Goal: Transaction & Acquisition: Book appointment/travel/reservation

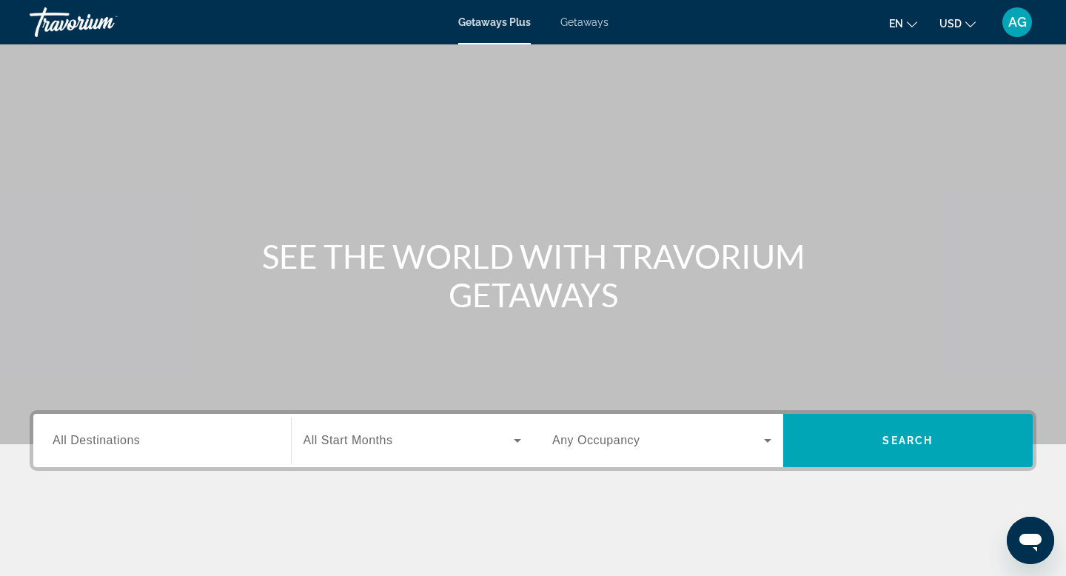
click at [572, 26] on span "Getaways" at bounding box center [584, 22] width 48 height 12
click at [157, 445] on input "Destination All Destinations" at bounding box center [162, 441] width 219 height 18
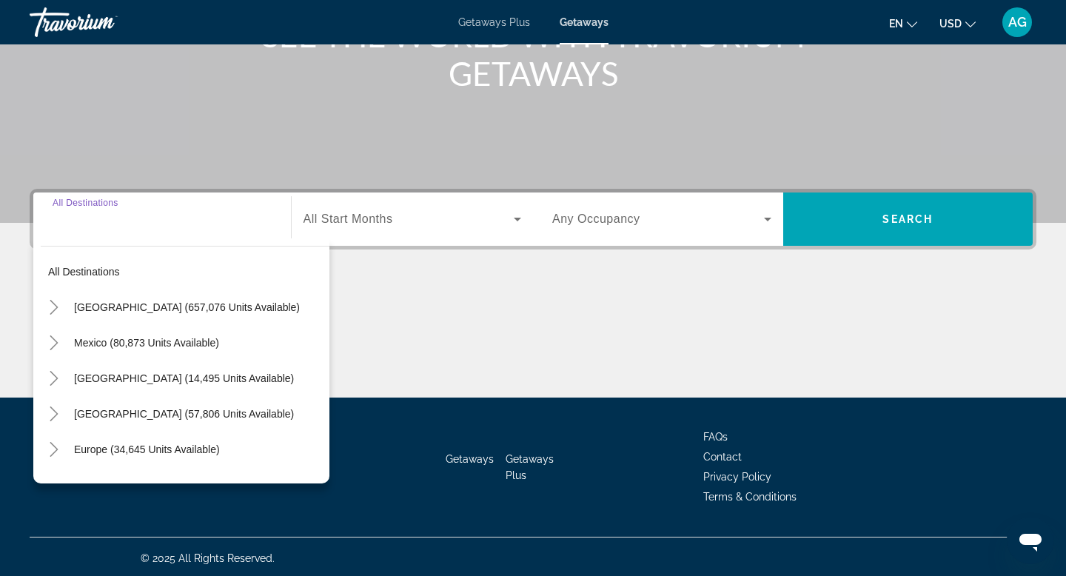
scroll to position [224, 0]
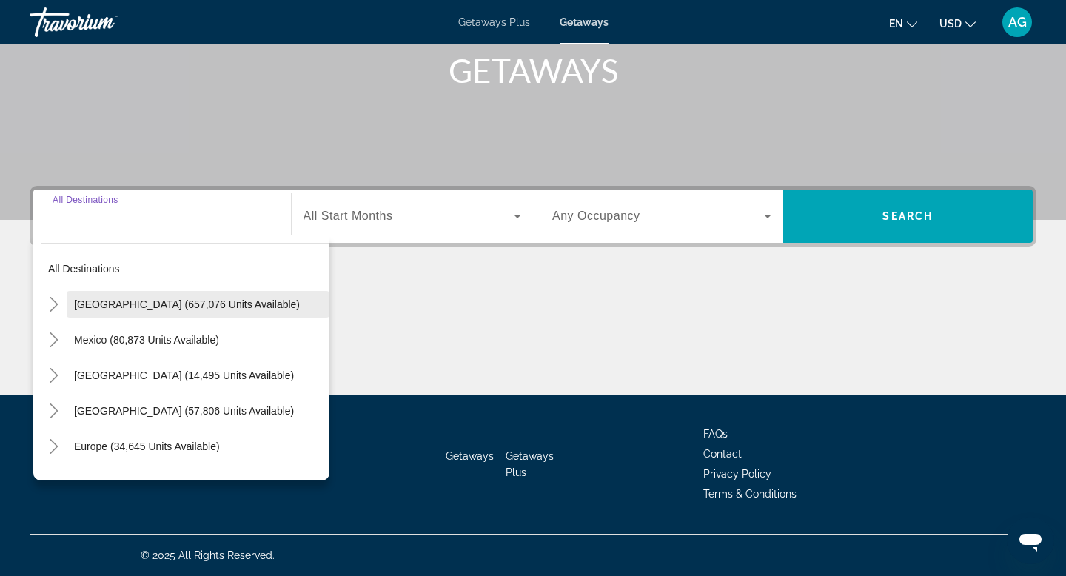
click at [129, 309] on span "[GEOGRAPHIC_DATA] (657,076 units available)" at bounding box center [187, 304] width 226 height 12
type input "**********"
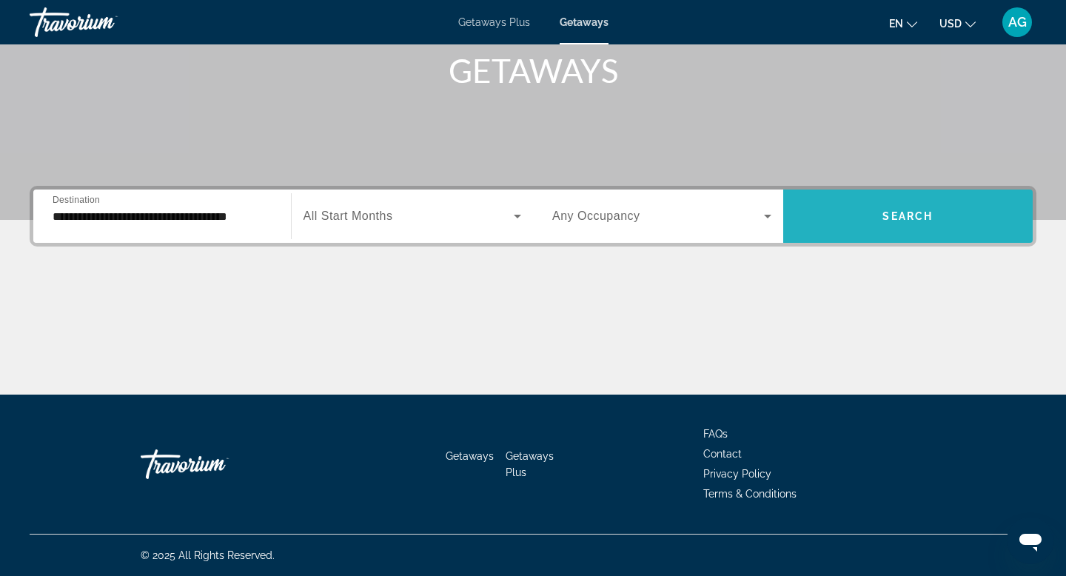
click at [909, 211] on span "Search" at bounding box center [907, 216] width 50 height 12
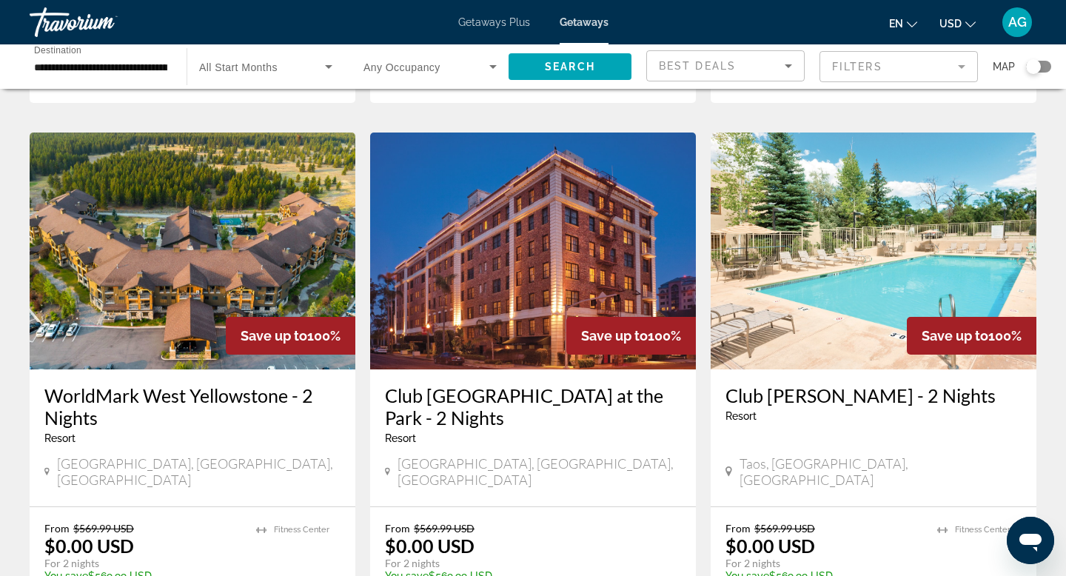
scroll to position [551, 0]
click at [960, 70] on mat-form-field "Filters" at bounding box center [898, 66] width 158 height 31
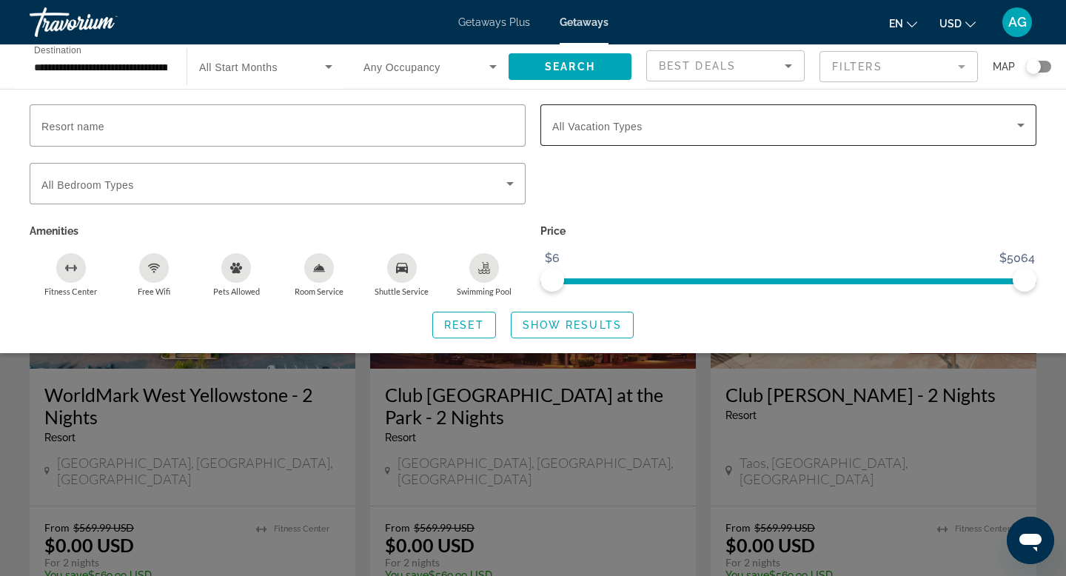
click at [811, 134] on div "Search widget" at bounding box center [788, 124] width 472 height 41
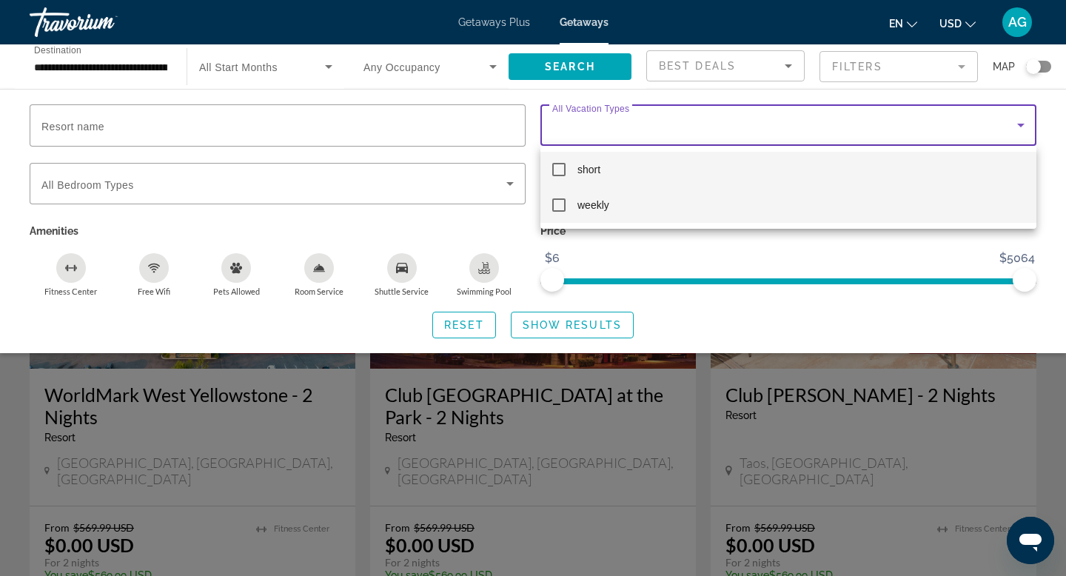
click at [659, 204] on mat-option "weekly" at bounding box center [788, 205] width 496 height 36
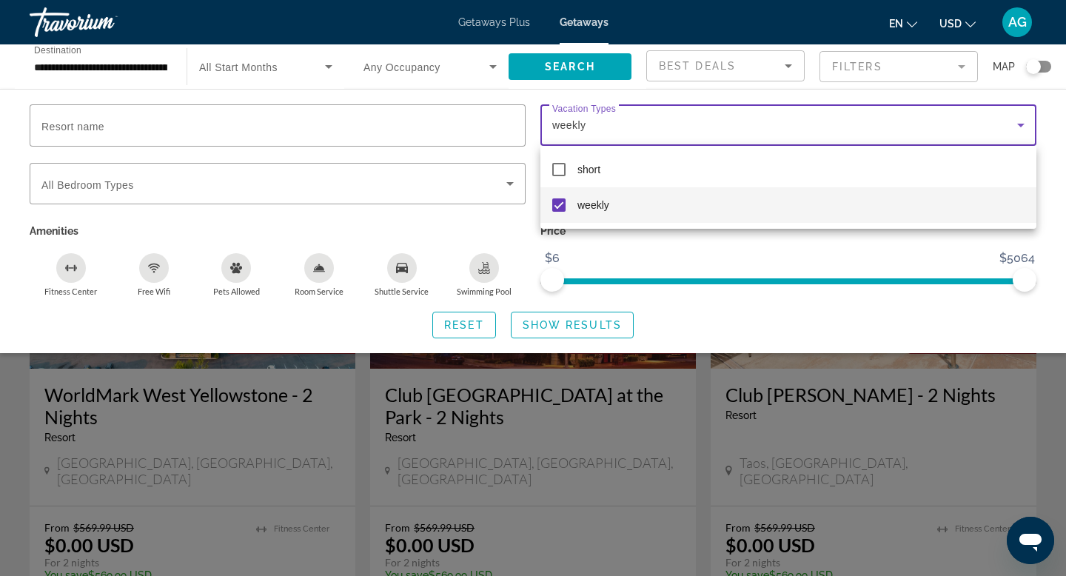
click at [570, 323] on div at bounding box center [533, 288] width 1066 height 576
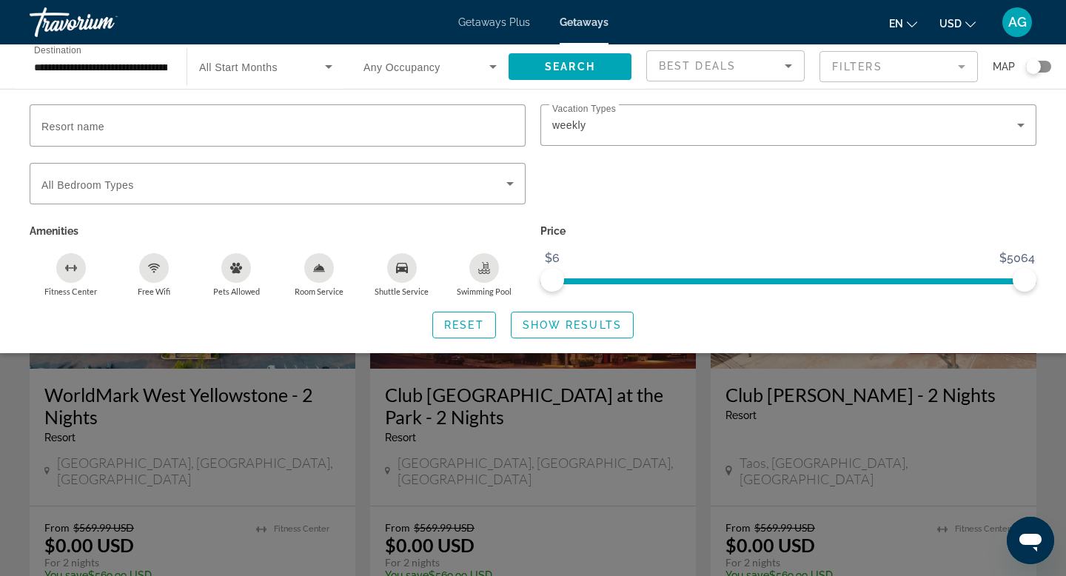
click at [570, 323] on span "Show Results" at bounding box center [571, 325] width 99 height 12
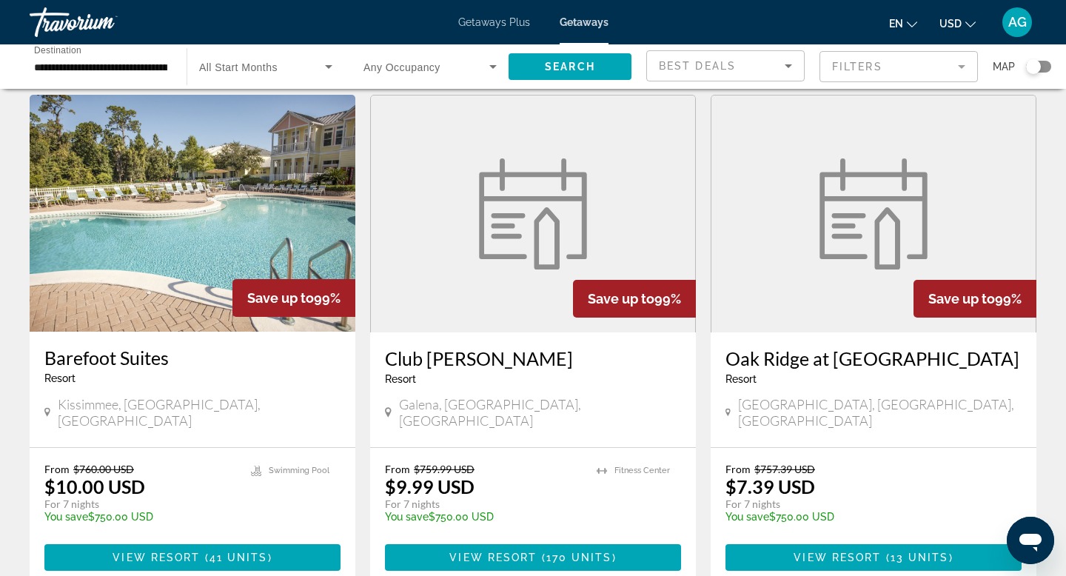
scroll to position [1615, 0]
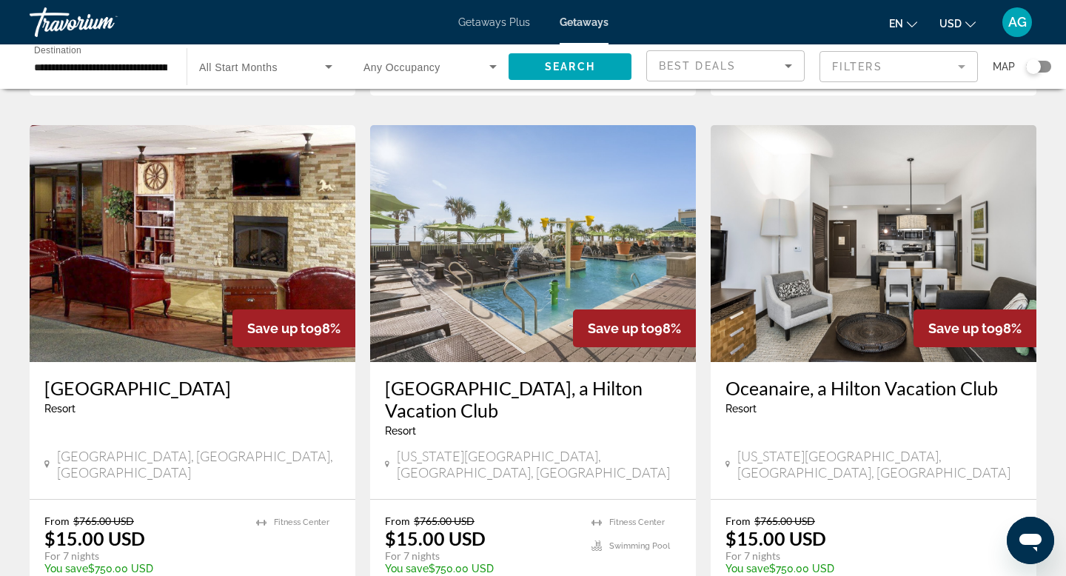
scroll to position [1063, 0]
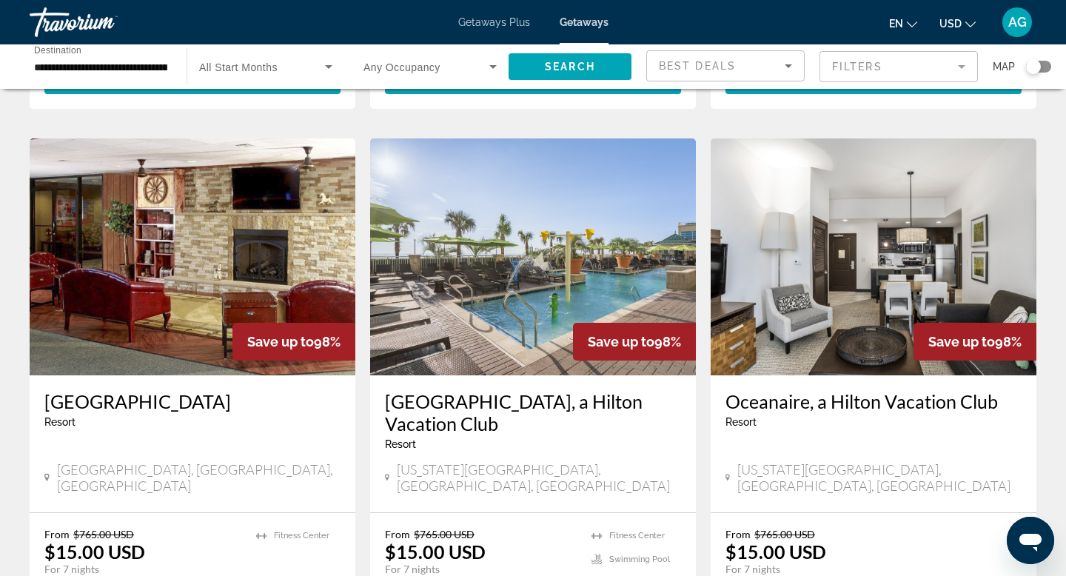
click at [218, 249] on img "Main content" at bounding box center [193, 256] width 326 height 237
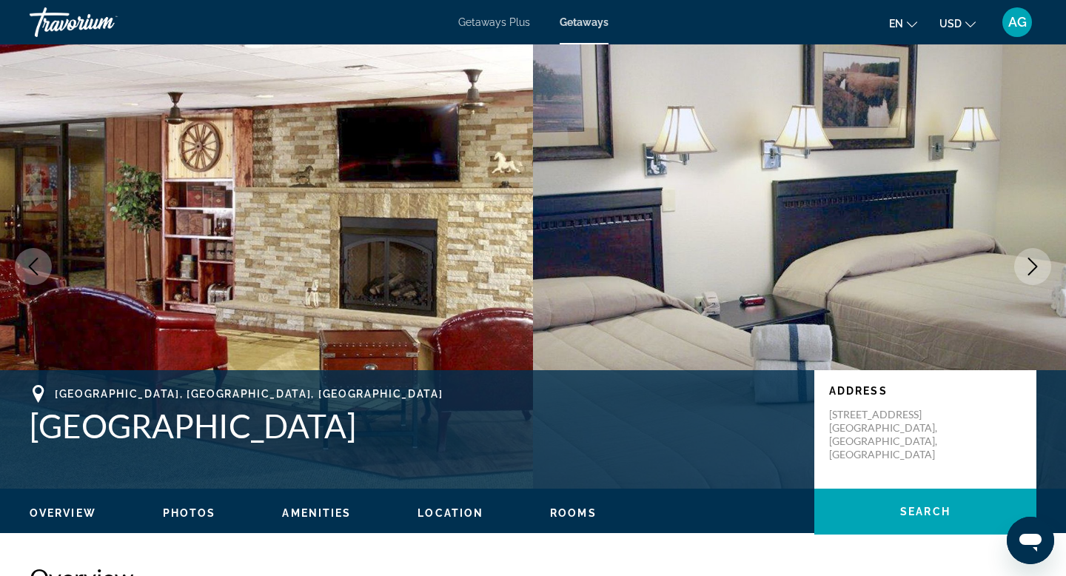
click at [1034, 268] on icon "Next image" at bounding box center [1033, 267] width 10 height 18
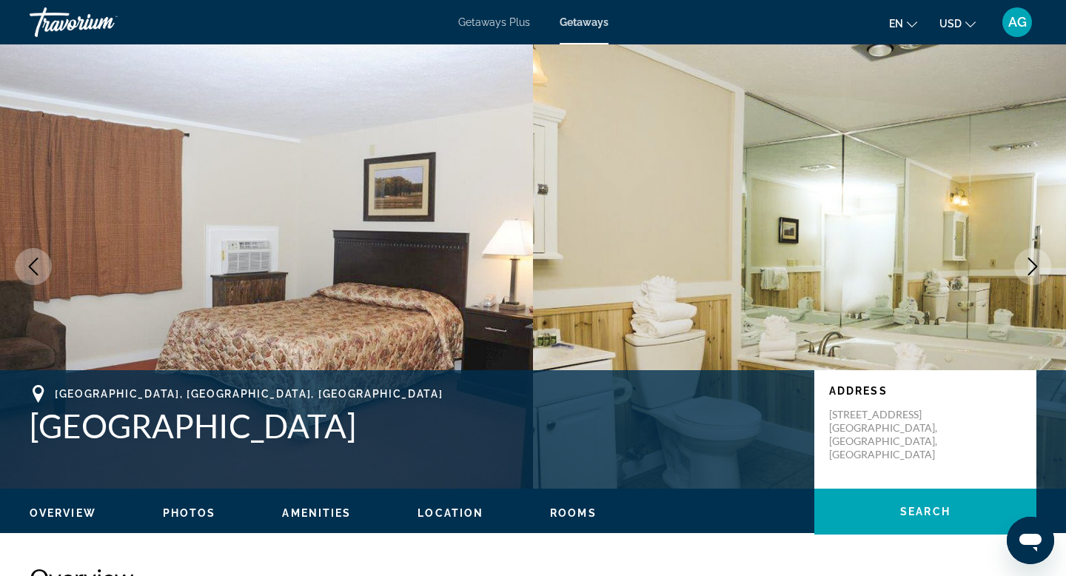
click at [1034, 268] on icon "Next image" at bounding box center [1033, 267] width 10 height 18
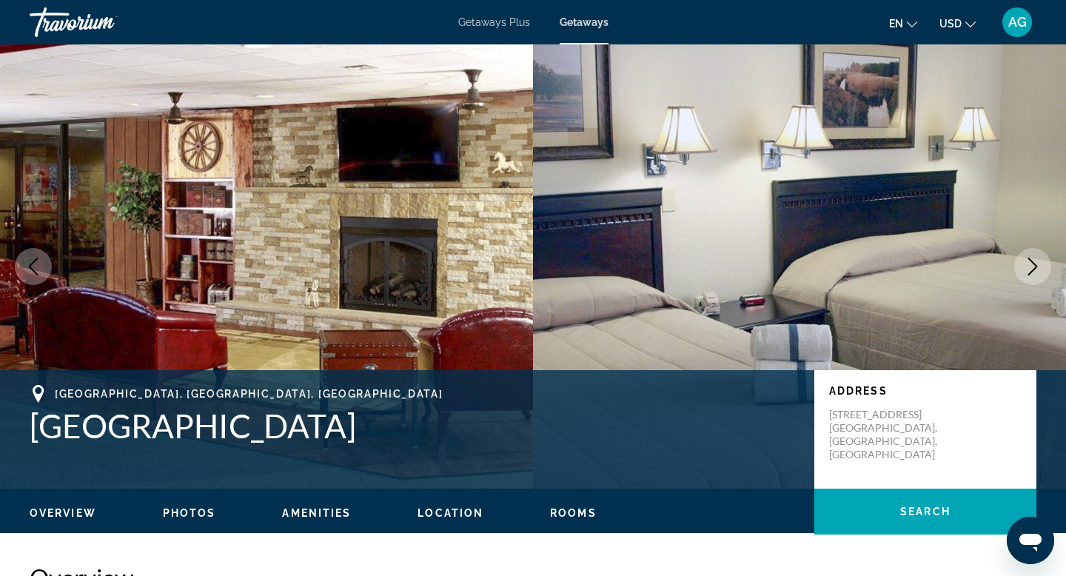
click at [1034, 268] on icon "Next image" at bounding box center [1033, 267] width 10 height 18
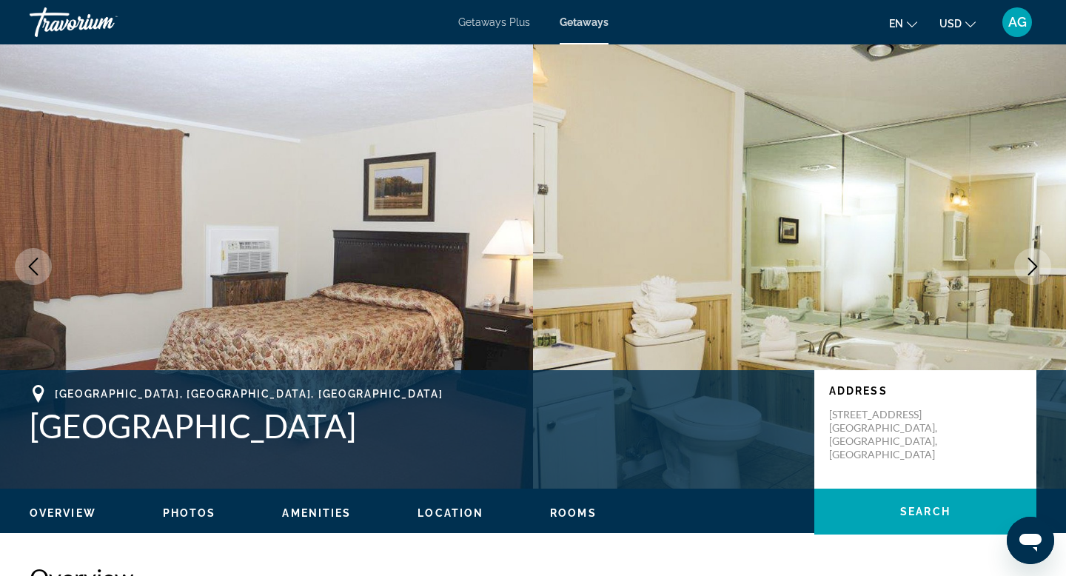
click at [1034, 268] on icon "Next image" at bounding box center [1033, 267] width 10 height 18
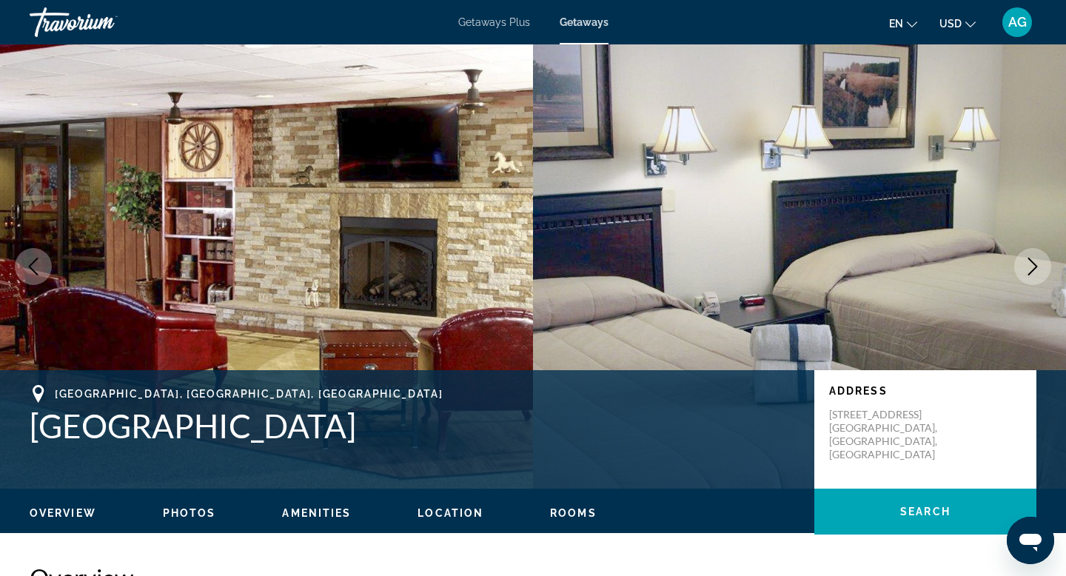
click at [1034, 268] on icon "Next image" at bounding box center [1033, 267] width 10 height 18
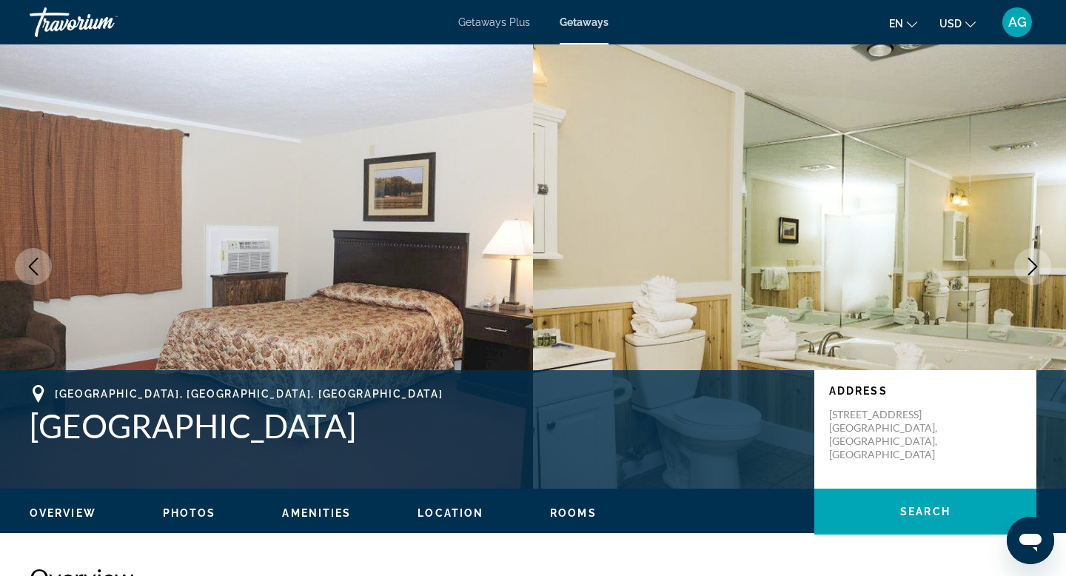
click at [1034, 268] on icon "Next image" at bounding box center [1033, 267] width 10 height 18
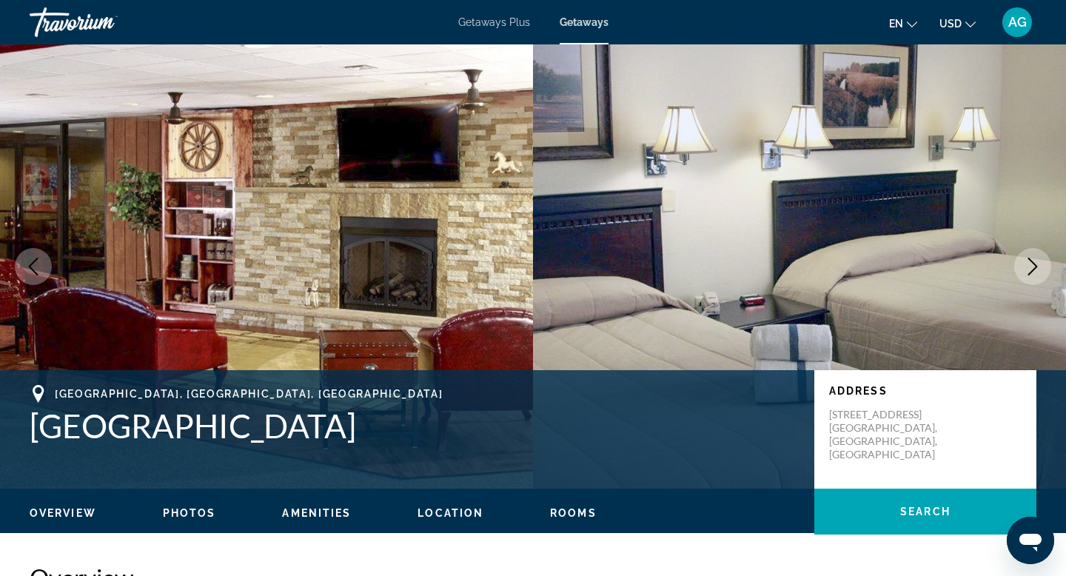
click at [1034, 268] on icon "Next image" at bounding box center [1033, 267] width 10 height 18
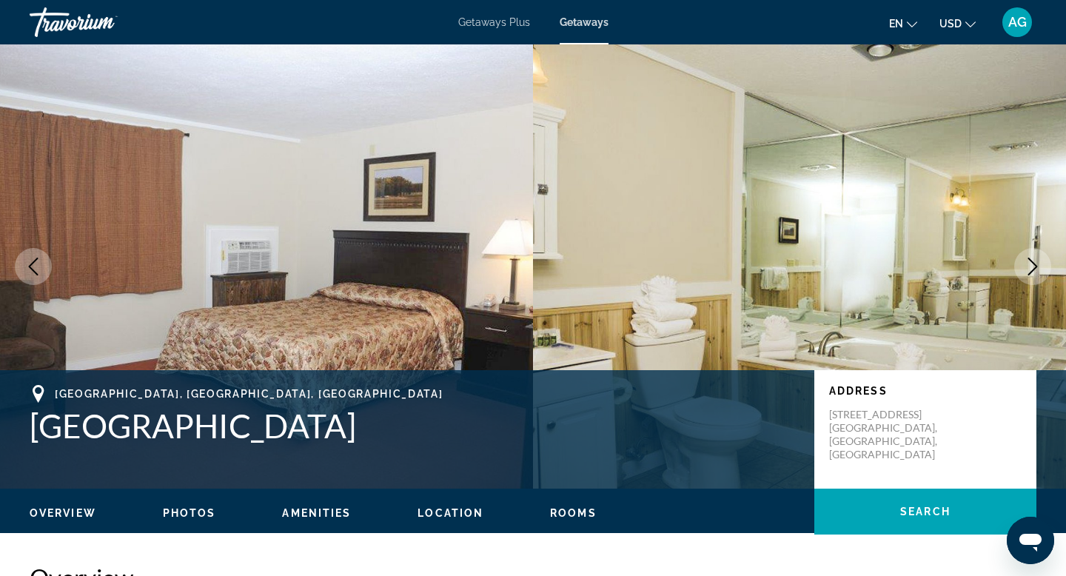
click at [1034, 268] on icon "Next image" at bounding box center [1033, 267] width 10 height 18
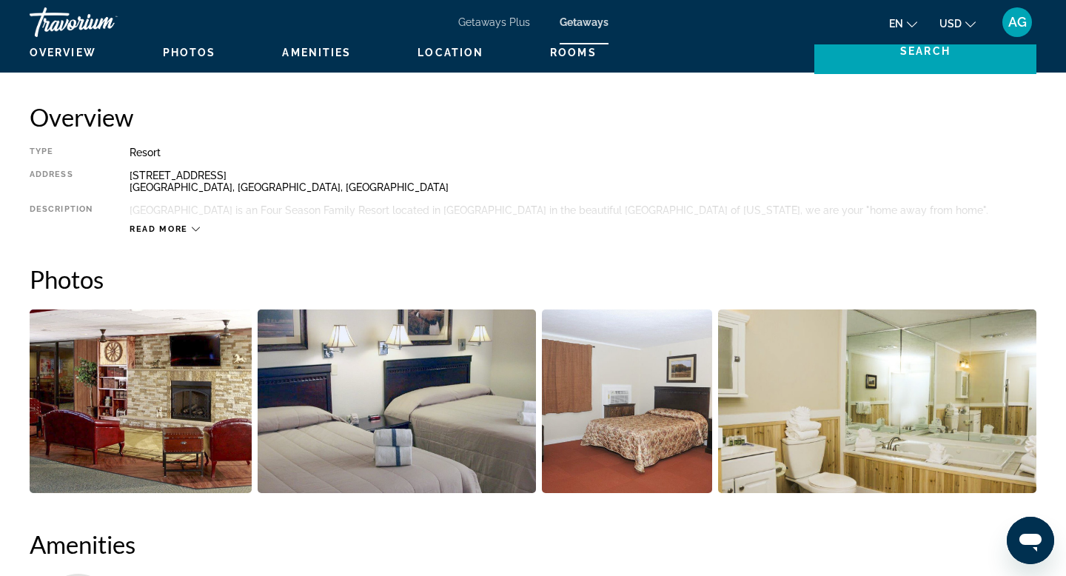
scroll to position [463, 0]
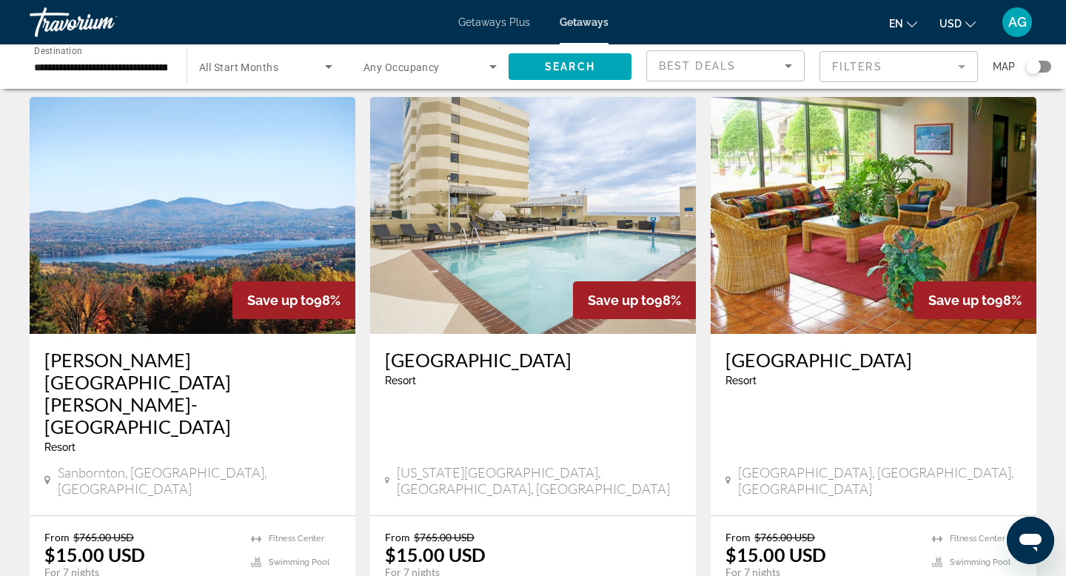
scroll to position [1645, 0]
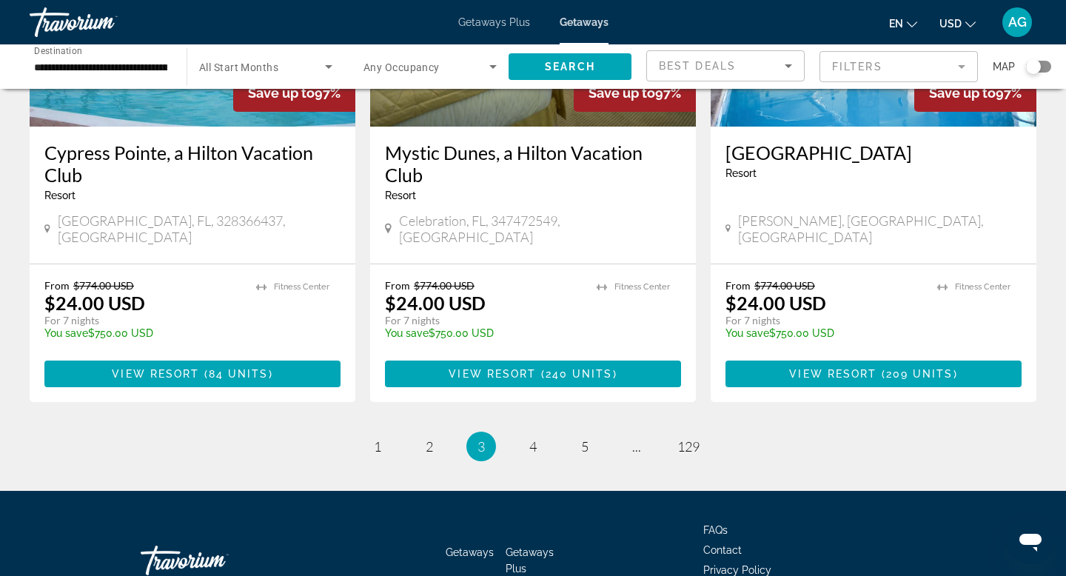
scroll to position [1844, 0]
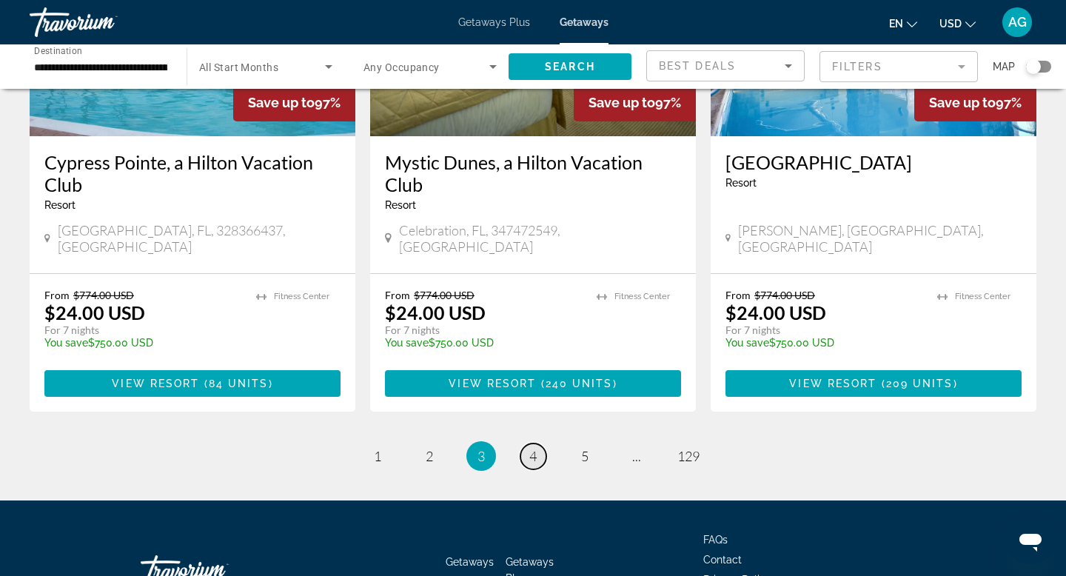
click at [534, 448] on span "4" at bounding box center [532, 456] width 7 height 16
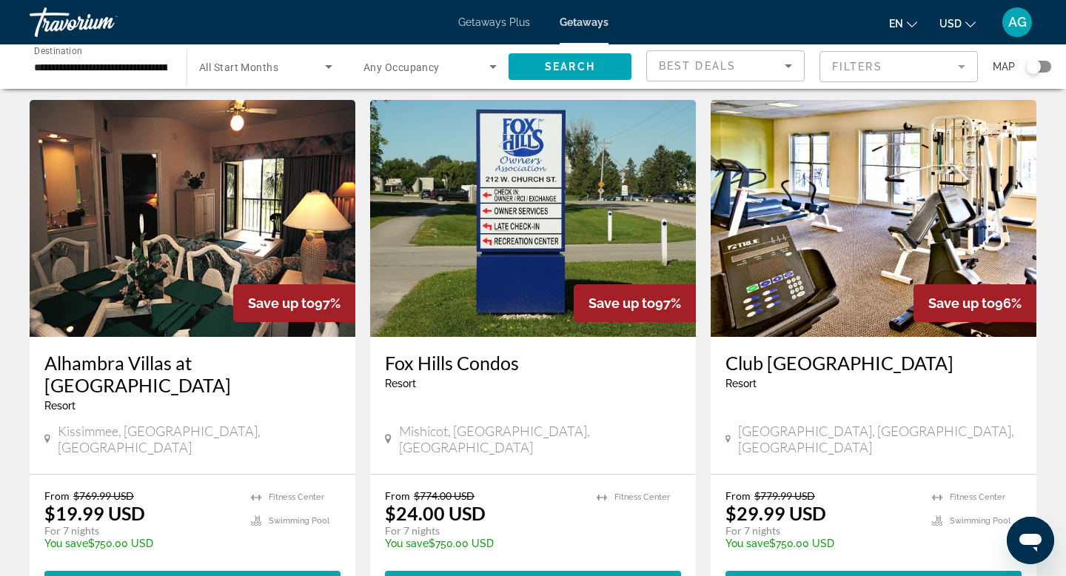
scroll to position [1668, 0]
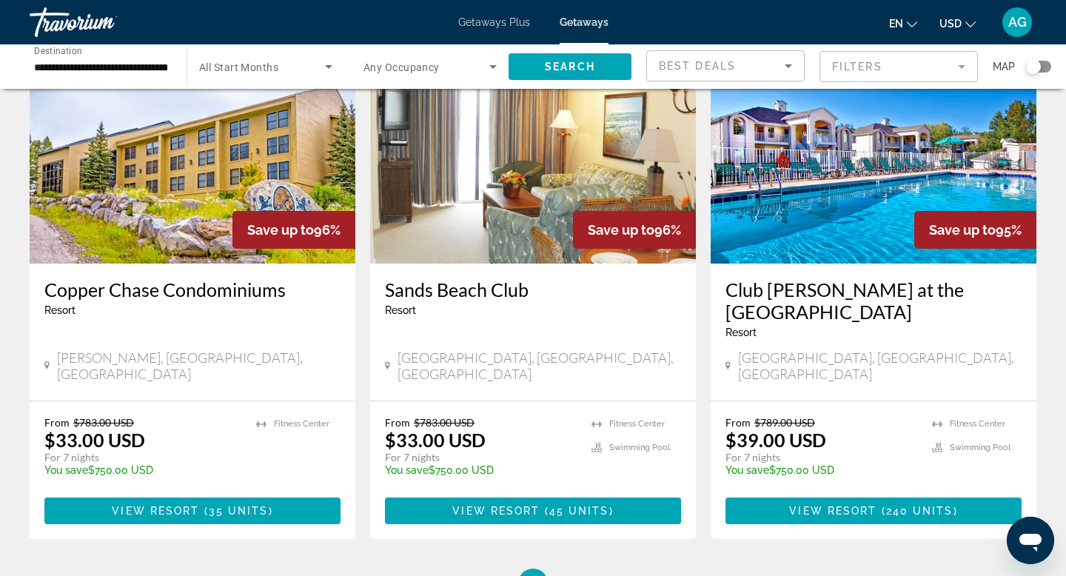
scroll to position [1697, 0]
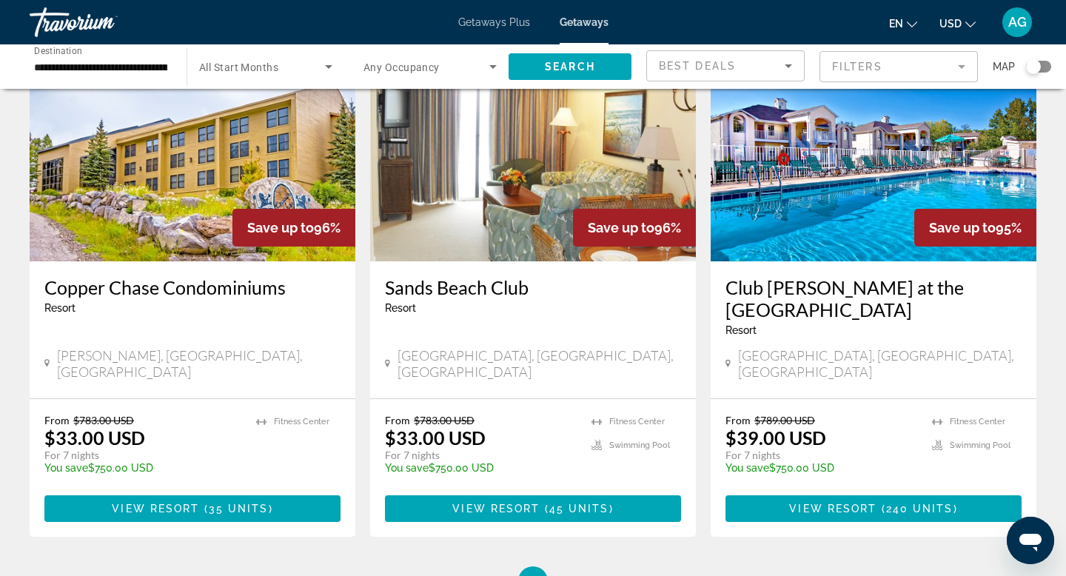
click at [521, 186] on img "Main content" at bounding box center [533, 142] width 326 height 237
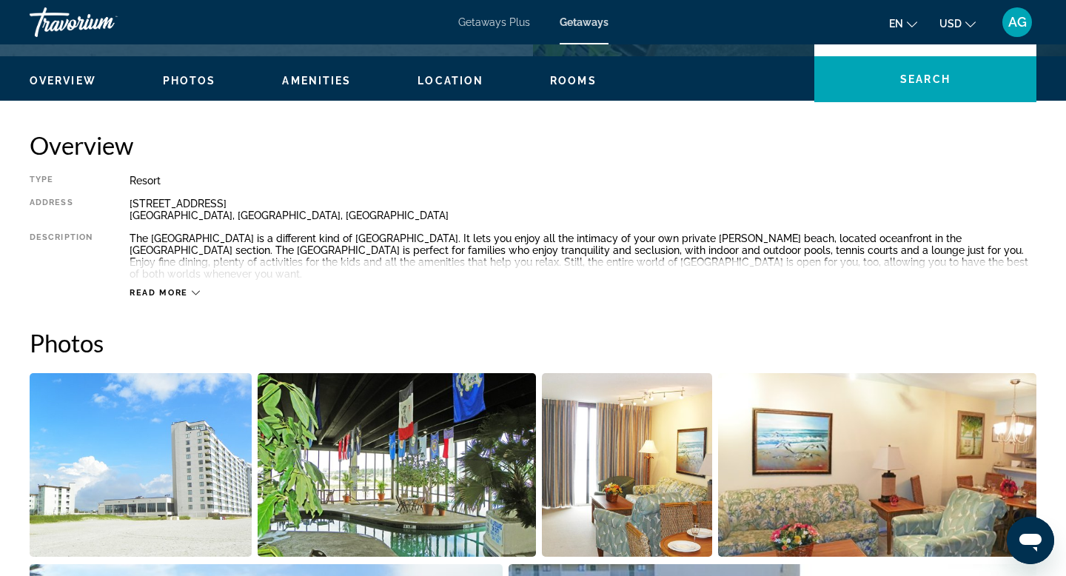
scroll to position [428, 0]
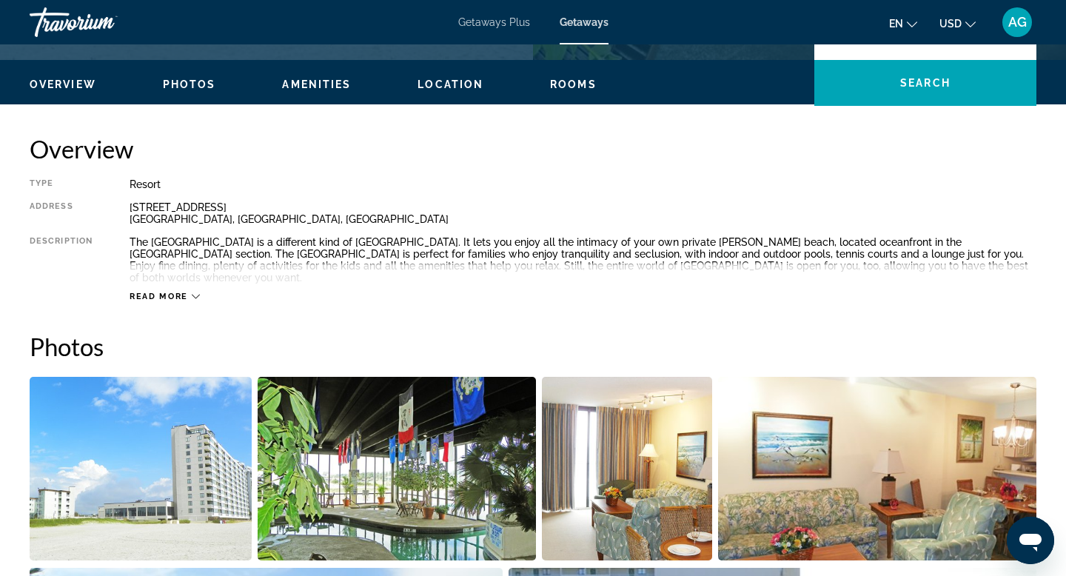
click at [175, 292] on span "Read more" at bounding box center [159, 297] width 58 height 10
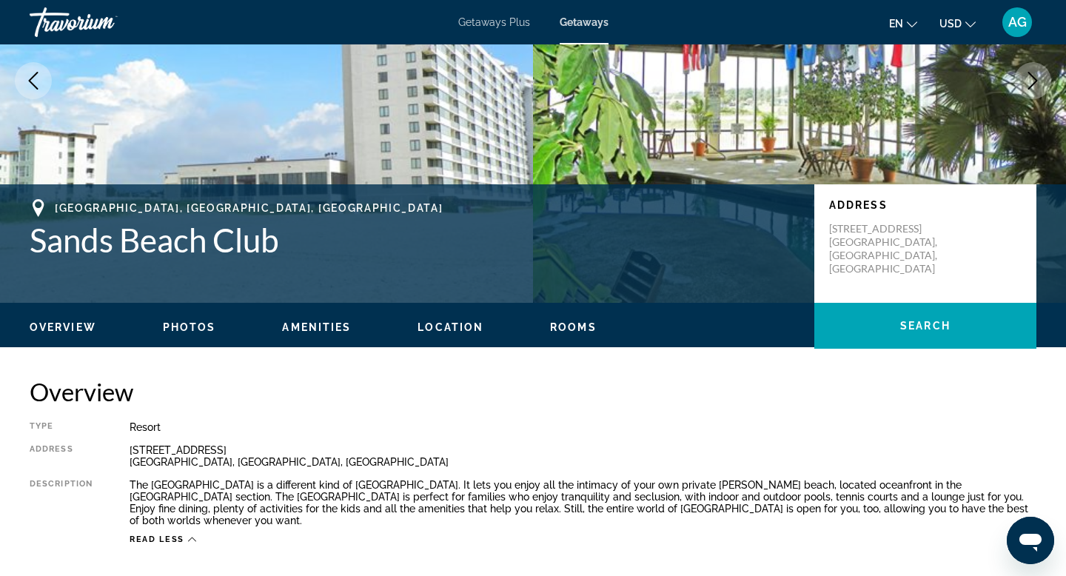
scroll to position [180, 0]
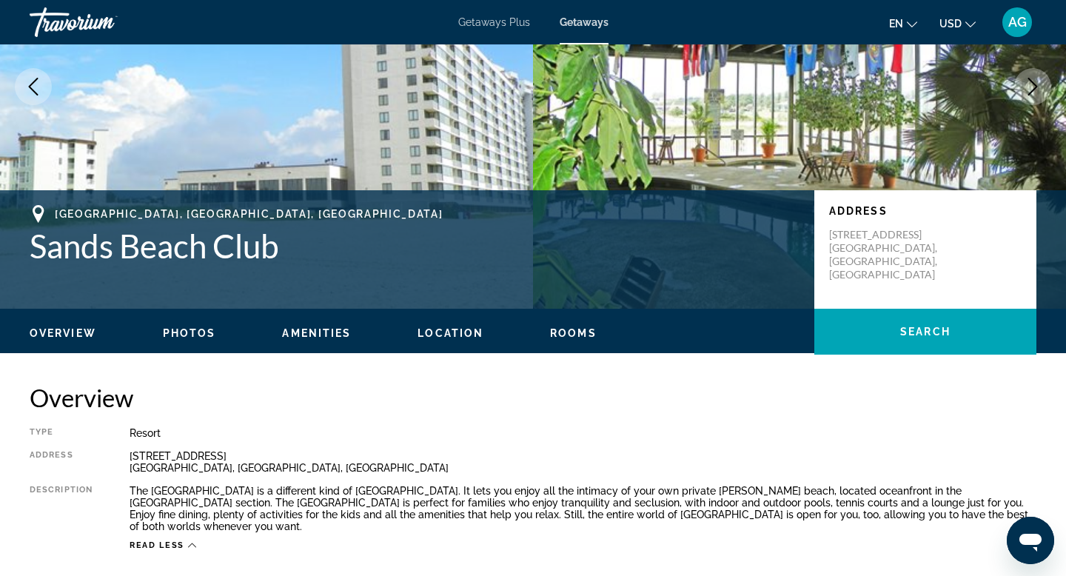
click at [409, 171] on img "Main content" at bounding box center [266, 87] width 533 height 444
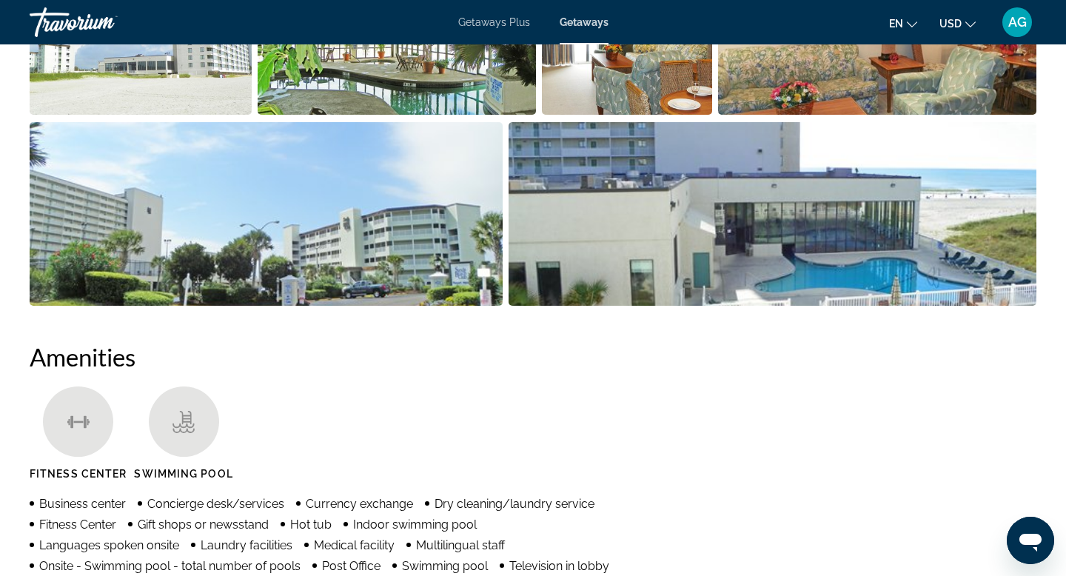
scroll to position [883, 0]
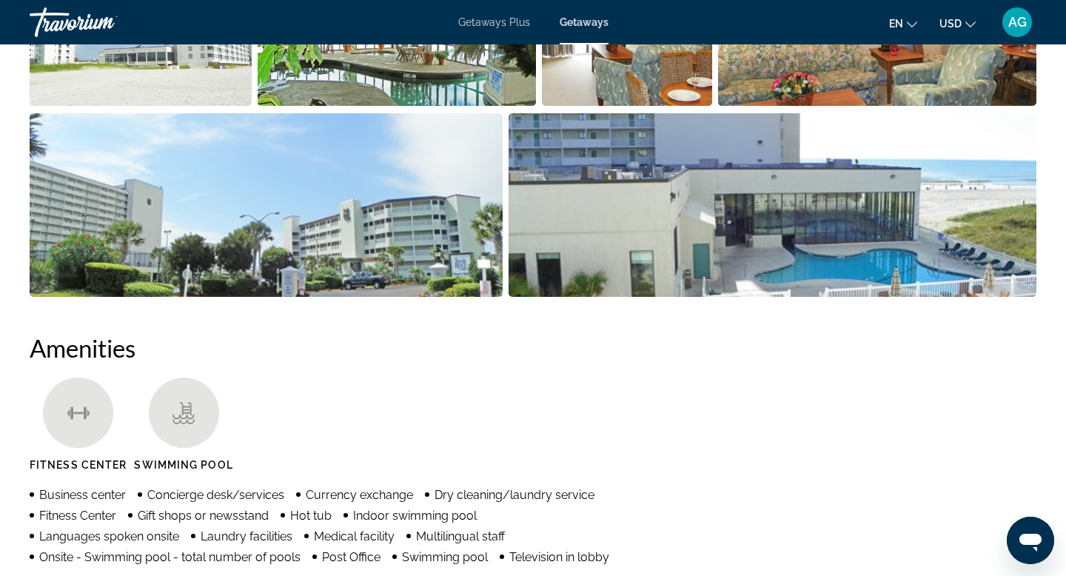
click at [611, 221] on img "Open full-screen image slider" at bounding box center [772, 205] width 528 height 184
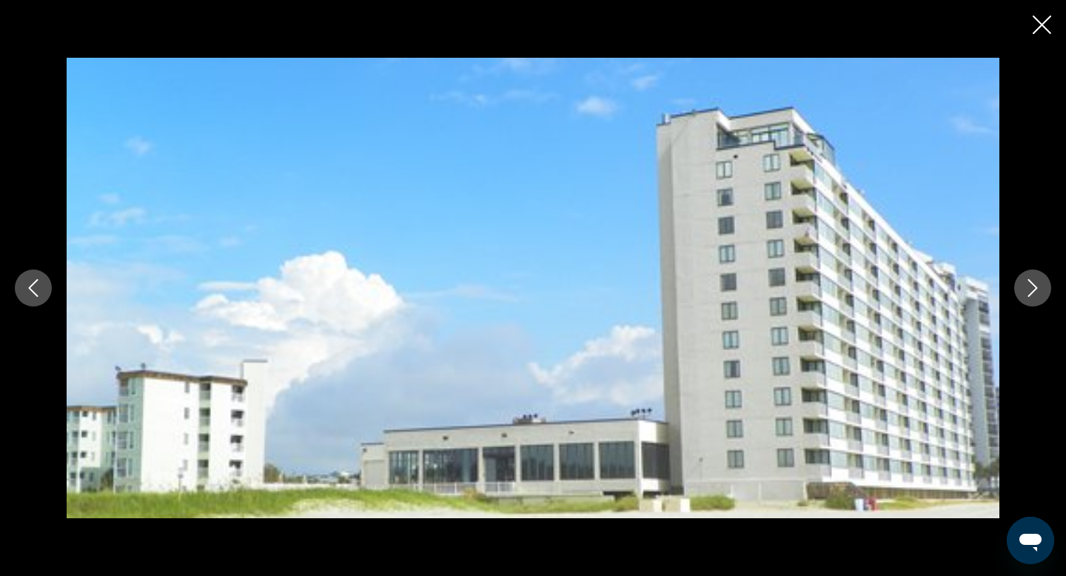
click at [1035, 279] on icon "Next image" at bounding box center [1032, 288] width 18 height 18
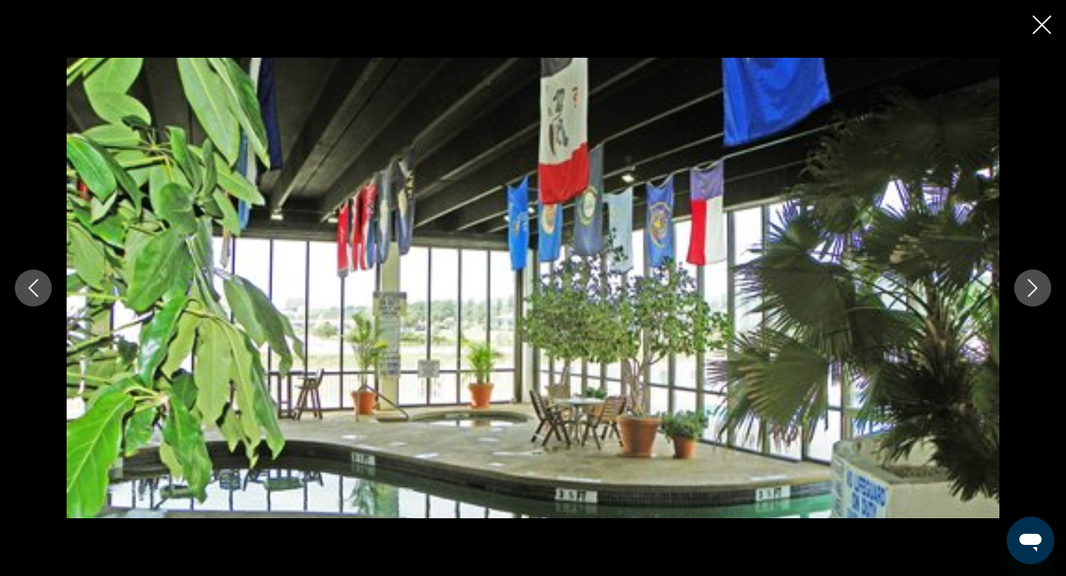
click at [1035, 279] on icon "Next image" at bounding box center [1032, 288] width 18 height 18
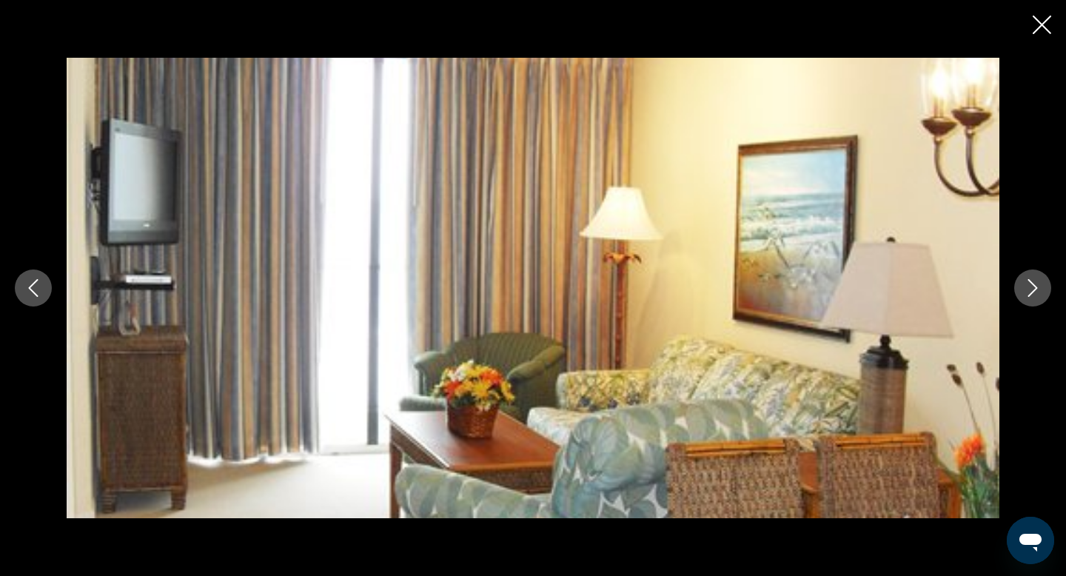
click at [1035, 279] on icon "Next image" at bounding box center [1032, 288] width 18 height 18
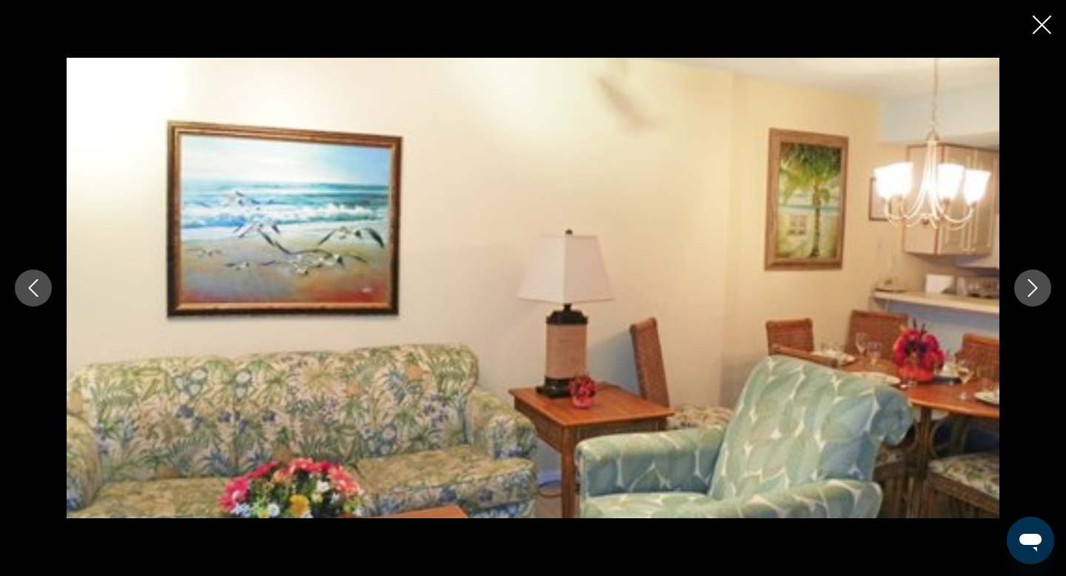
click at [1035, 279] on icon "Next image" at bounding box center [1032, 288] width 18 height 18
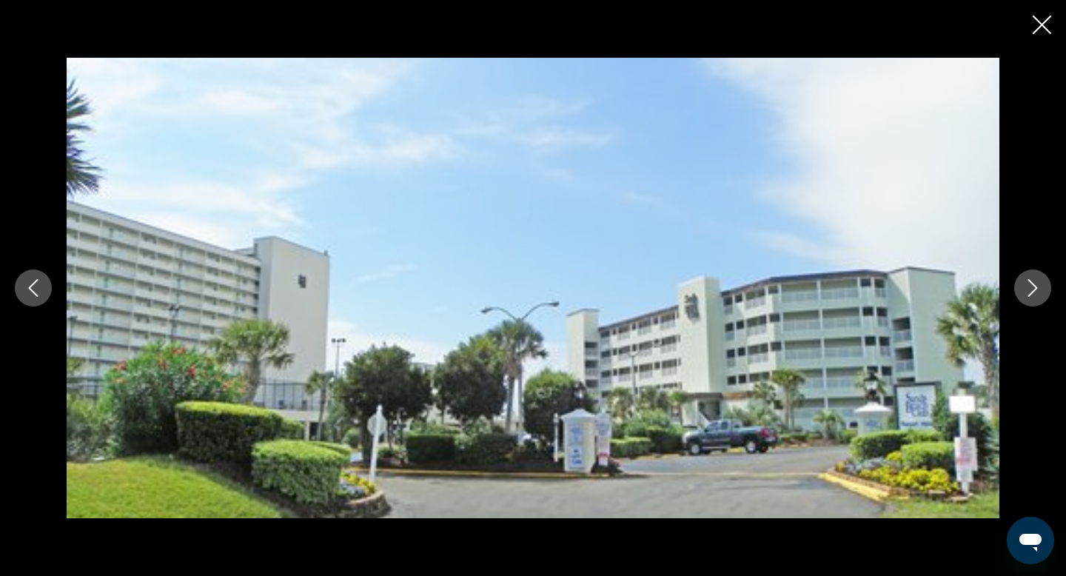
click at [1035, 279] on icon "Next image" at bounding box center [1032, 288] width 18 height 18
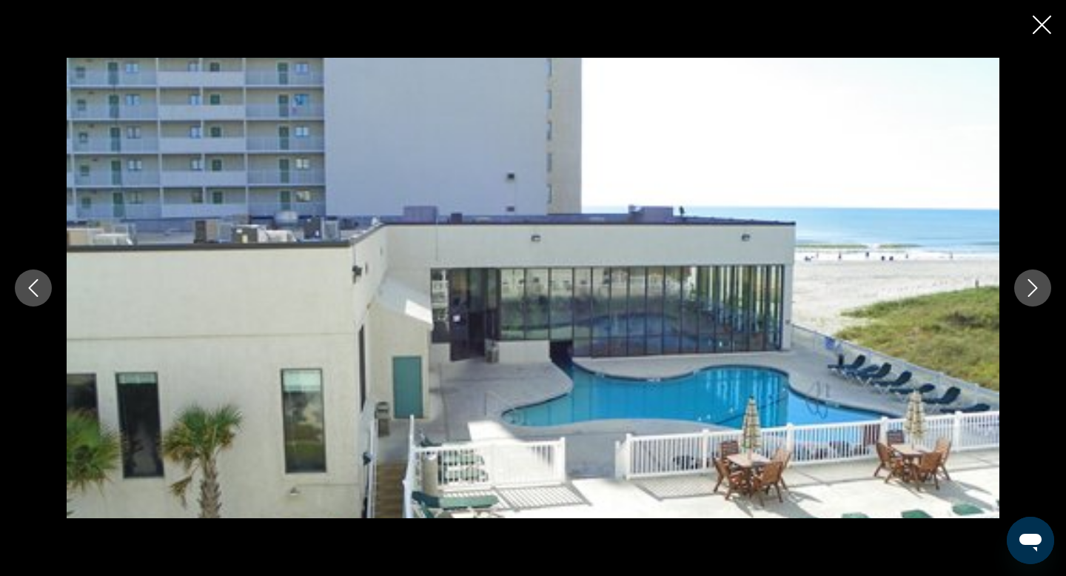
click at [1035, 279] on icon "Next image" at bounding box center [1032, 288] width 18 height 18
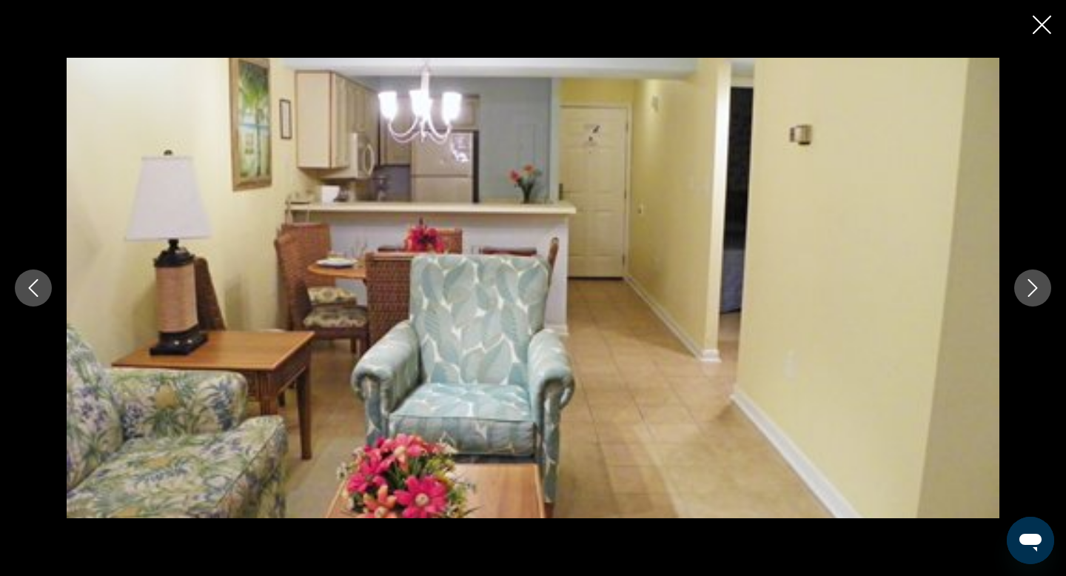
click at [1035, 279] on icon "Next image" at bounding box center [1032, 288] width 18 height 18
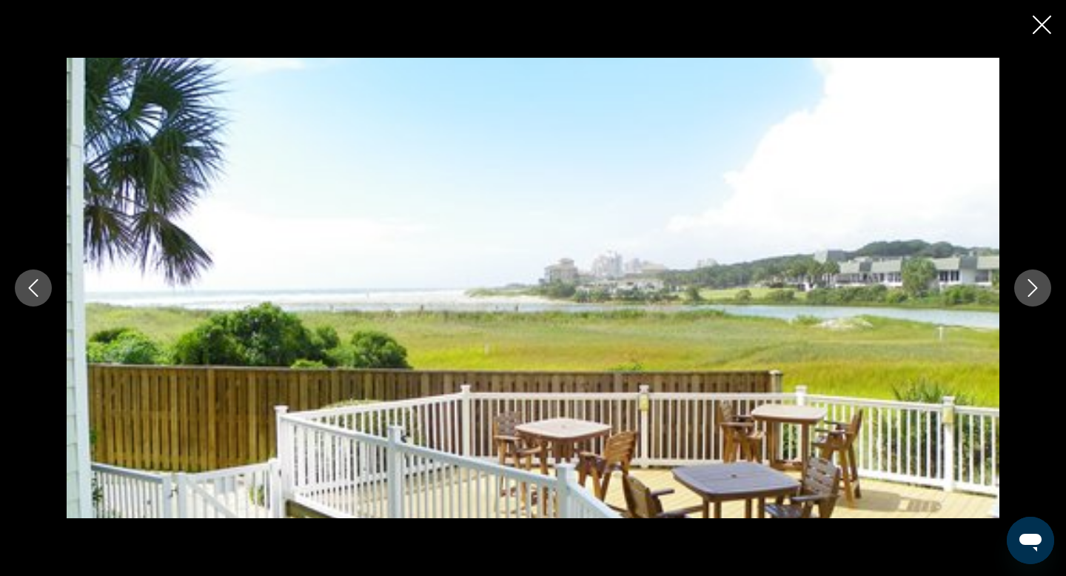
click at [1040, 22] on icon "Close slideshow" at bounding box center [1041, 25] width 19 height 19
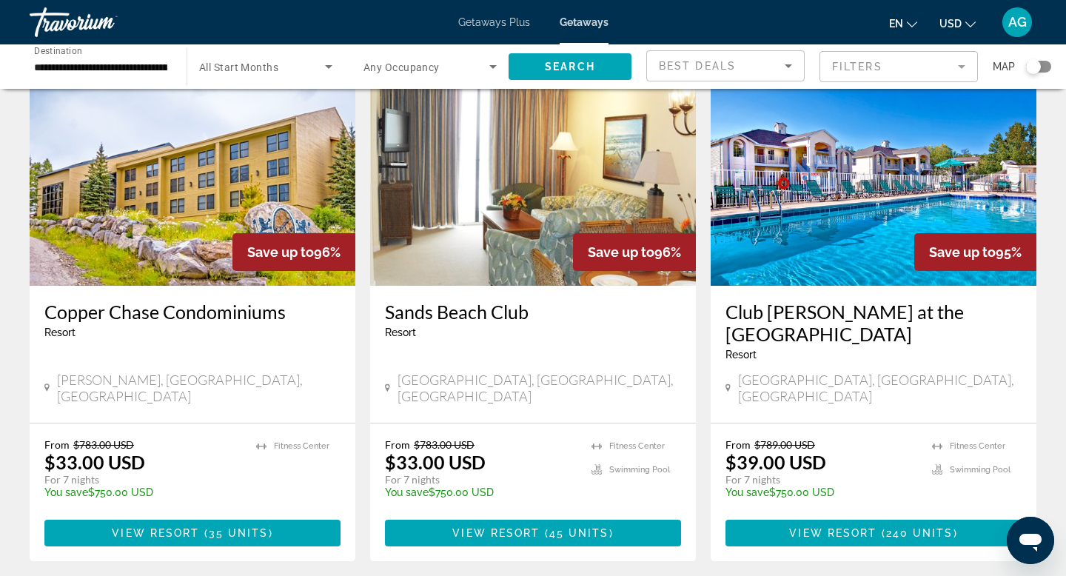
scroll to position [1685, 0]
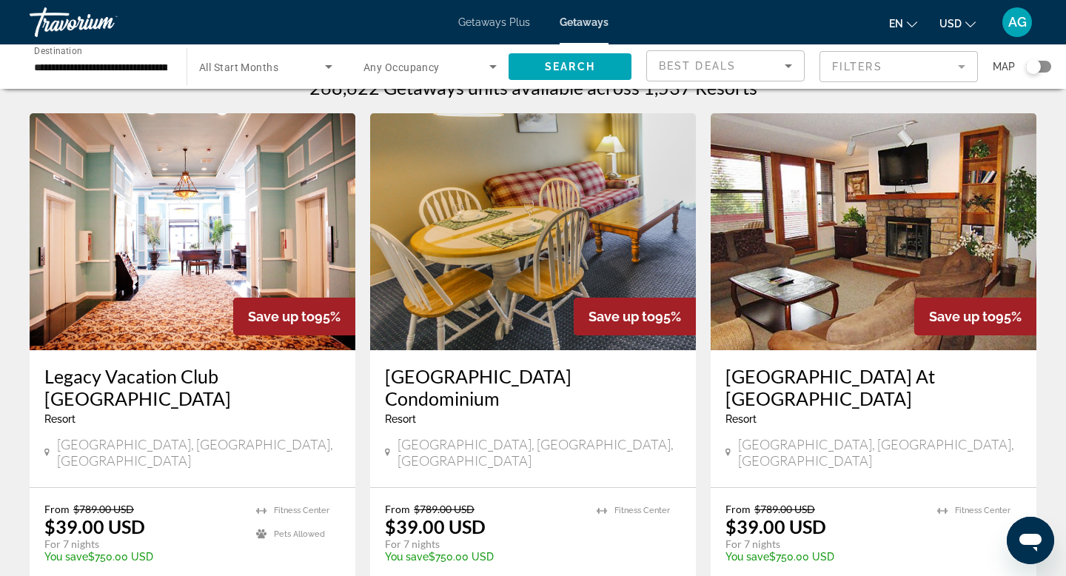
scroll to position [12, 0]
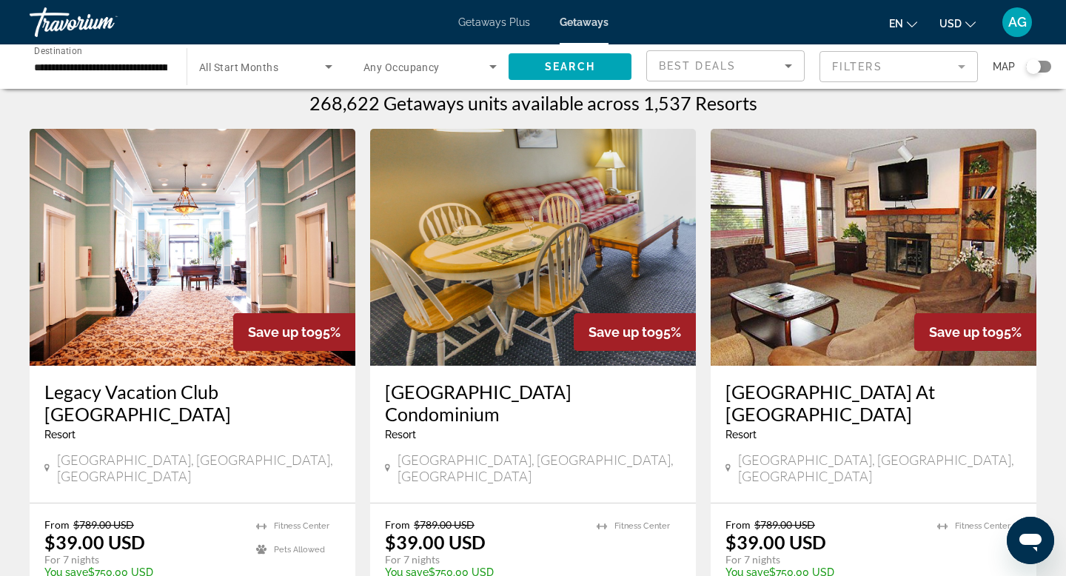
click at [200, 205] on img "Main content" at bounding box center [193, 247] width 326 height 237
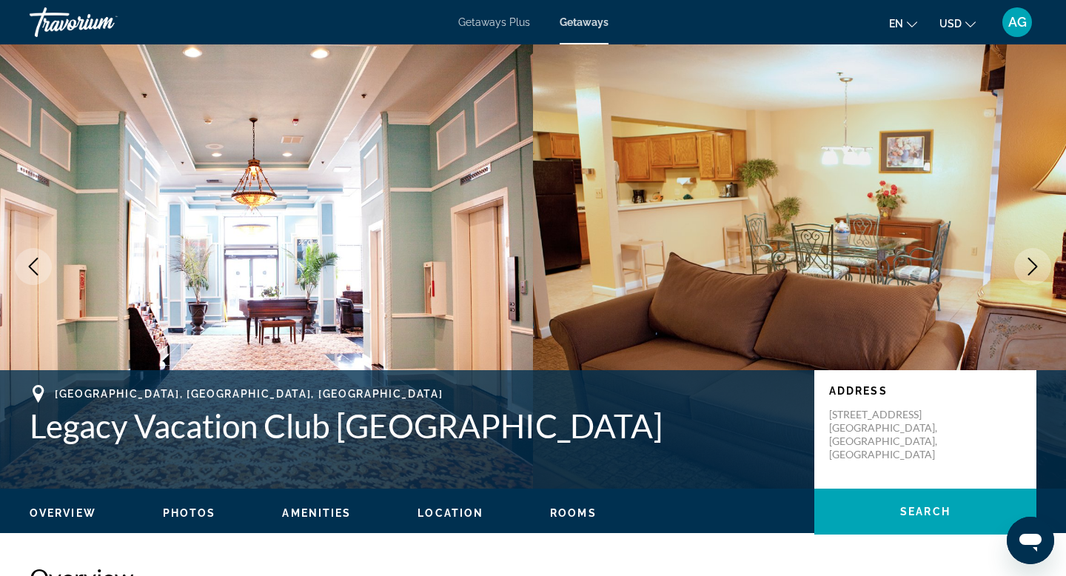
click at [1032, 271] on icon "Next image" at bounding box center [1032, 267] width 18 height 18
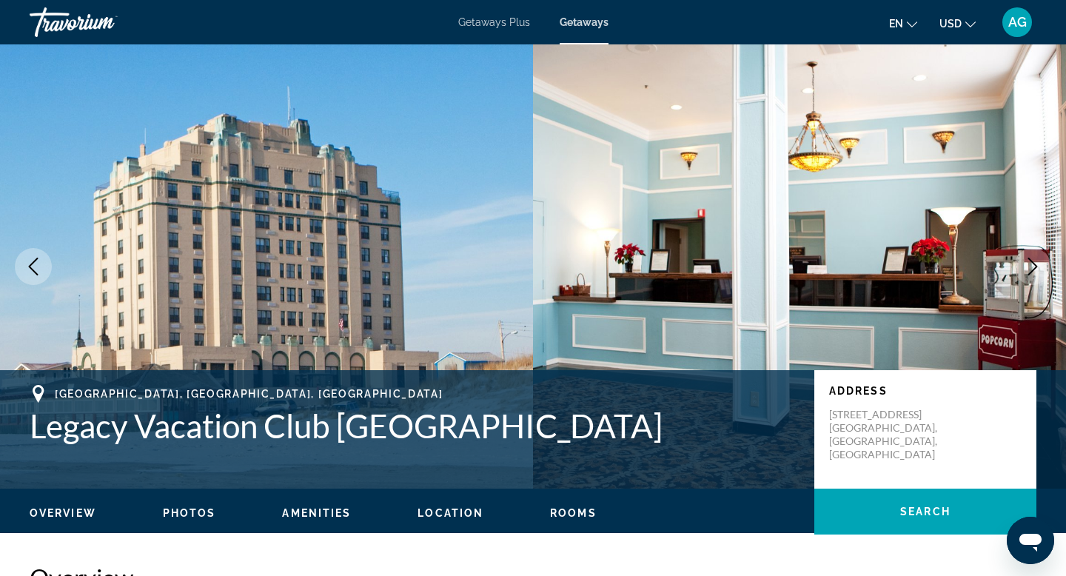
click at [1032, 271] on icon "Next image" at bounding box center [1032, 267] width 18 height 18
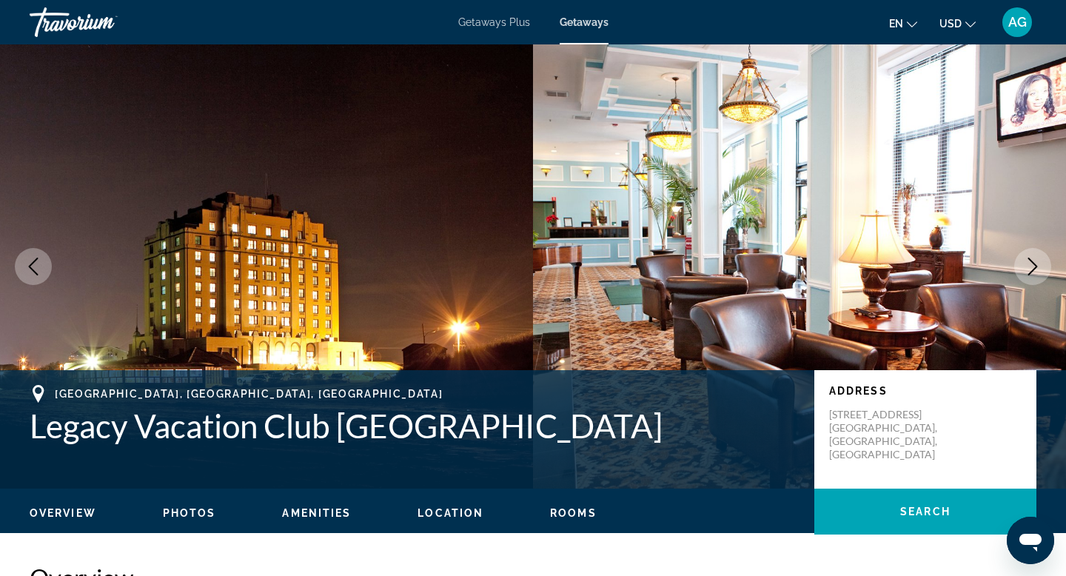
click at [1032, 271] on icon "Next image" at bounding box center [1032, 267] width 18 height 18
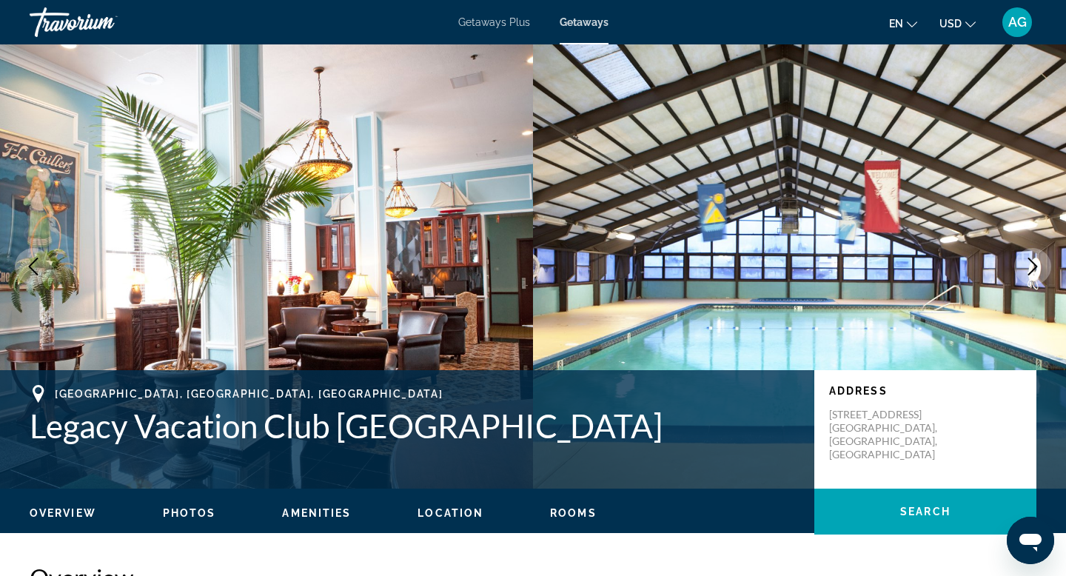
click at [1032, 271] on icon "Next image" at bounding box center [1032, 267] width 18 height 18
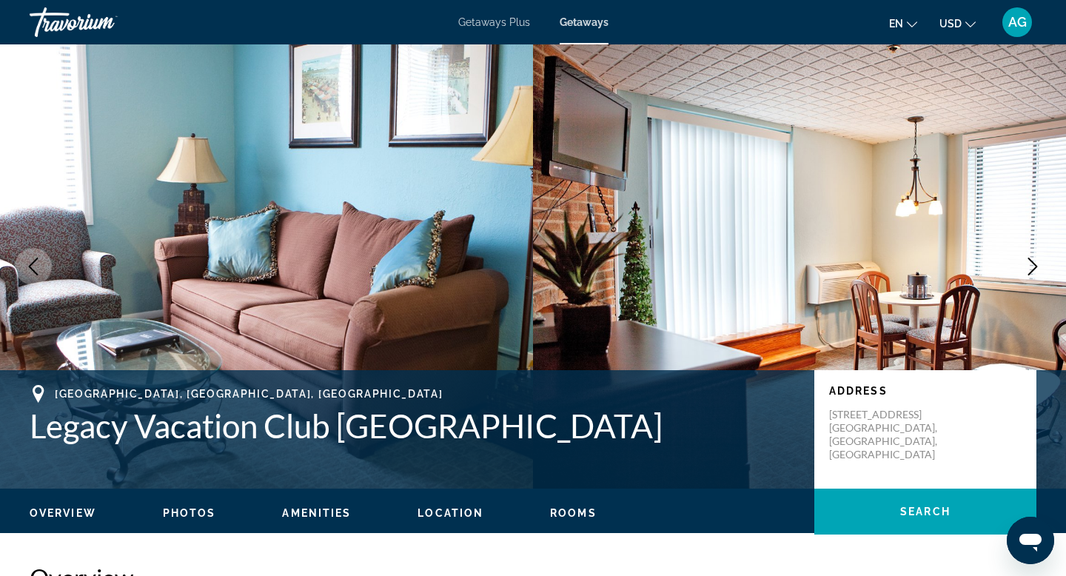
click at [1032, 271] on icon "Next image" at bounding box center [1032, 267] width 18 height 18
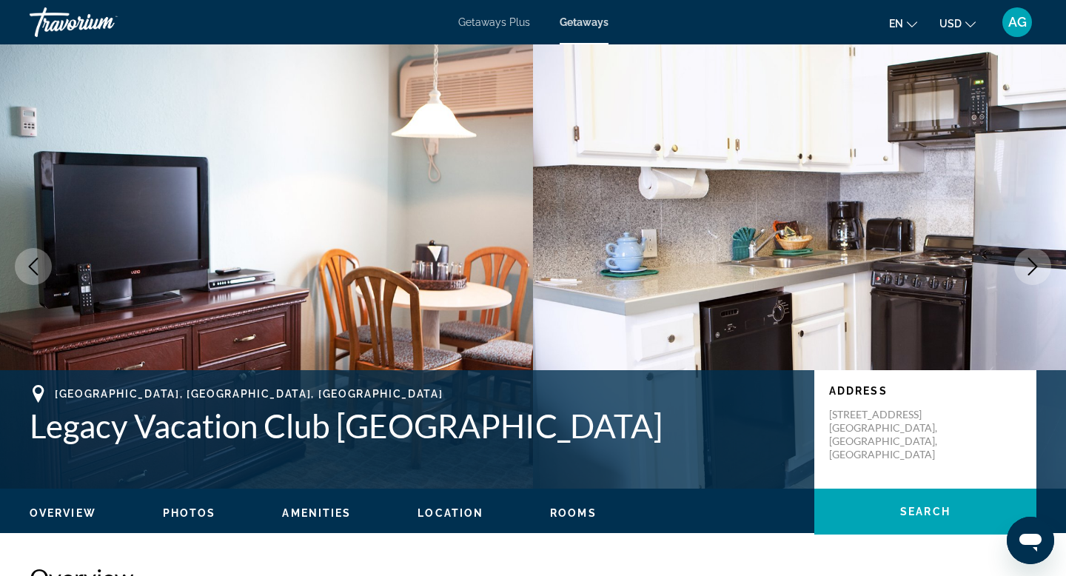
click at [1032, 271] on icon "Next image" at bounding box center [1032, 267] width 18 height 18
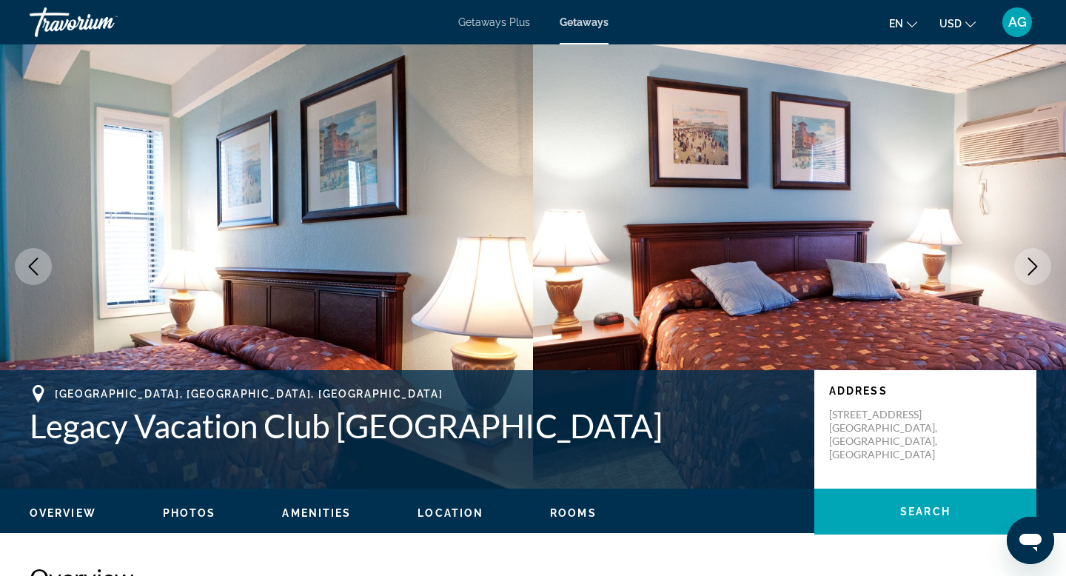
click at [1032, 271] on icon "Next image" at bounding box center [1032, 267] width 18 height 18
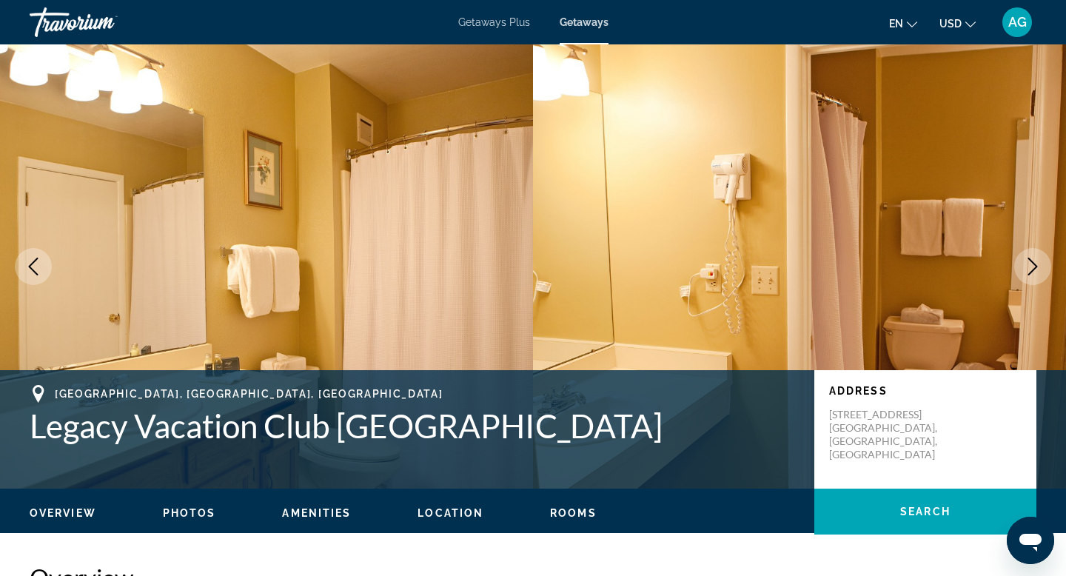
click at [1032, 271] on icon "Next image" at bounding box center [1032, 267] width 18 height 18
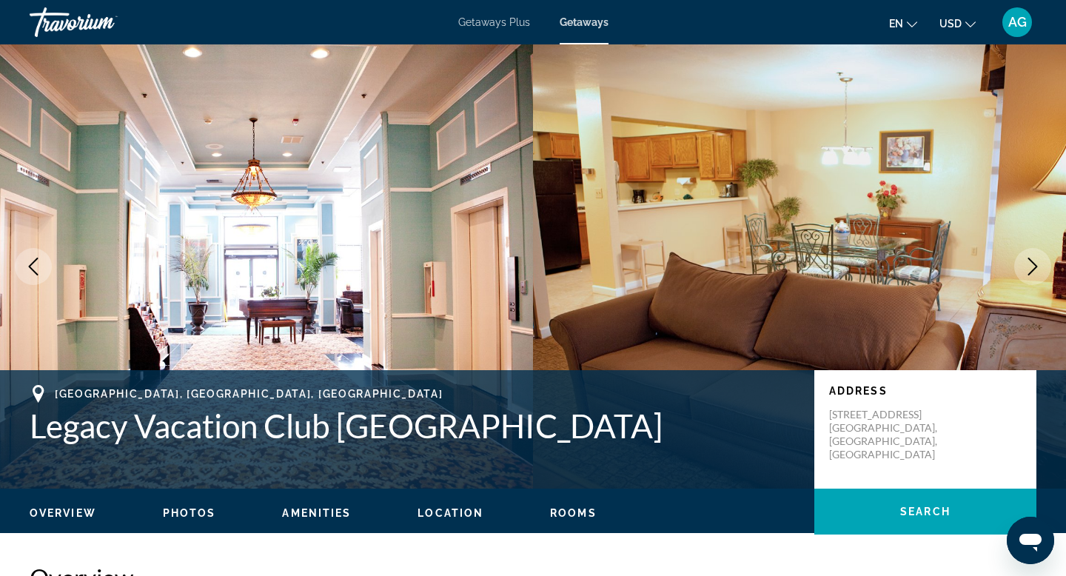
click at [1032, 271] on icon "Next image" at bounding box center [1032, 267] width 18 height 18
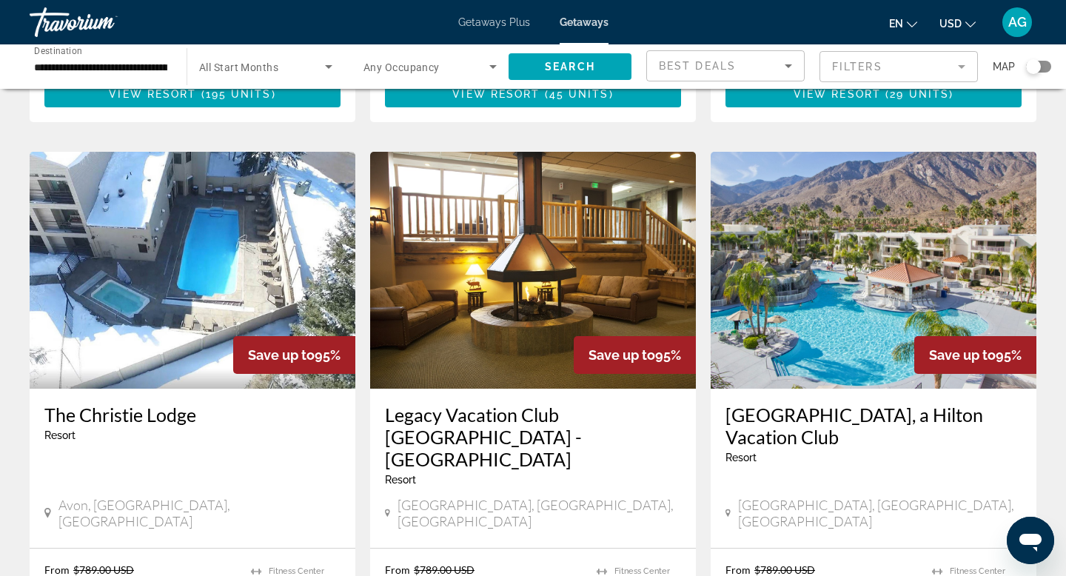
scroll to position [544, 0]
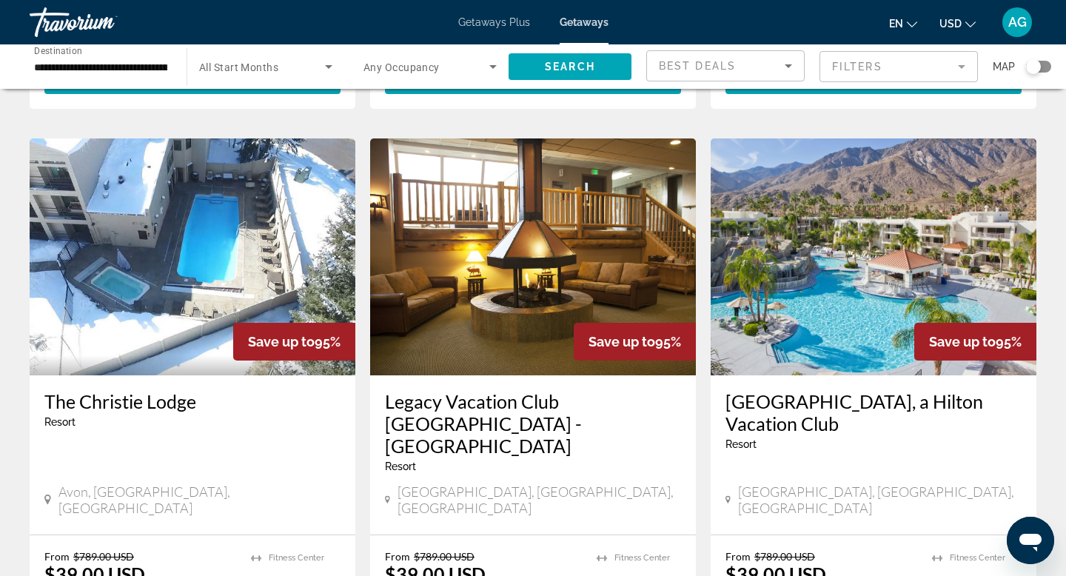
click at [807, 299] on img "Main content" at bounding box center [873, 256] width 326 height 237
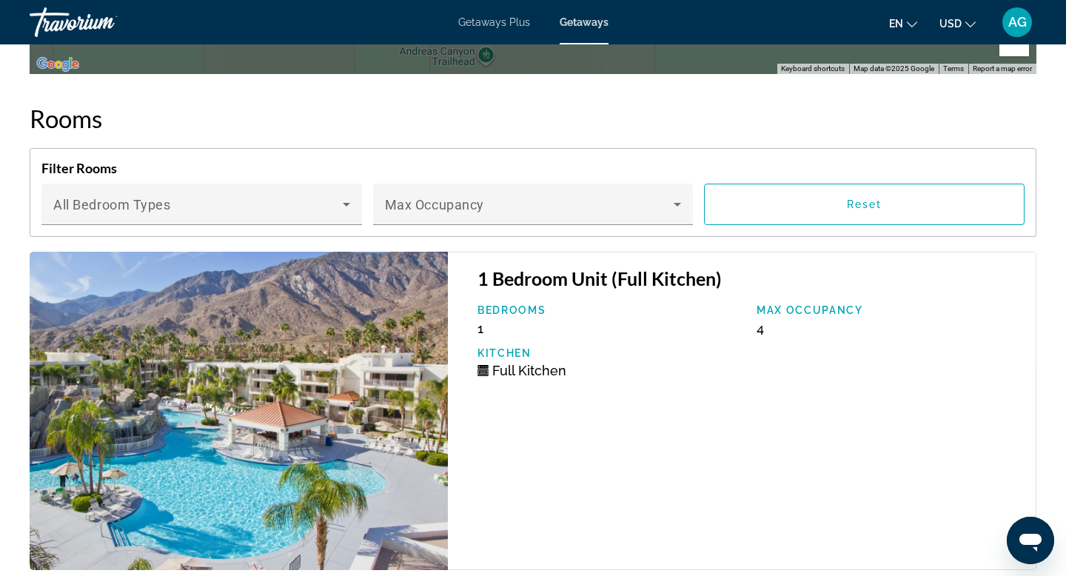
scroll to position [2333, 0]
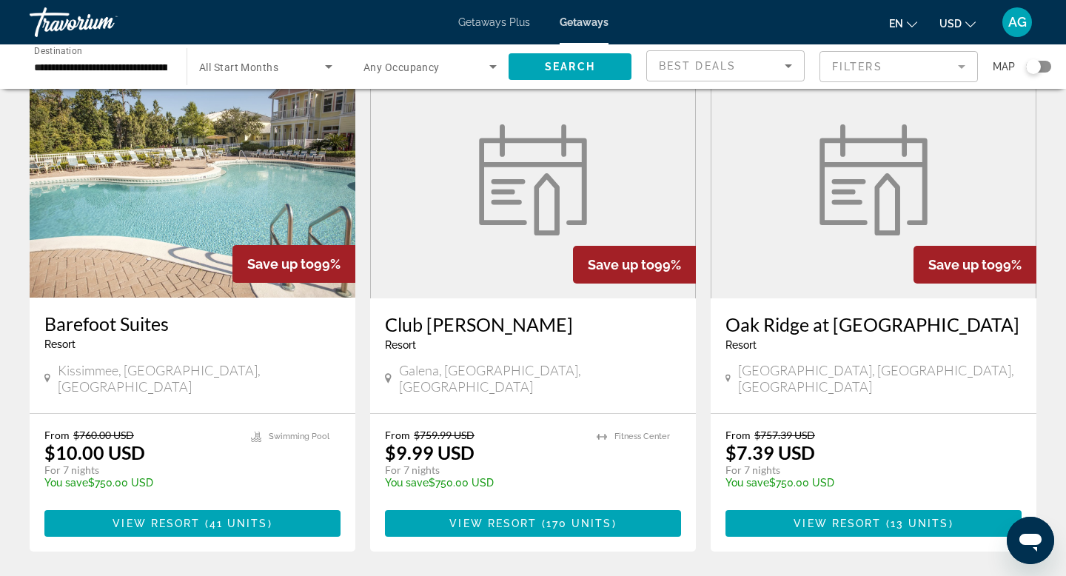
scroll to position [1819, 0]
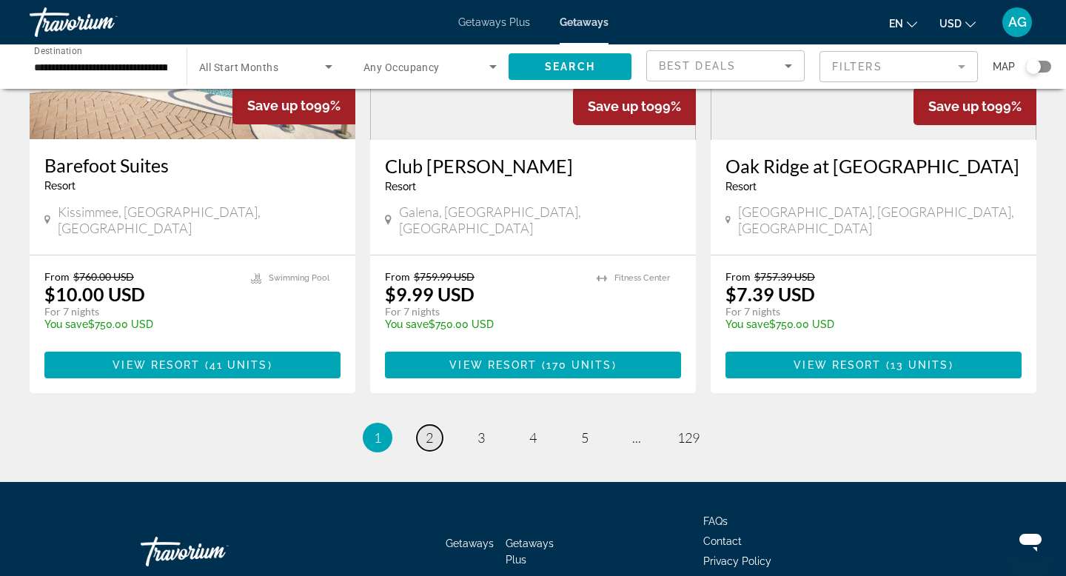
click at [431, 429] on span "2" at bounding box center [429, 437] width 7 height 16
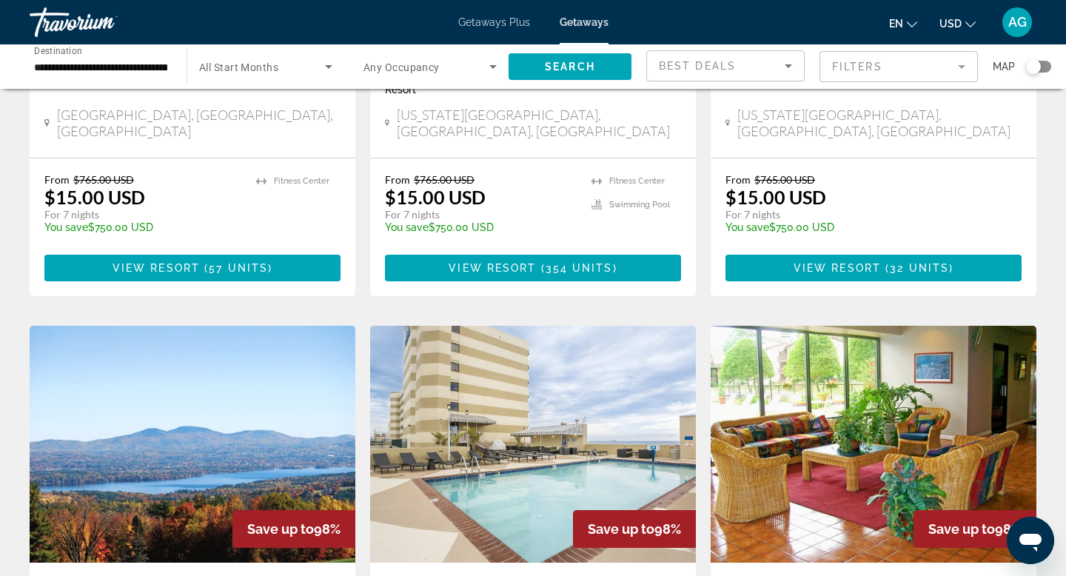
scroll to position [1436, 0]
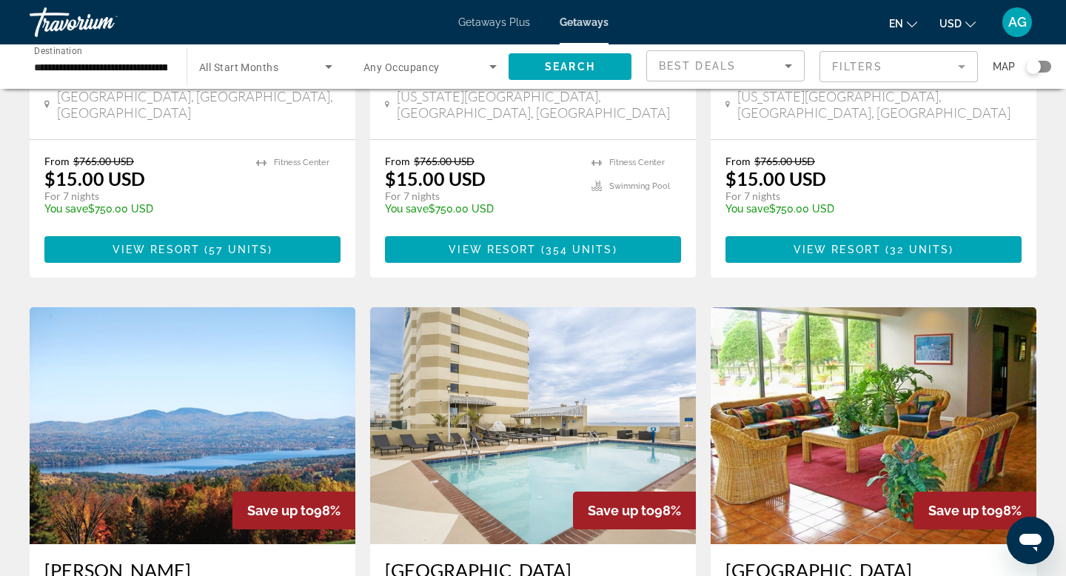
click at [77, 70] on input "**********" at bounding box center [100, 67] width 133 height 18
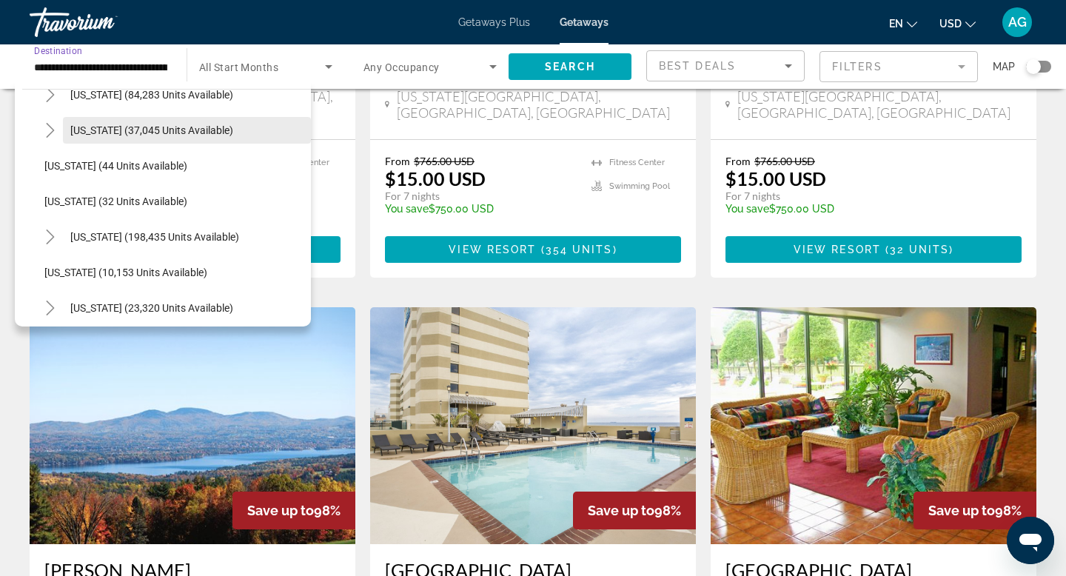
scroll to position [167, 0]
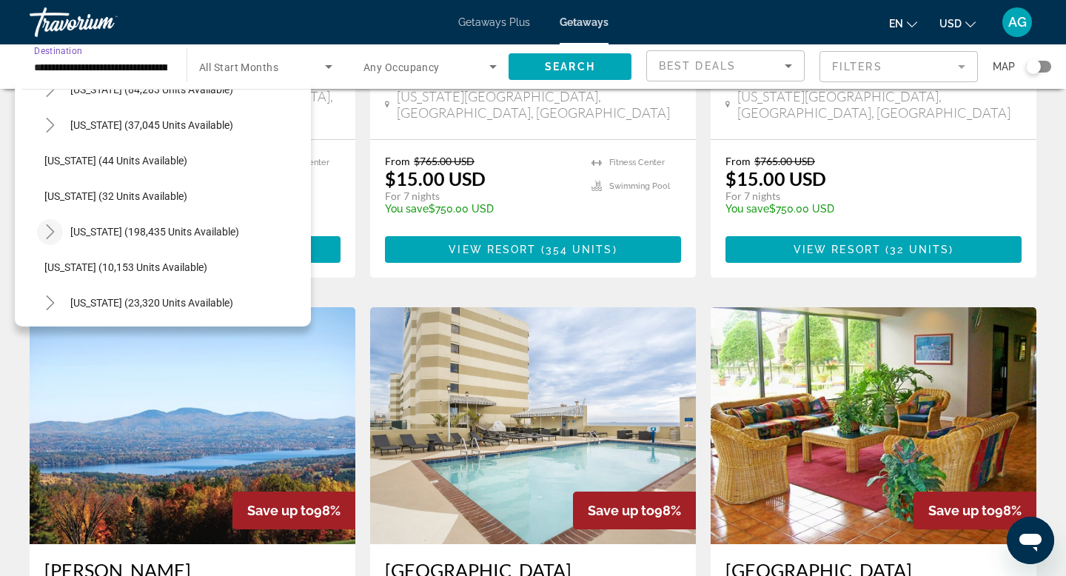
click at [41, 225] on mat-icon "Toggle Florida (198,435 units available)" at bounding box center [50, 232] width 26 height 26
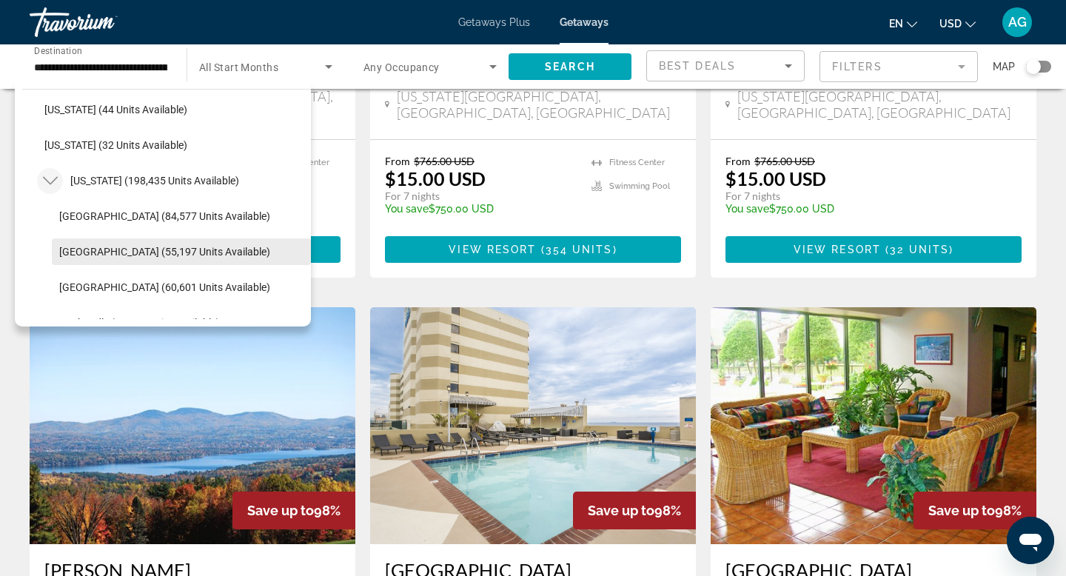
scroll to position [222, 0]
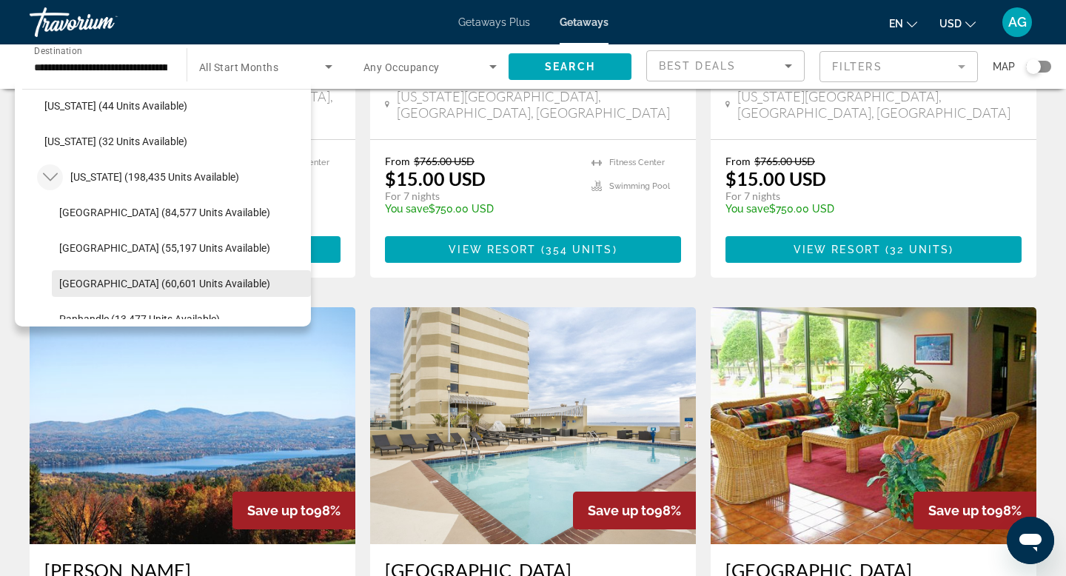
click at [78, 286] on span "[GEOGRAPHIC_DATA] (60,601 units available)" at bounding box center [164, 284] width 211 height 12
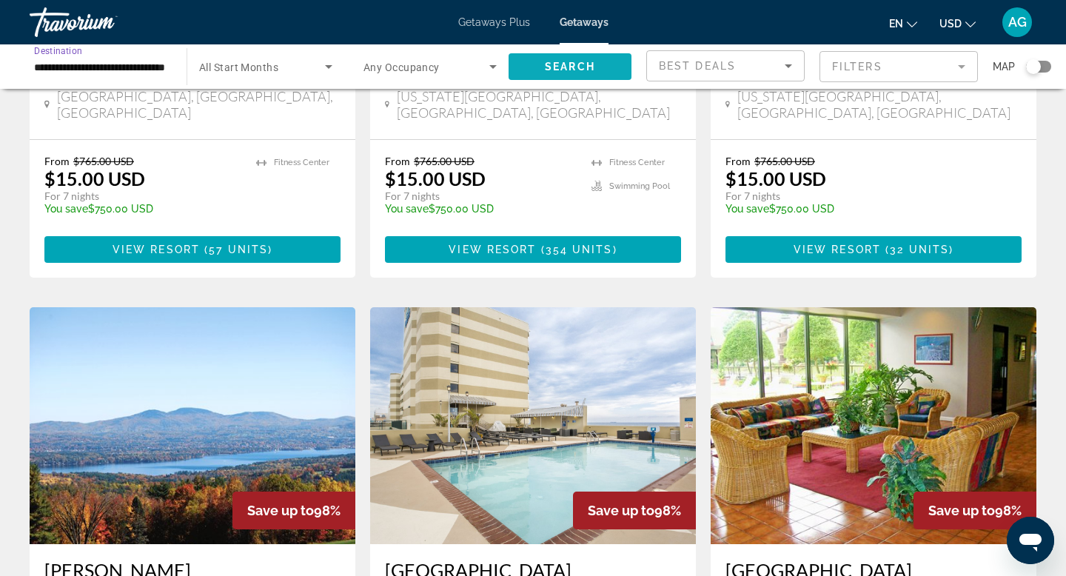
click at [545, 61] on span "Search" at bounding box center [570, 67] width 50 height 12
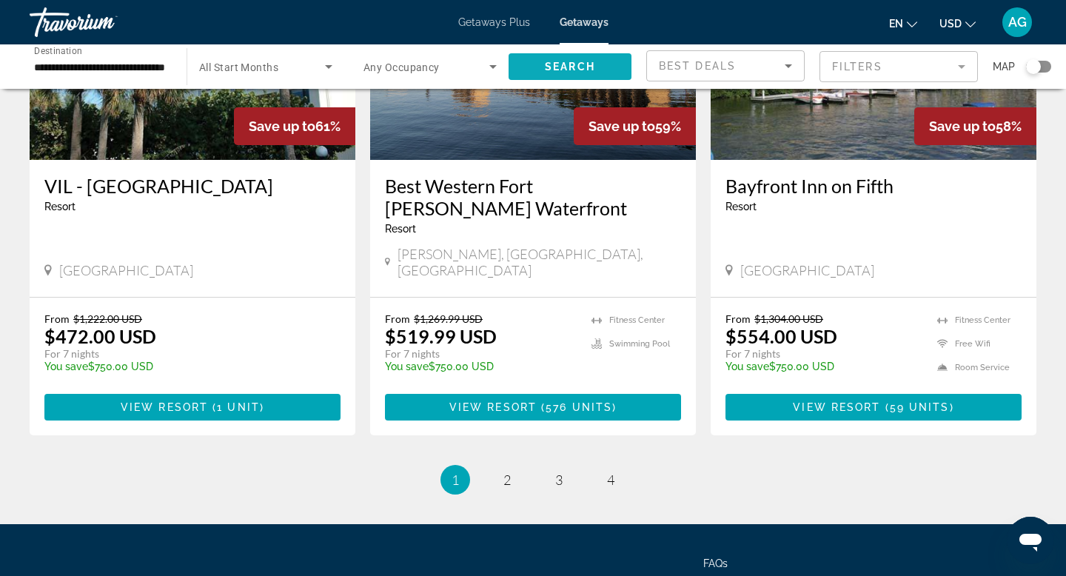
scroll to position [1900, 0]
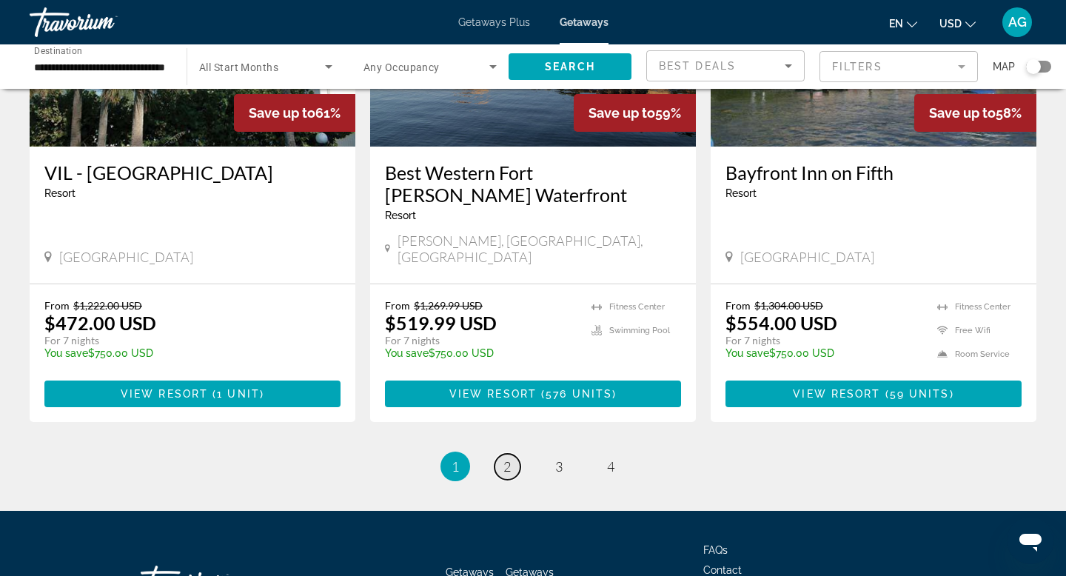
click at [512, 454] on link "page 2" at bounding box center [507, 467] width 26 height 26
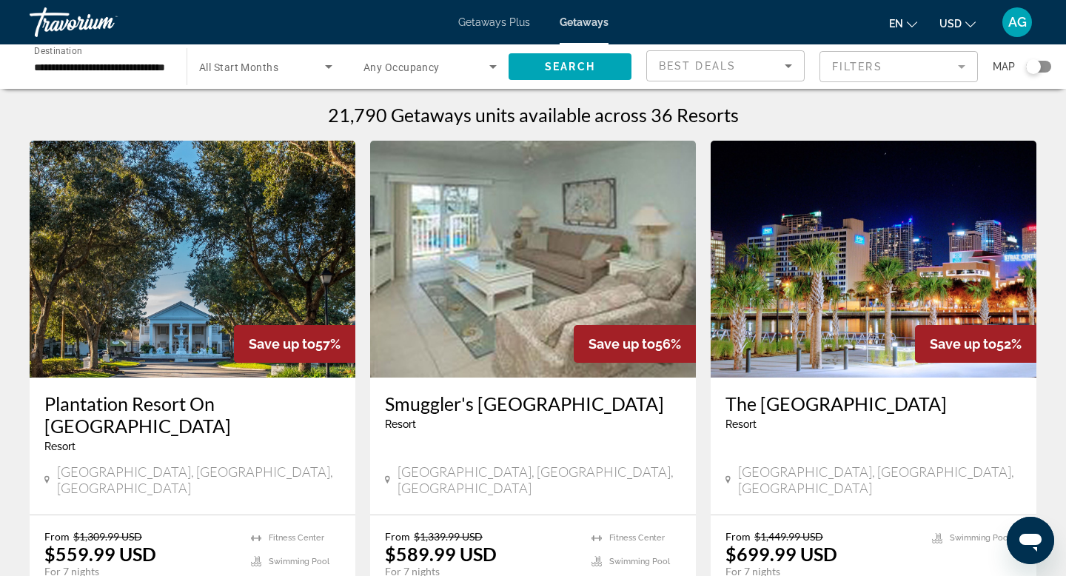
click at [167, 62] on input "**********" at bounding box center [100, 67] width 133 height 18
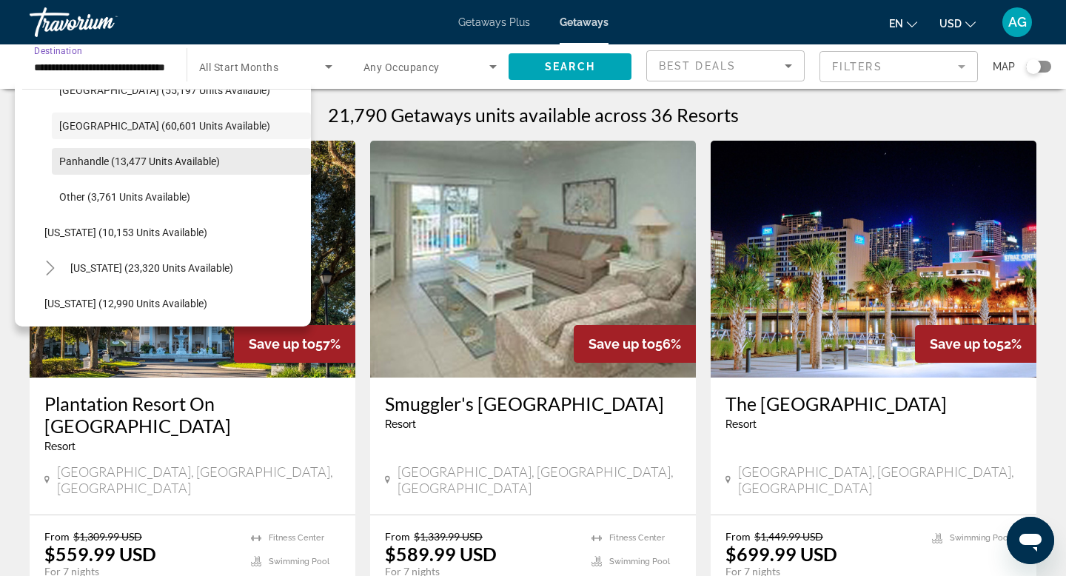
scroll to position [387, 0]
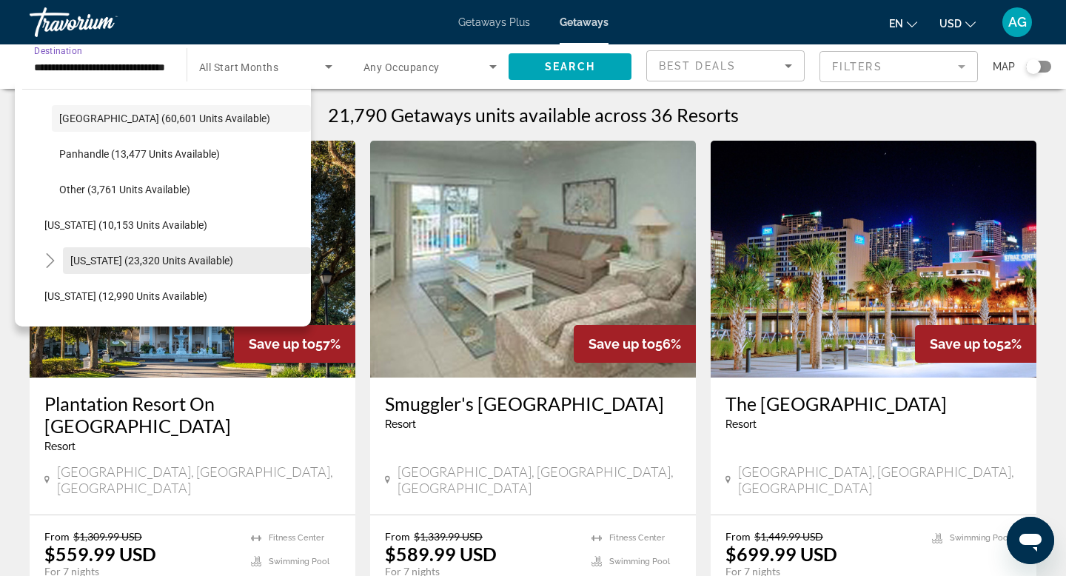
click at [112, 255] on span "[US_STATE] (23,320 units available)" at bounding box center [151, 261] width 163 height 12
type input "**********"
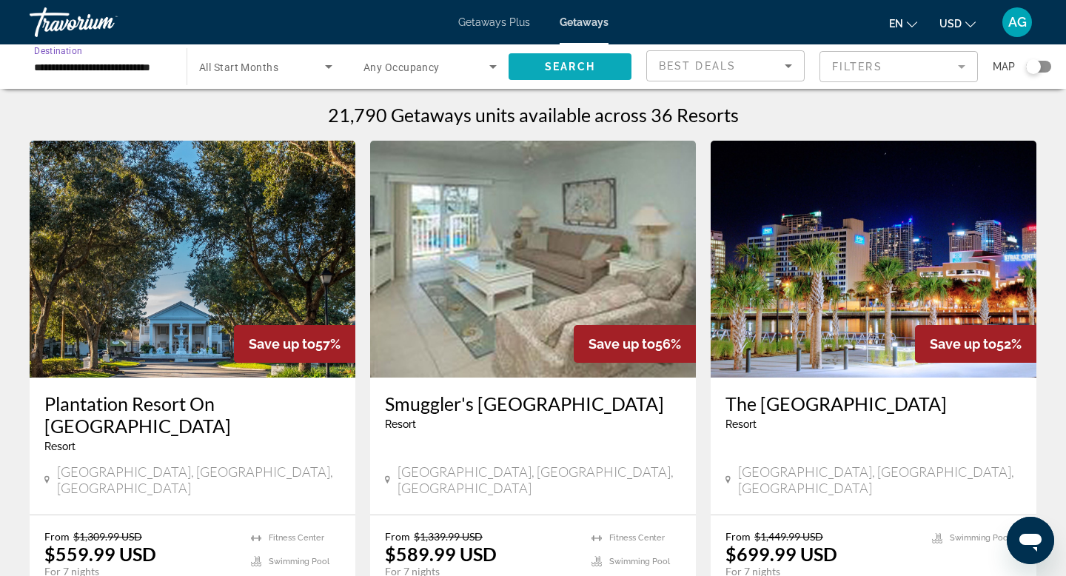
click at [556, 65] on span "Search" at bounding box center [570, 67] width 50 height 12
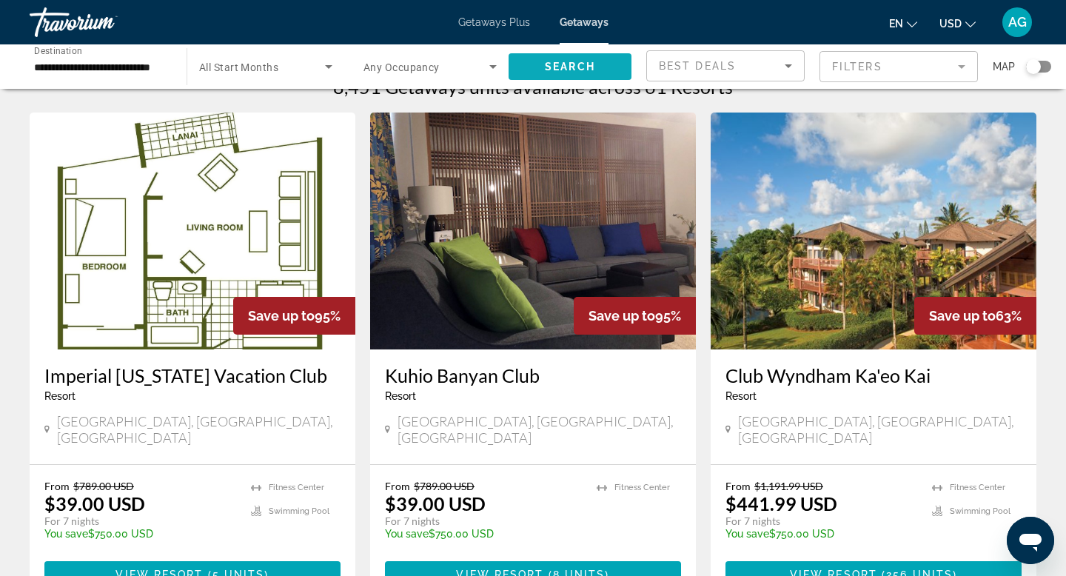
scroll to position [33, 0]
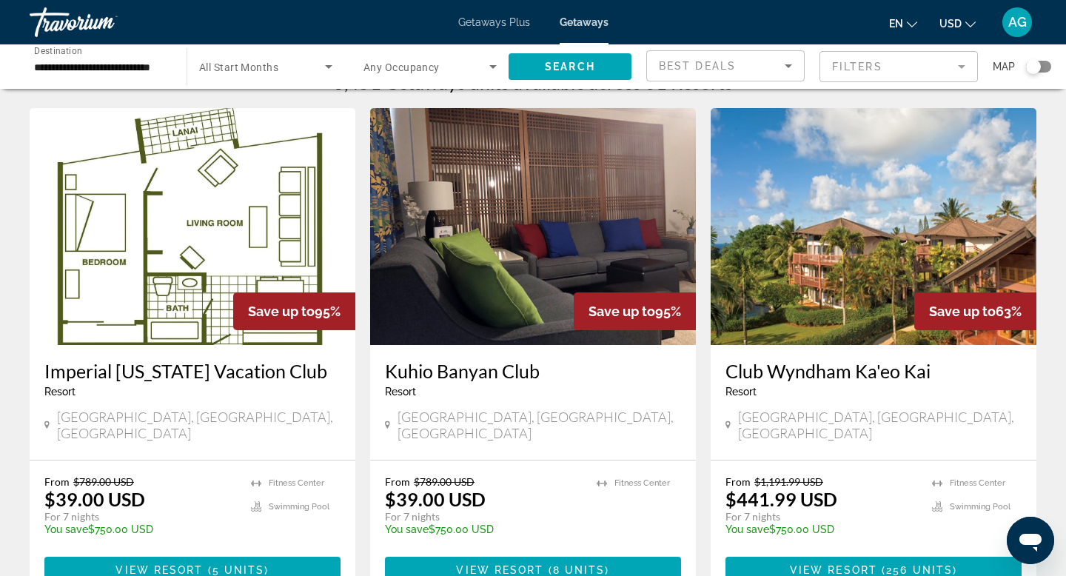
click at [599, 147] on img "Main content" at bounding box center [533, 226] width 326 height 237
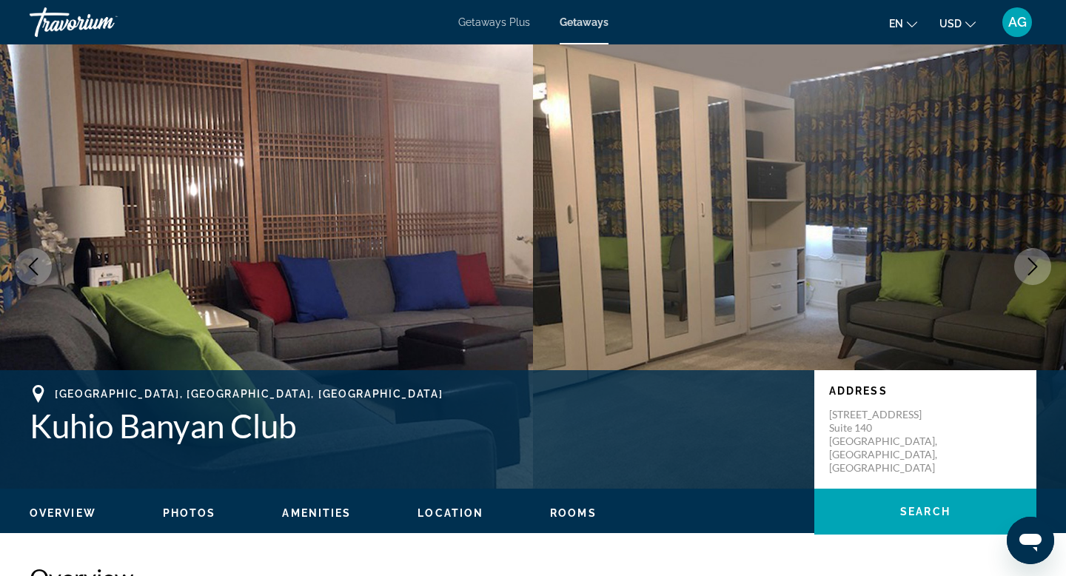
click at [1032, 270] on icon "Next image" at bounding box center [1033, 267] width 10 height 18
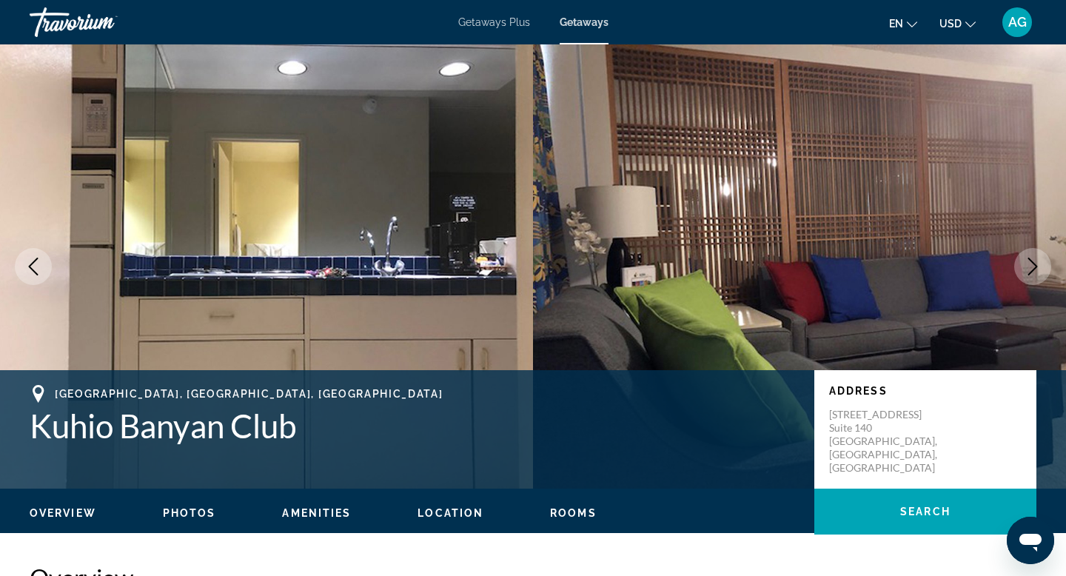
click at [1032, 270] on icon "Next image" at bounding box center [1033, 267] width 10 height 18
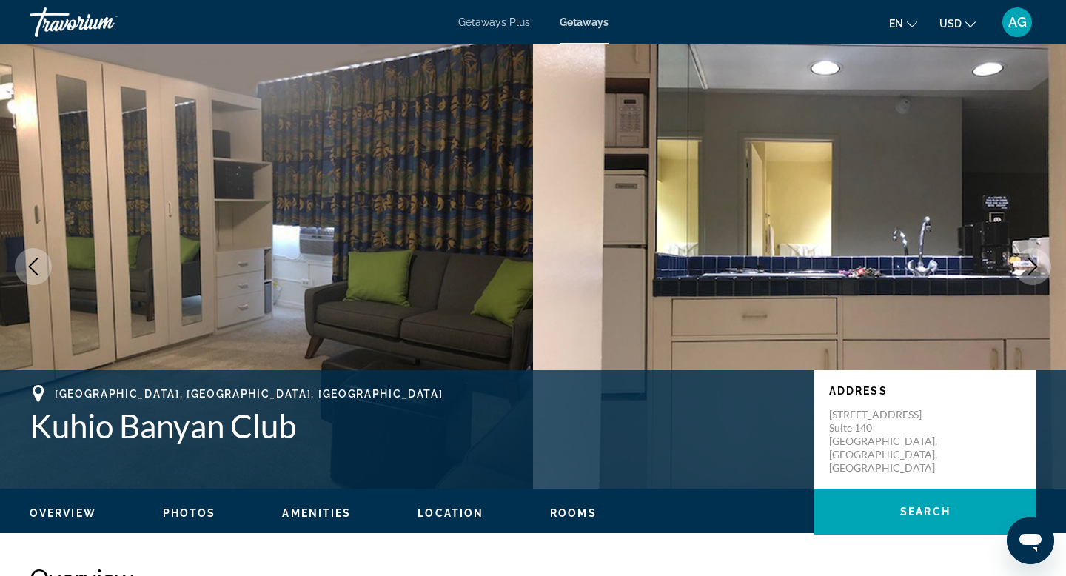
click at [1032, 270] on icon "Next image" at bounding box center [1033, 267] width 10 height 18
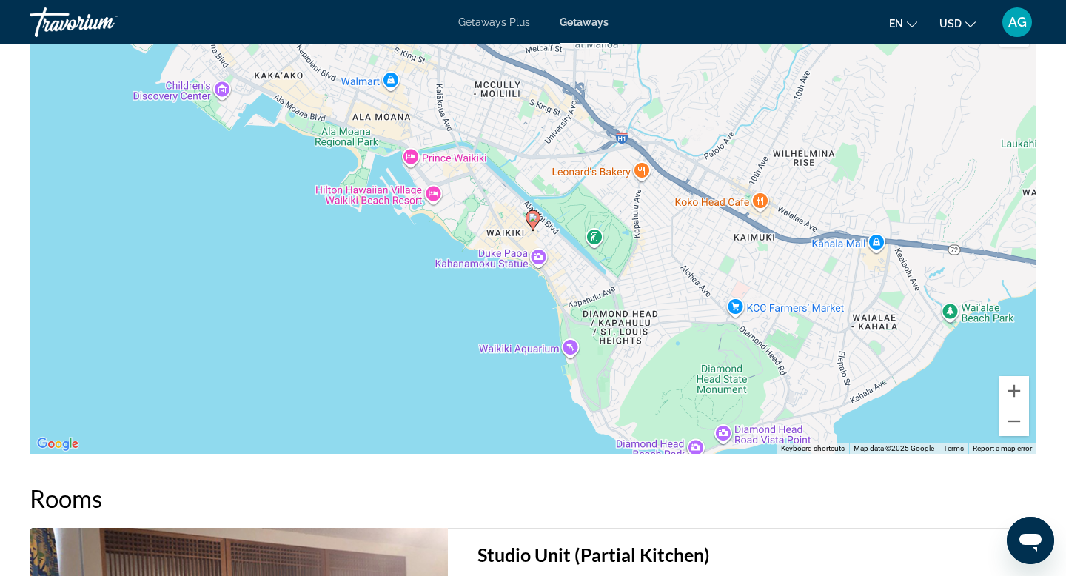
scroll to position [2012, 0]
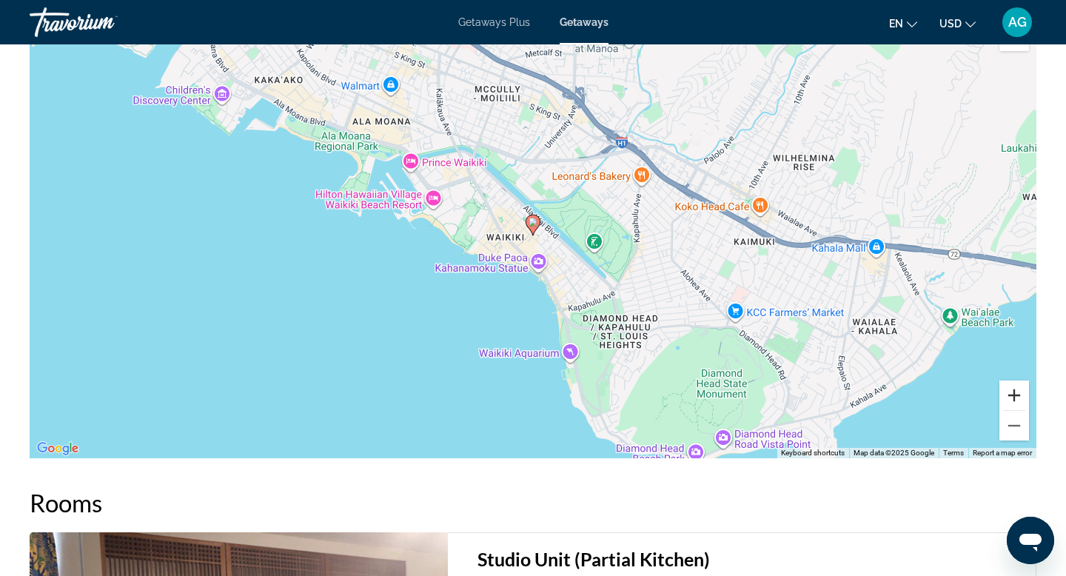
click at [1013, 380] on button "Zoom in" at bounding box center [1014, 395] width 30 height 30
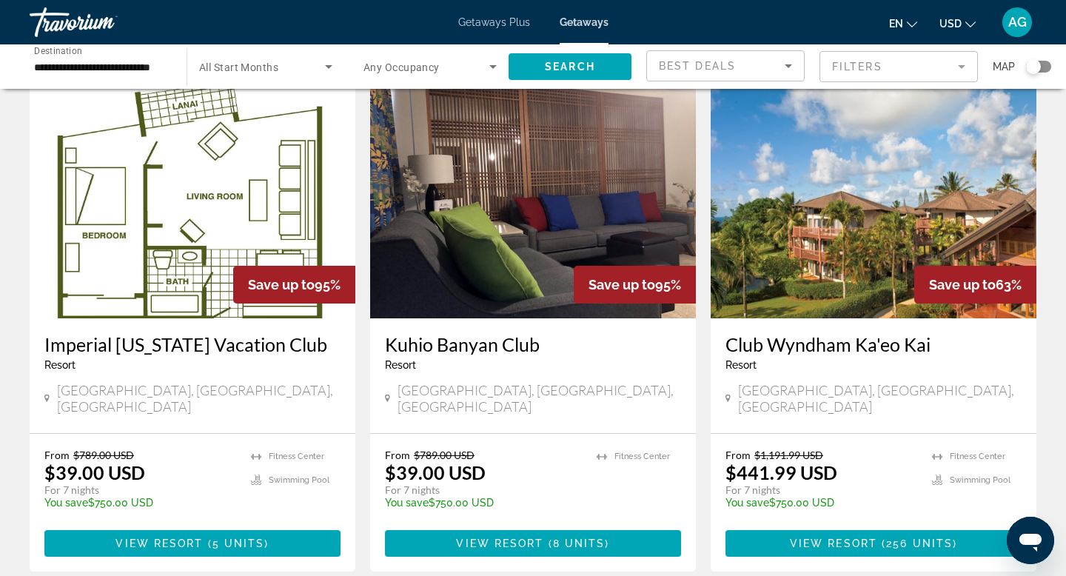
scroll to position [57, 0]
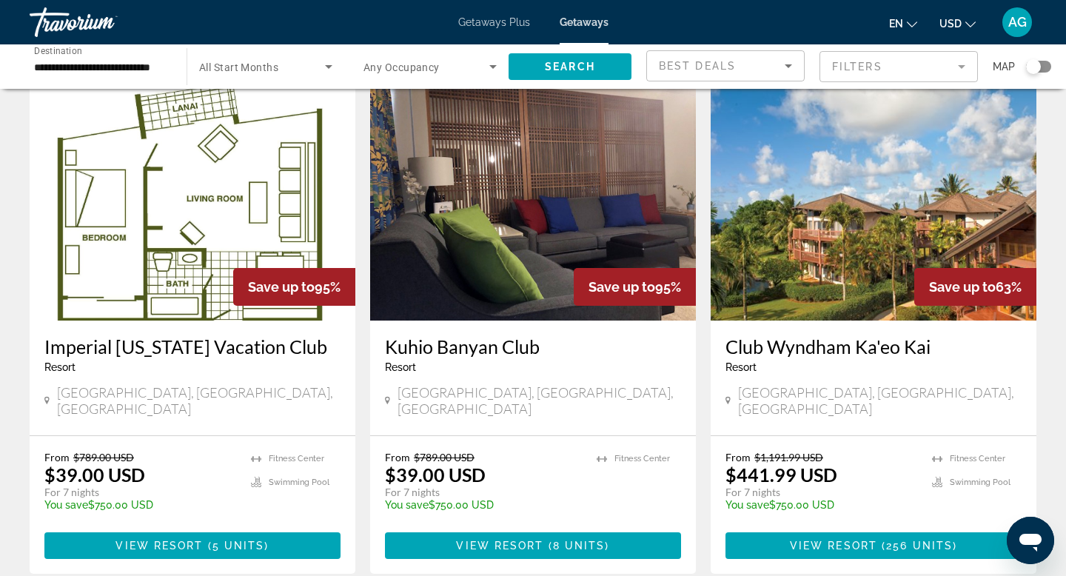
drag, startPoint x: 540, startPoint y: 345, endPoint x: 716, endPoint y: 2, distance: 384.9
click at [77, 71] on input "**********" at bounding box center [100, 67] width 133 height 18
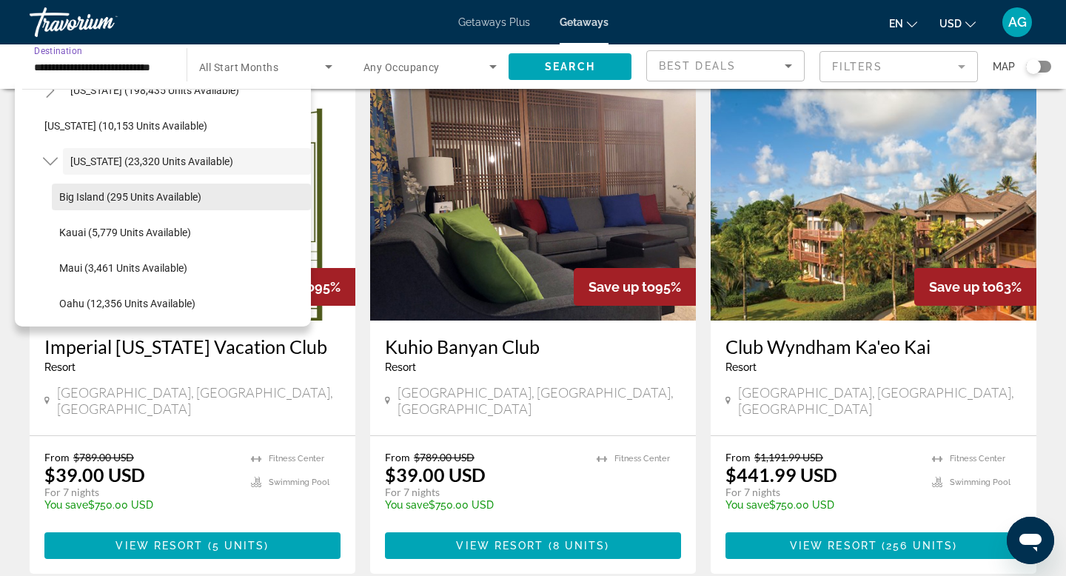
scroll to position [332, 0]
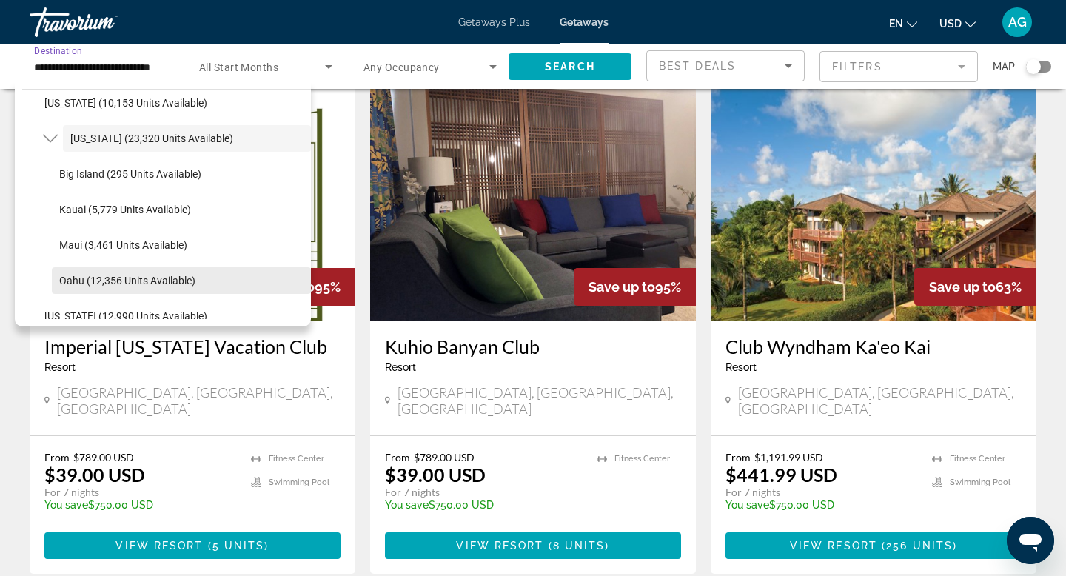
click at [138, 276] on span "Oahu (12,356 units available)" at bounding box center [127, 281] width 136 height 12
type input "**********"
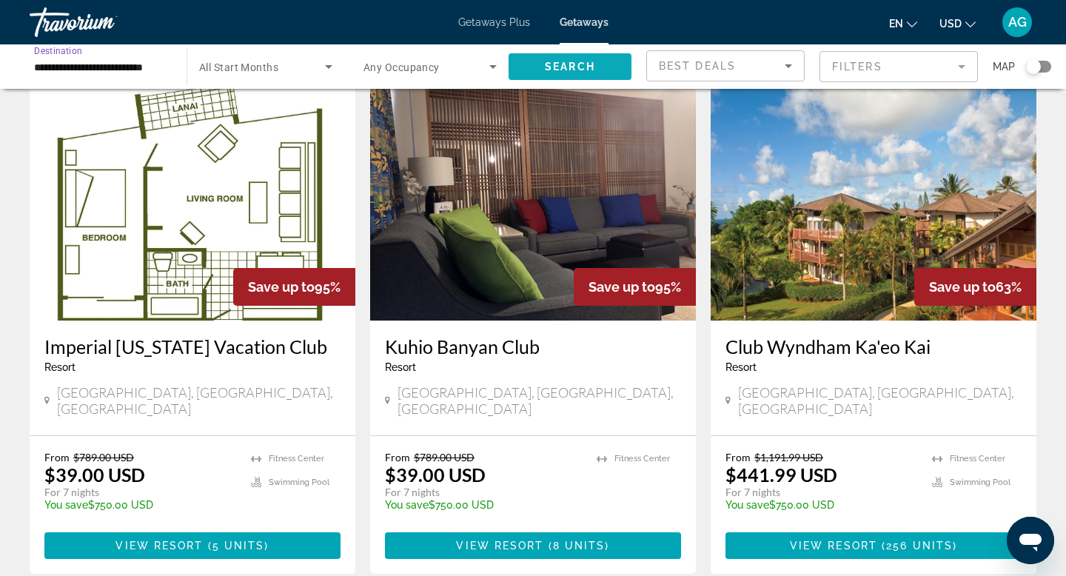
click at [545, 65] on span "Search" at bounding box center [570, 67] width 50 height 12
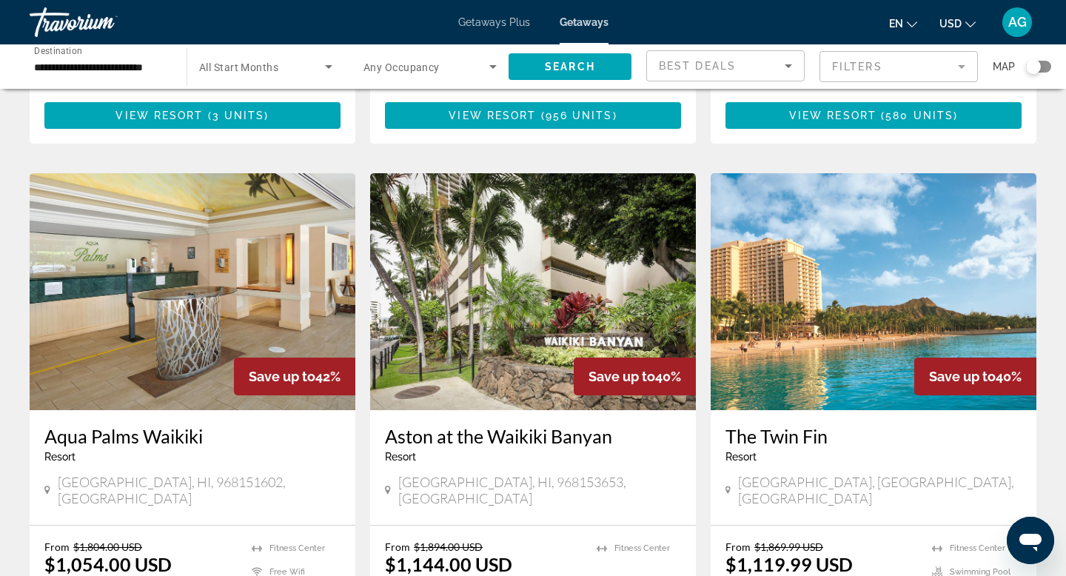
scroll to position [542, 0]
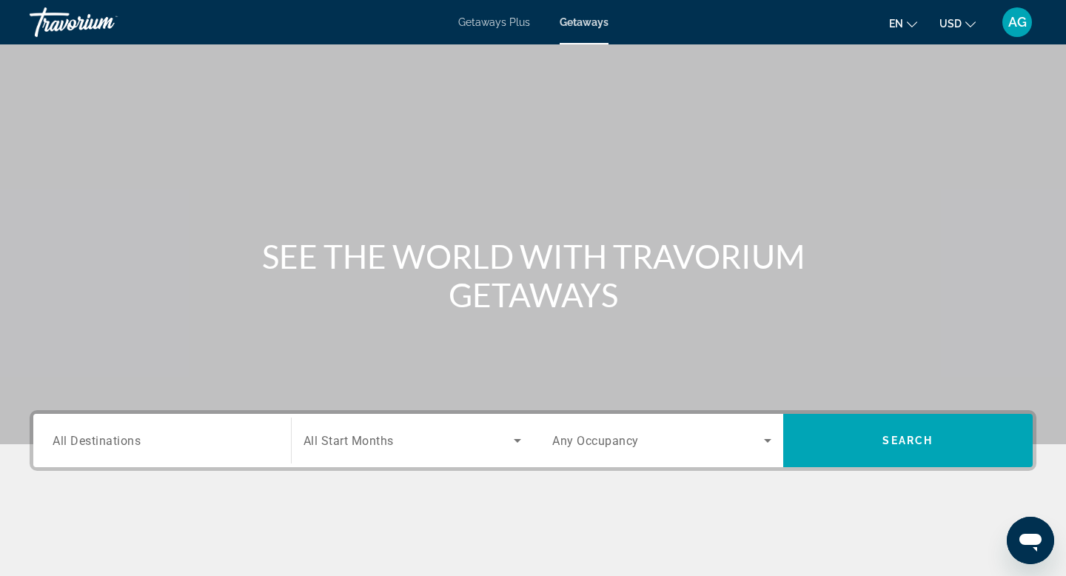
click at [138, 434] on span "All Destinations" at bounding box center [97, 440] width 88 height 14
click at [138, 434] on input "Destination All Destinations" at bounding box center [162, 441] width 219 height 18
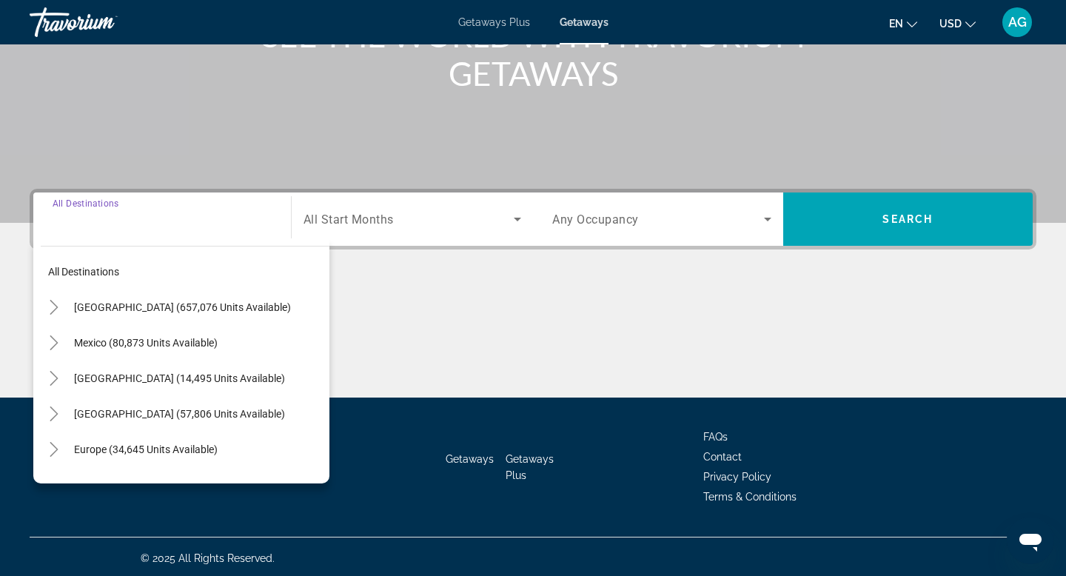
scroll to position [224, 0]
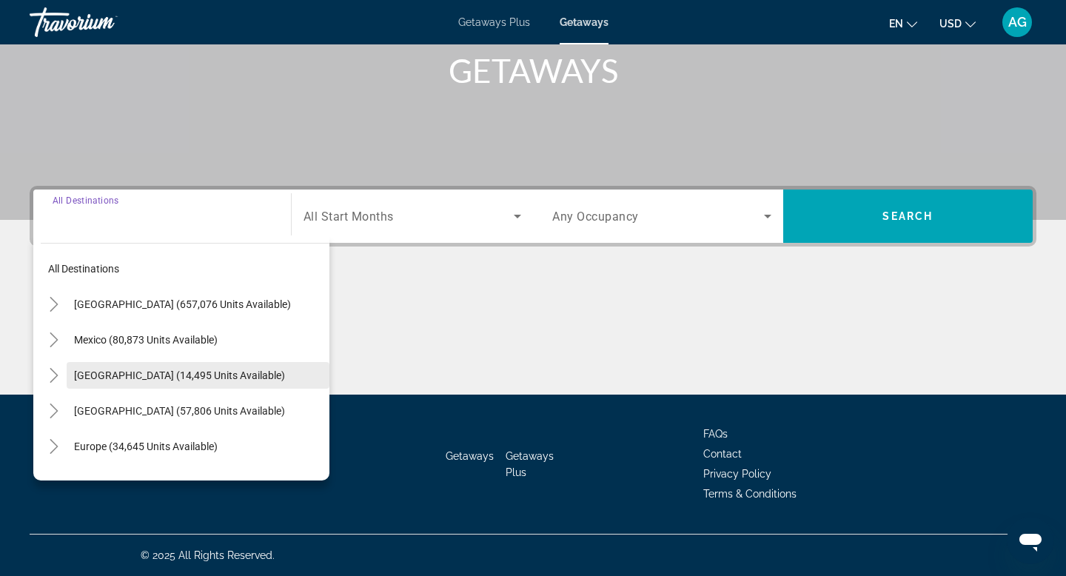
click at [91, 380] on span "[GEOGRAPHIC_DATA] (14,495 units available)" at bounding box center [179, 375] width 211 height 12
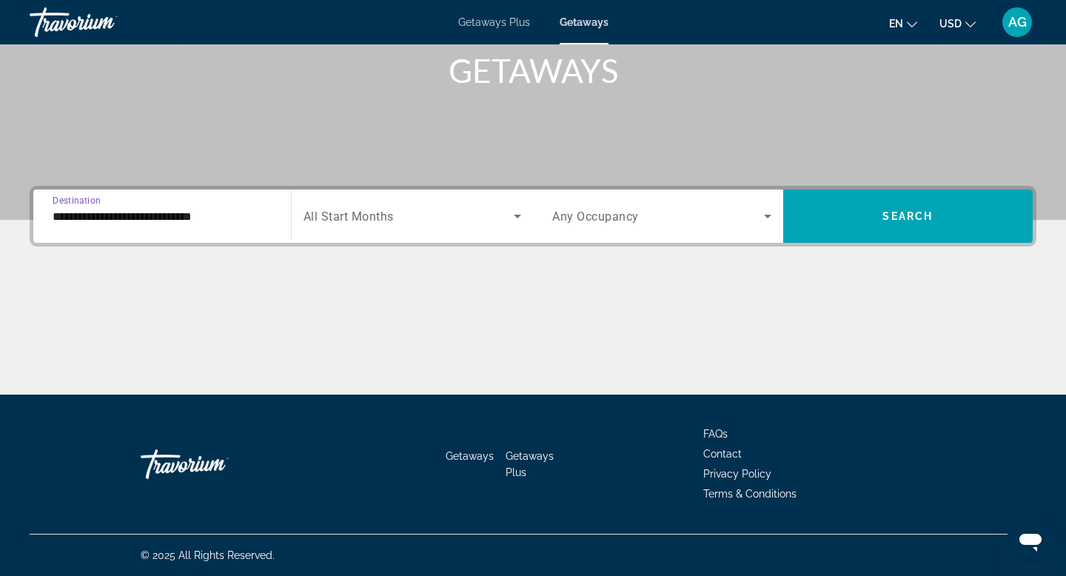
click at [99, 216] on input "**********" at bounding box center [162, 217] width 219 height 18
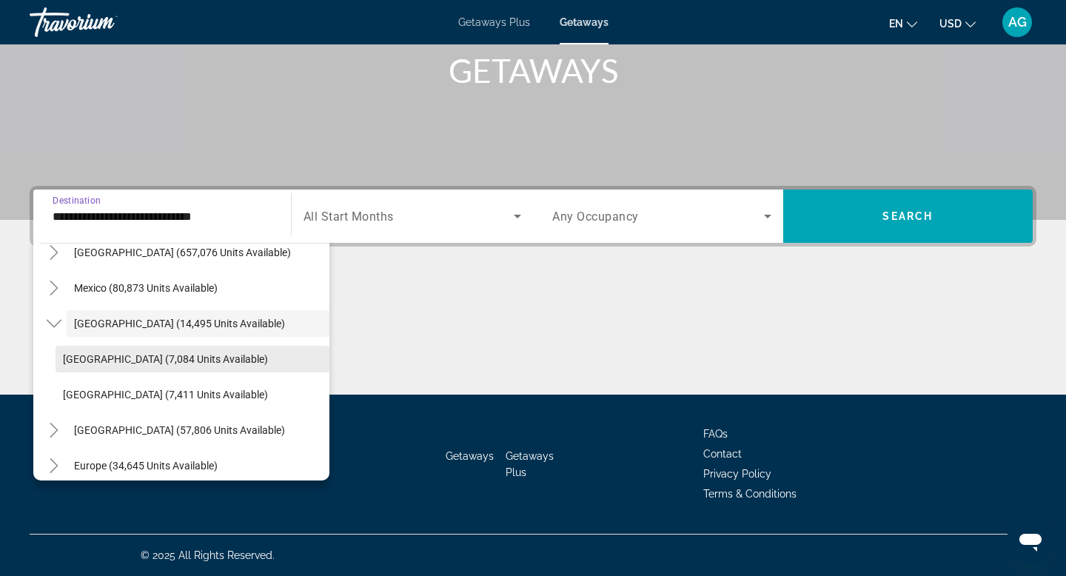
scroll to position [61, 0]
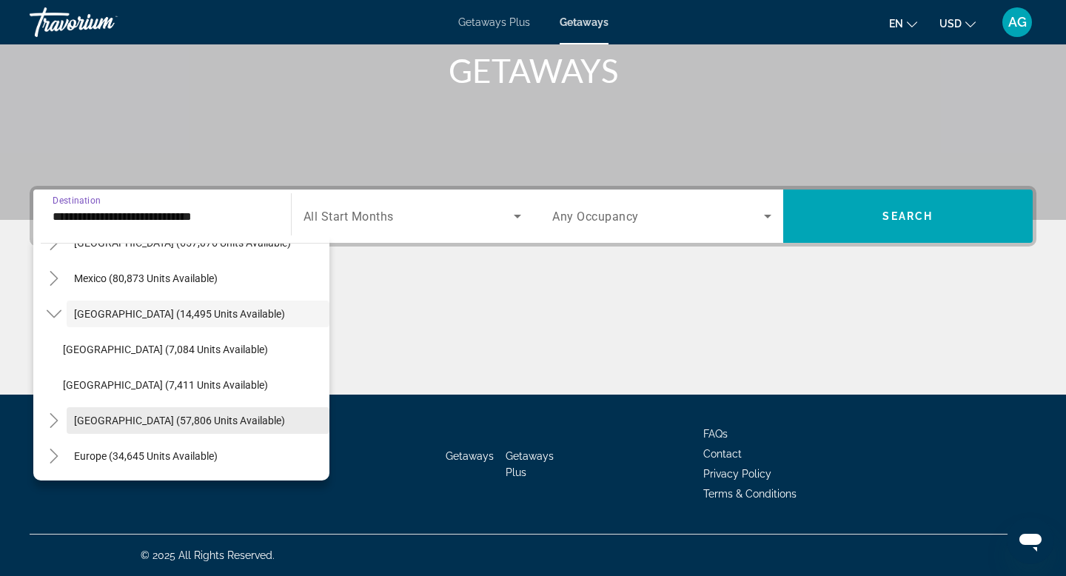
click at [107, 419] on span "[GEOGRAPHIC_DATA] (57,806 units available)" at bounding box center [179, 420] width 211 height 12
type input "**********"
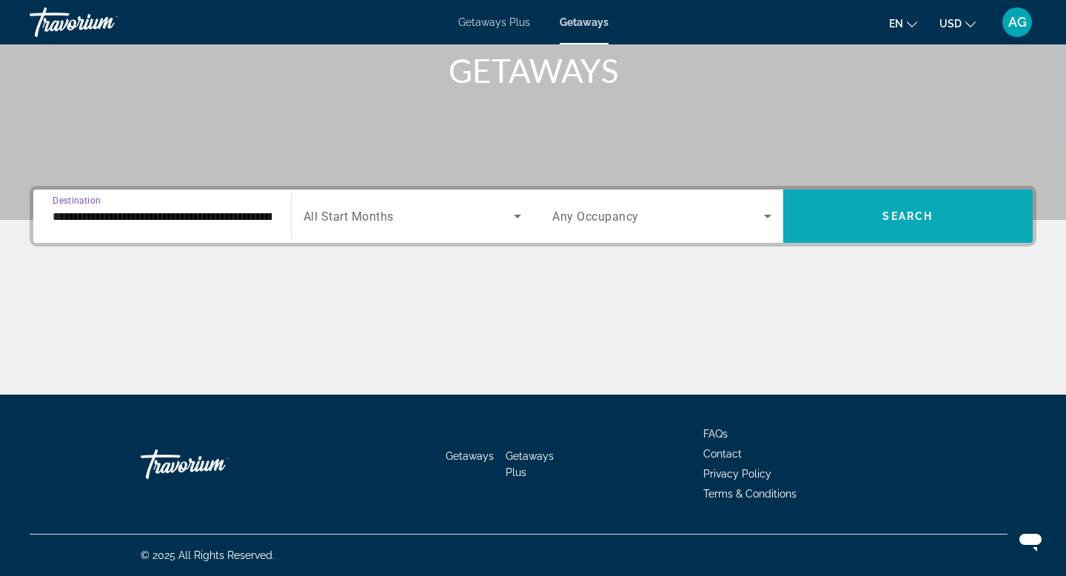
click at [840, 215] on span "Search widget" at bounding box center [908, 216] width 250 height 36
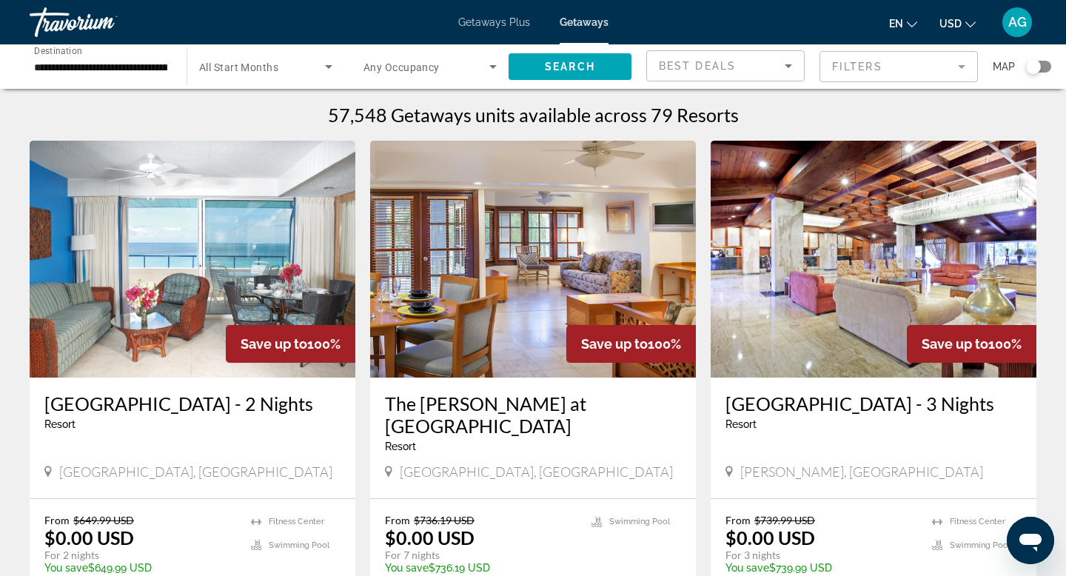
click at [966, 67] on mat-form-field "Filters" at bounding box center [898, 66] width 158 height 31
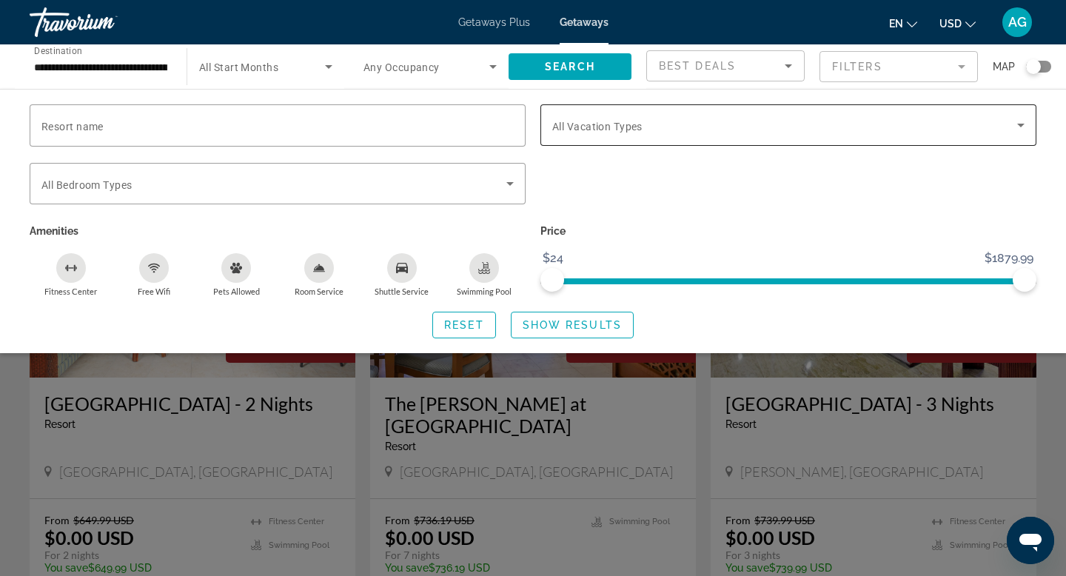
click at [659, 132] on span "Search widget" at bounding box center [784, 125] width 465 height 18
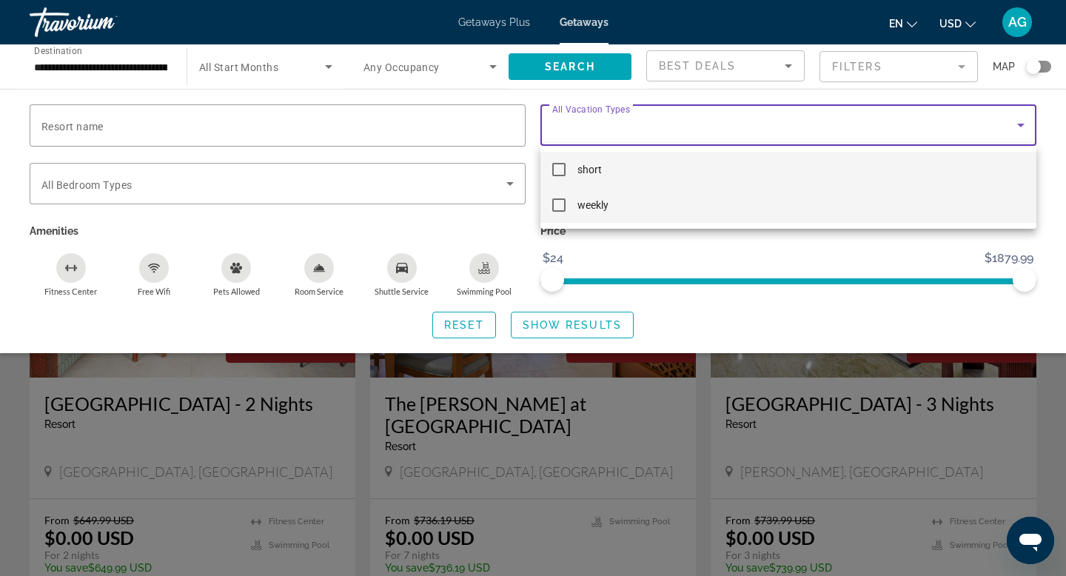
click at [599, 206] on span "weekly" at bounding box center [592, 205] width 31 height 18
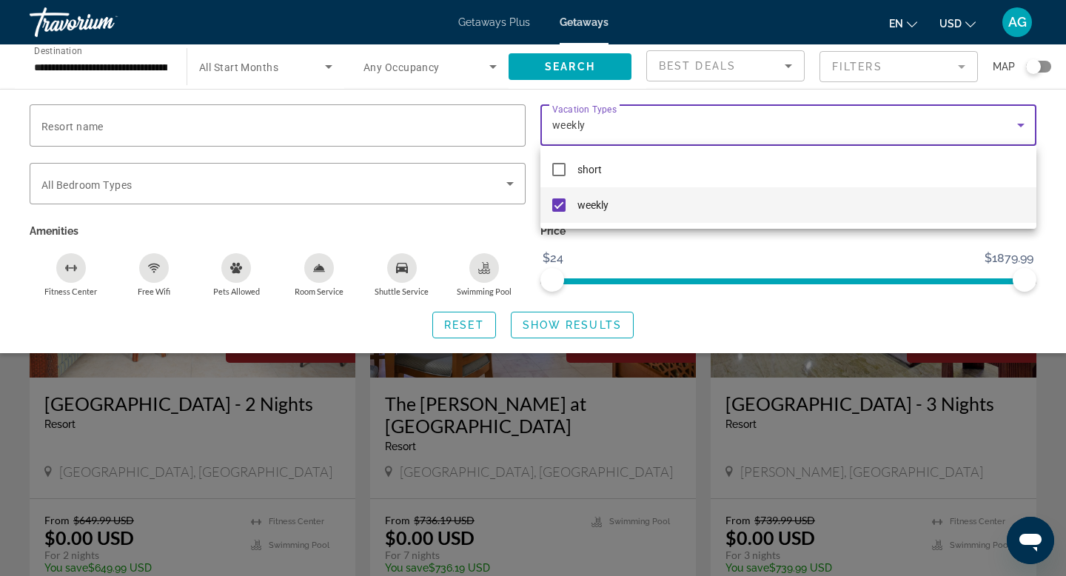
click at [571, 326] on div at bounding box center [533, 288] width 1066 height 576
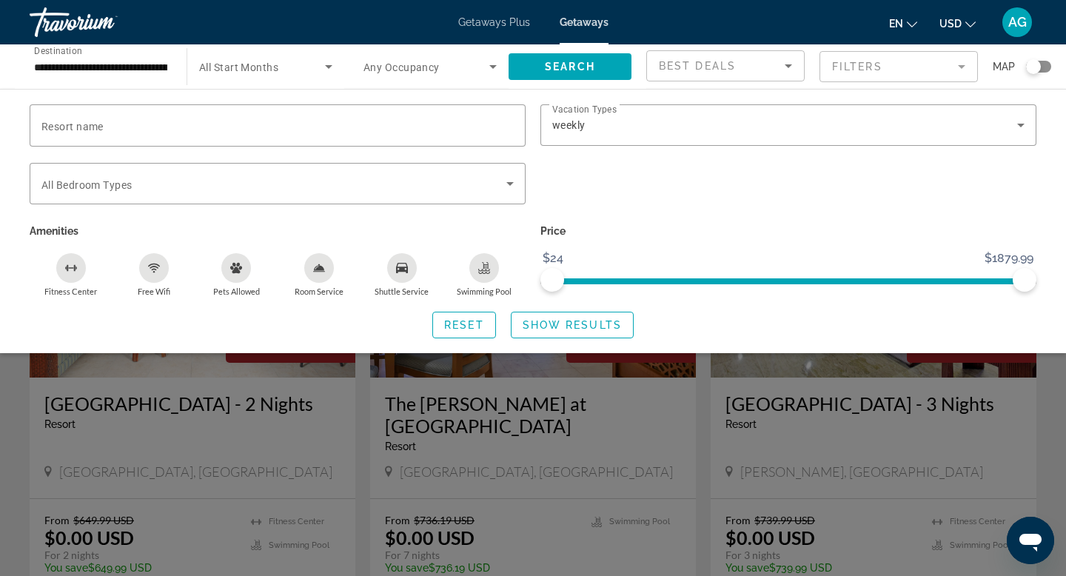
click at [571, 326] on span "Show Results" at bounding box center [571, 325] width 99 height 12
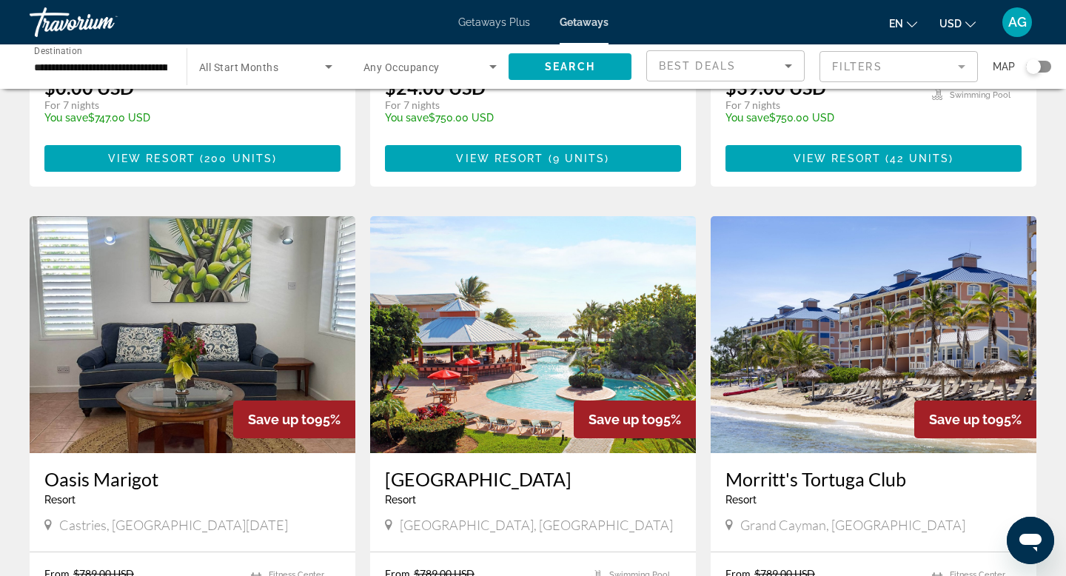
scroll to position [454, 0]
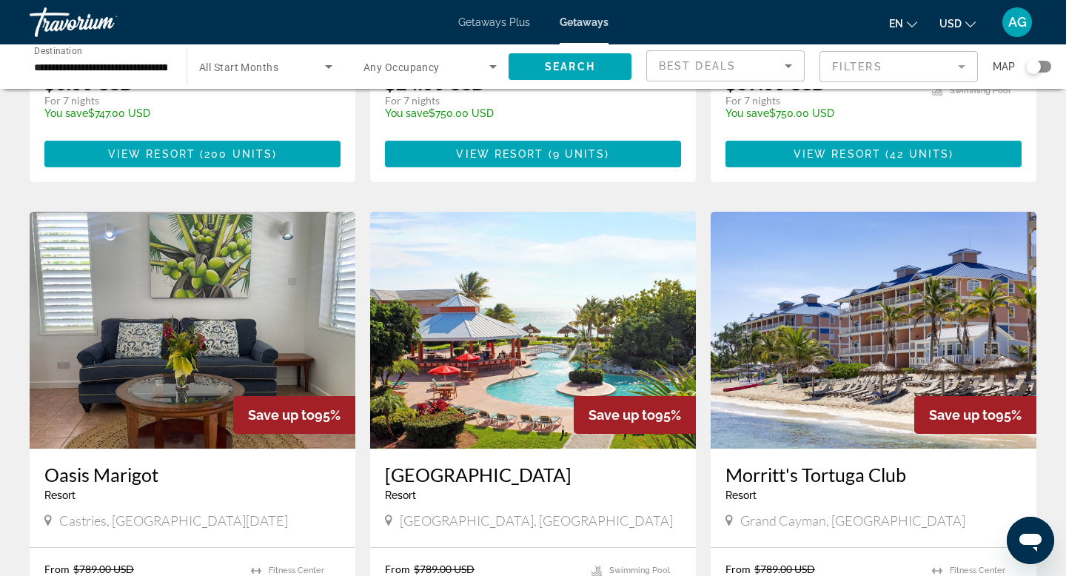
click at [215, 229] on img "Main content" at bounding box center [193, 330] width 326 height 237
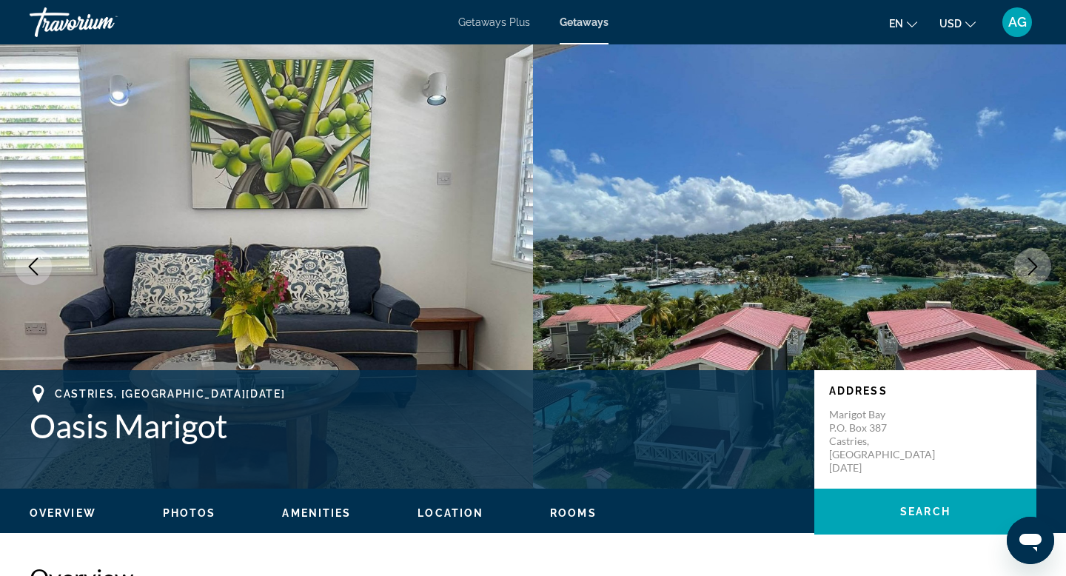
click at [1035, 272] on icon "Next image" at bounding box center [1032, 267] width 18 height 18
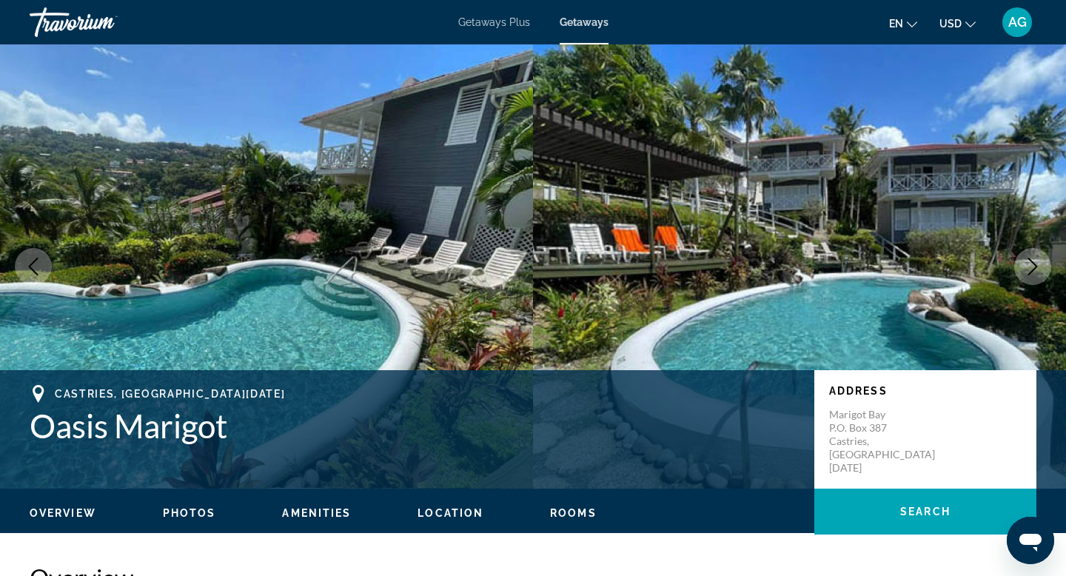
click at [1035, 272] on icon "Next image" at bounding box center [1032, 267] width 18 height 18
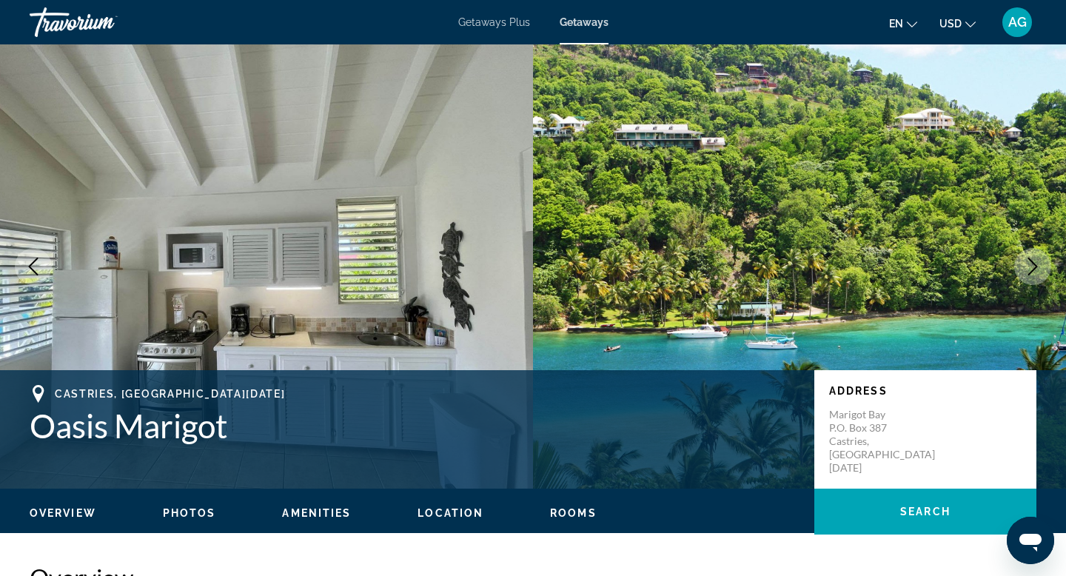
click at [1035, 272] on icon "Next image" at bounding box center [1032, 267] width 18 height 18
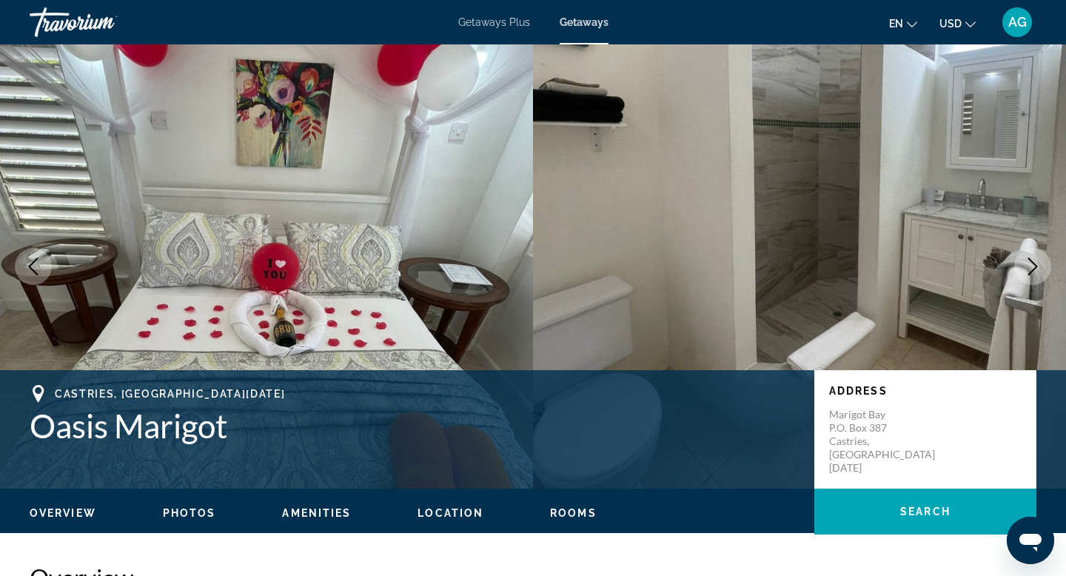
click at [1035, 272] on icon "Next image" at bounding box center [1032, 267] width 18 height 18
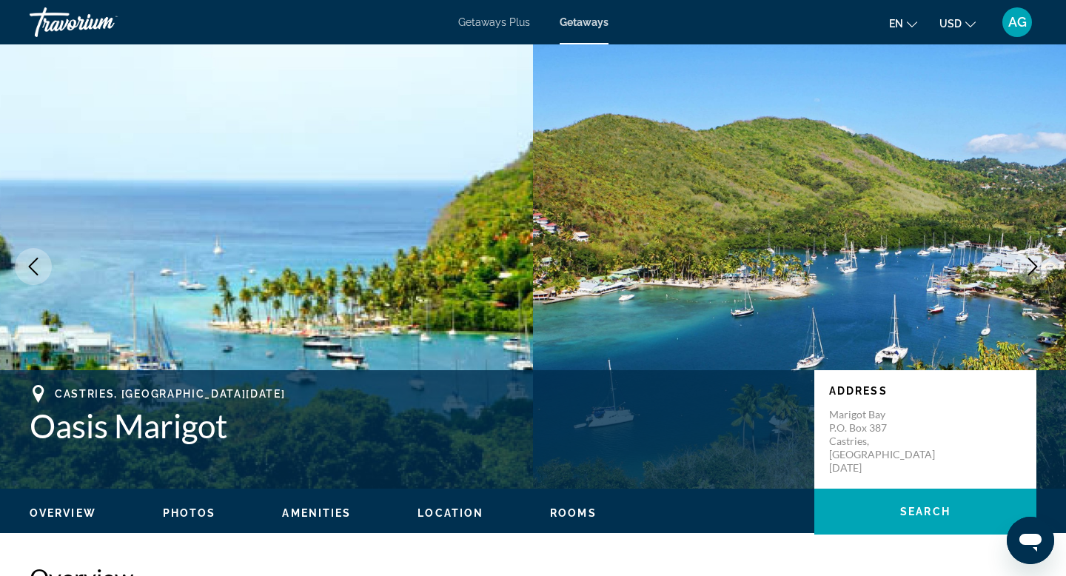
click at [1035, 272] on icon "Next image" at bounding box center [1032, 267] width 18 height 18
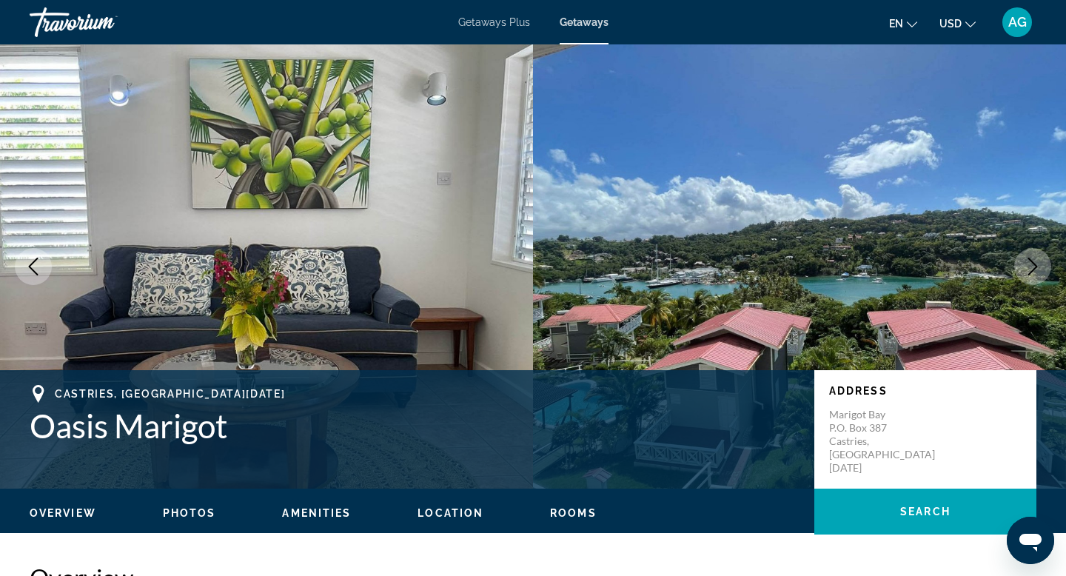
click at [1035, 272] on icon "Next image" at bounding box center [1032, 267] width 18 height 18
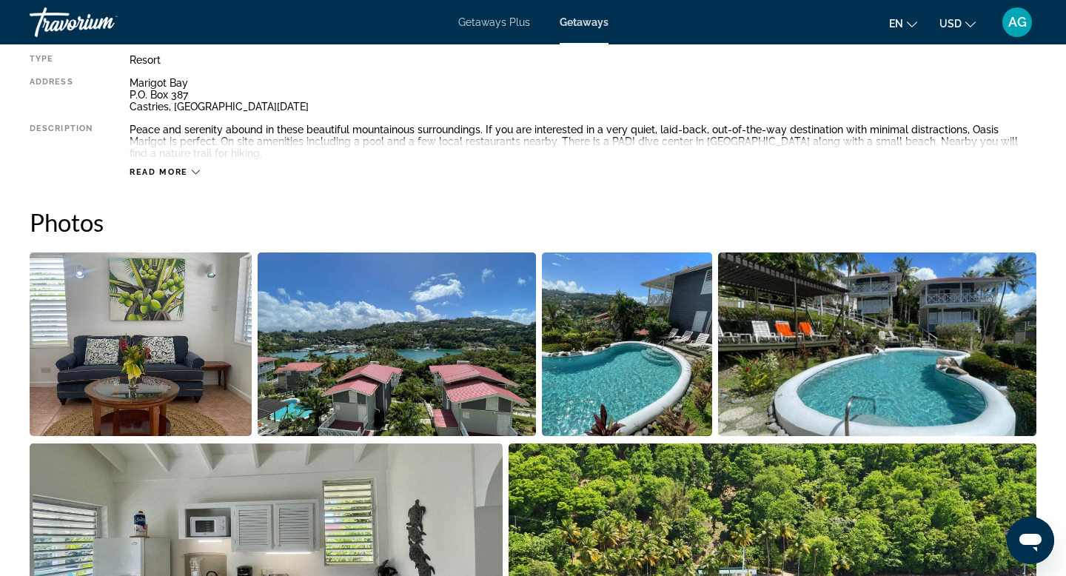
scroll to position [595, 0]
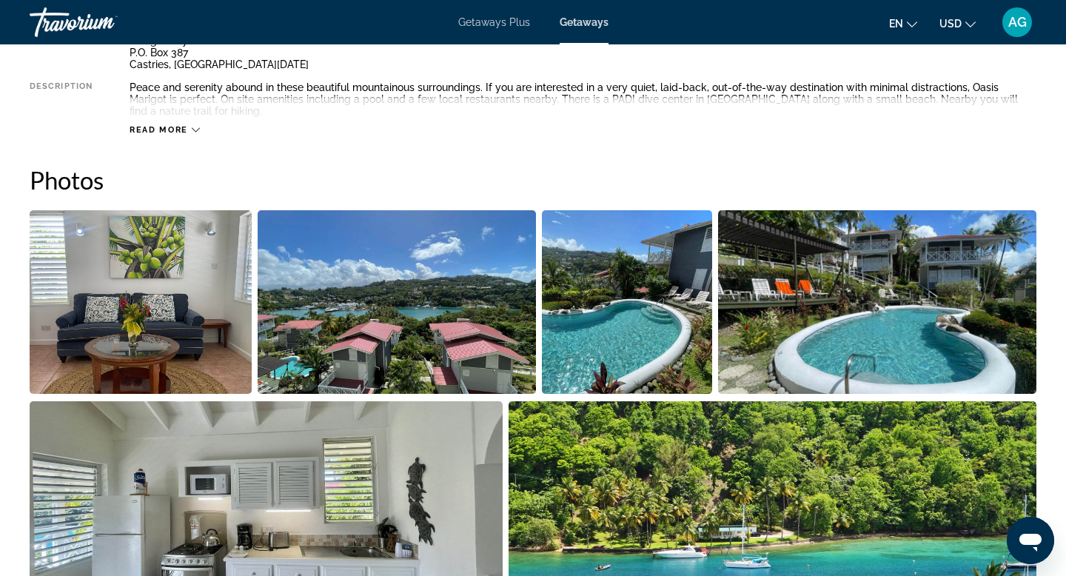
click at [832, 297] on img "Open full-screen image slider" at bounding box center [877, 302] width 318 height 184
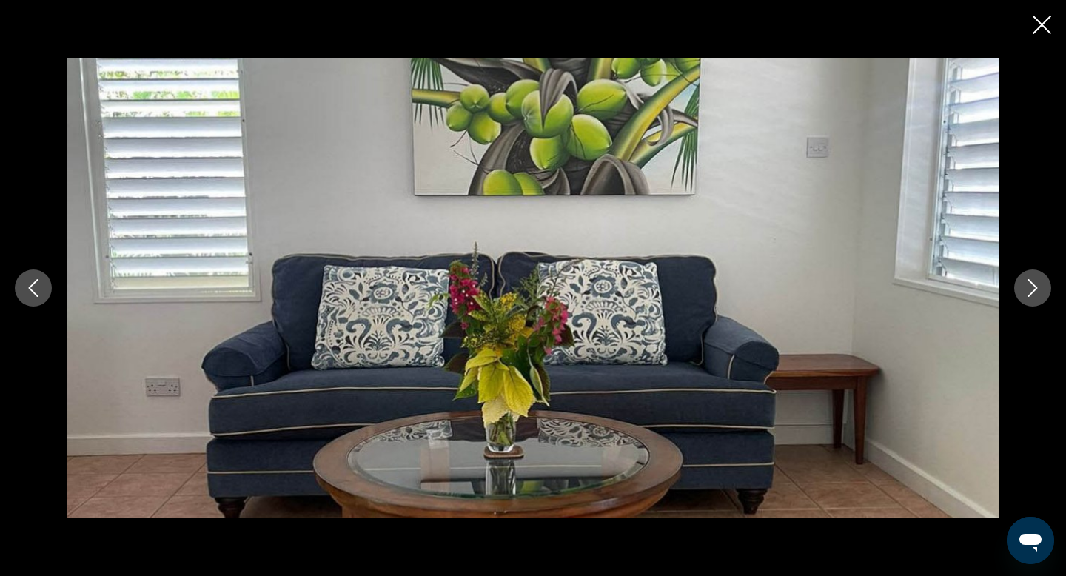
click at [1023, 295] on icon "Next image" at bounding box center [1032, 288] width 18 height 18
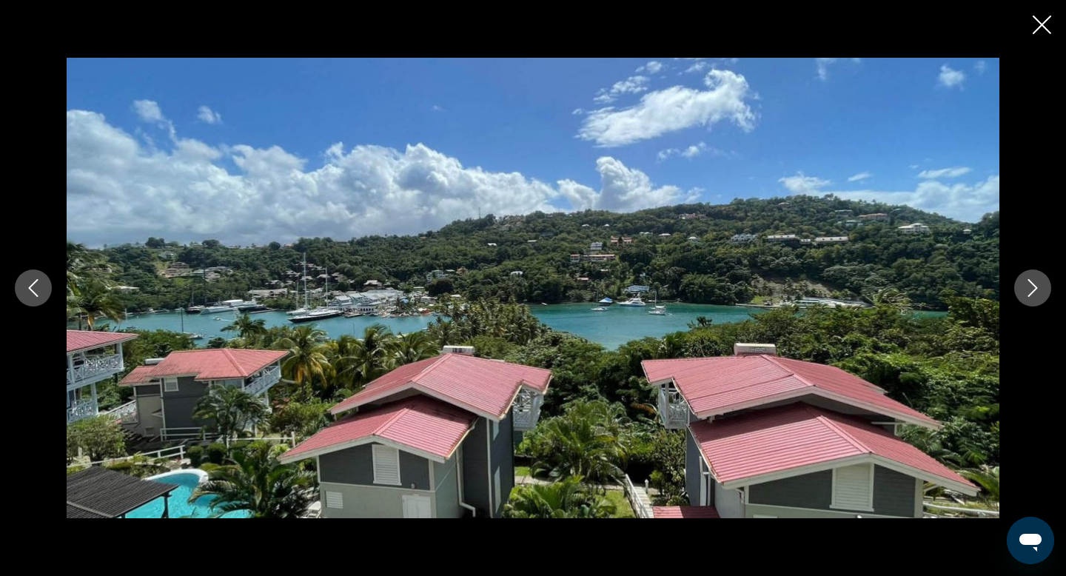
click at [1023, 295] on icon "Next image" at bounding box center [1032, 288] width 18 height 18
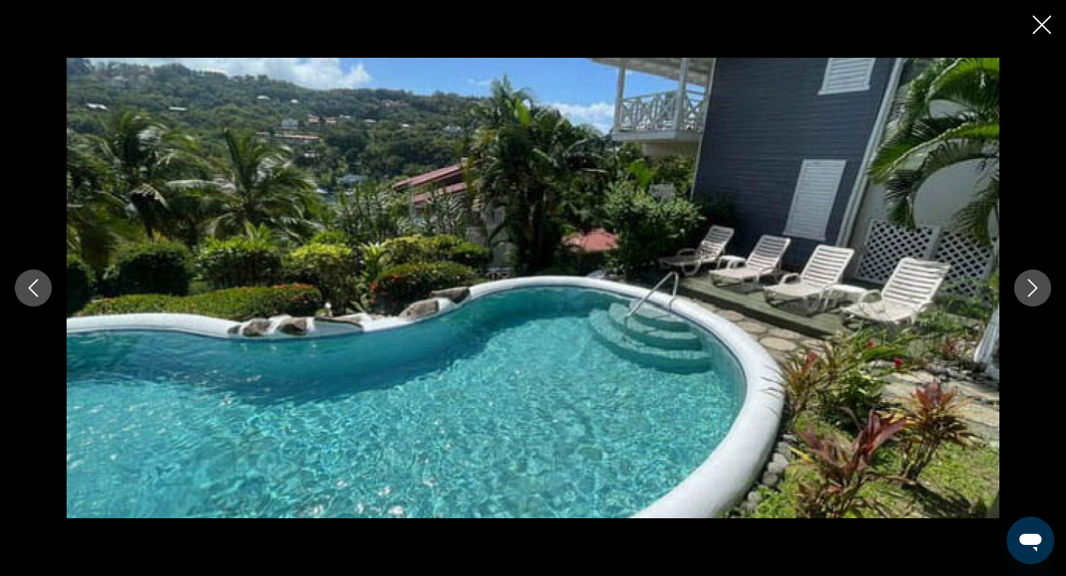
click at [1023, 295] on icon "Next image" at bounding box center [1032, 288] width 18 height 18
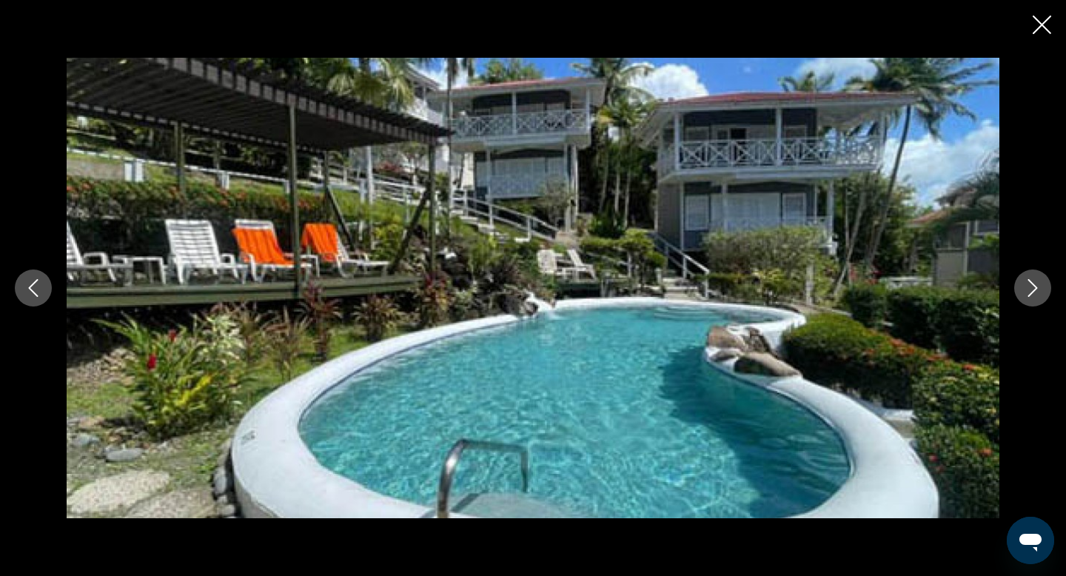
click at [1023, 295] on icon "Next image" at bounding box center [1032, 288] width 18 height 18
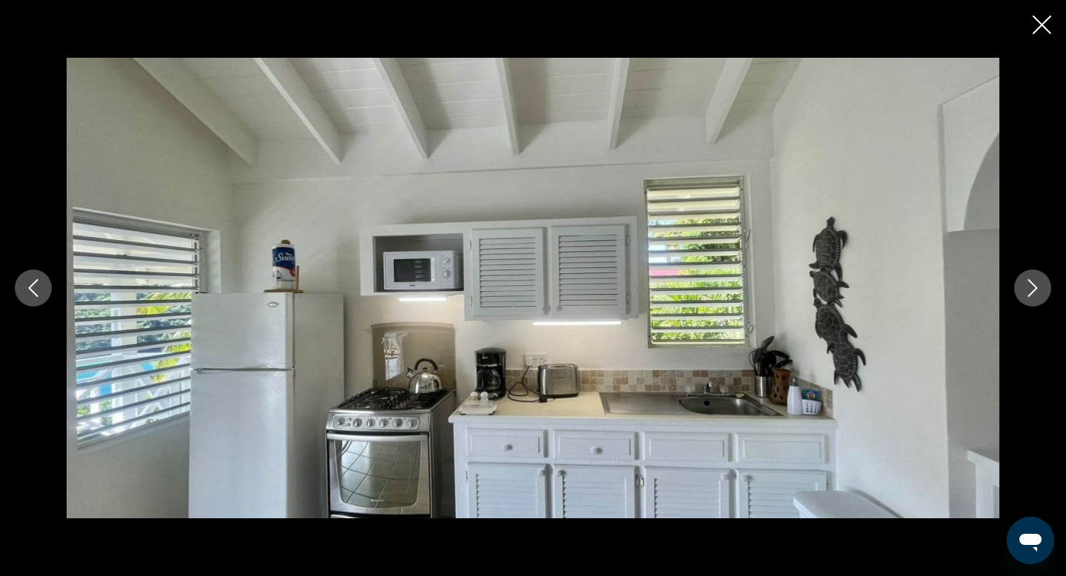
click at [1023, 295] on icon "Next image" at bounding box center [1032, 288] width 18 height 18
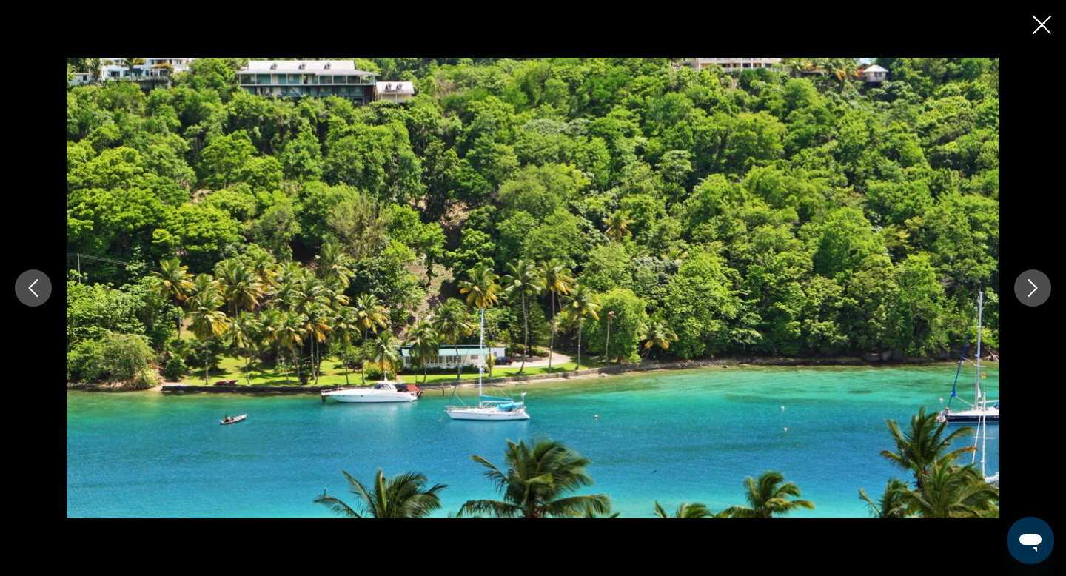
click at [1023, 295] on icon "Next image" at bounding box center [1032, 288] width 18 height 18
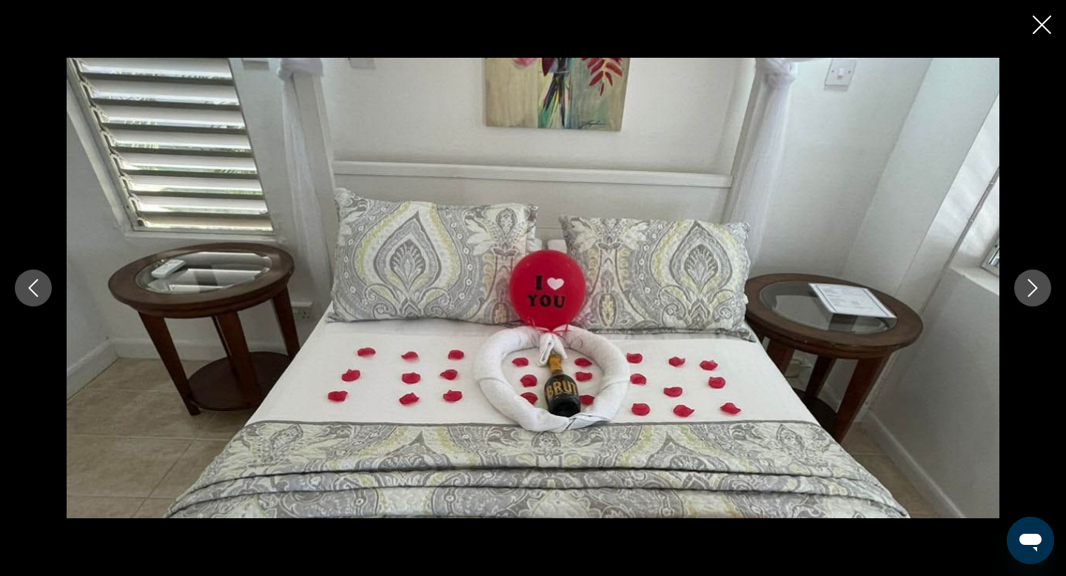
click at [1037, 26] on icon "Close slideshow" at bounding box center [1041, 25] width 19 height 19
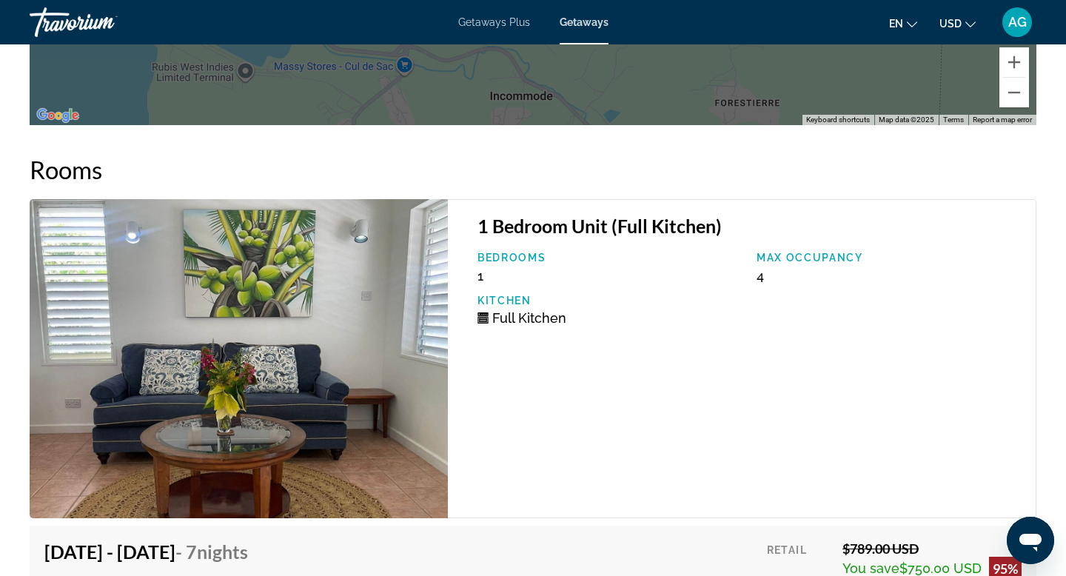
scroll to position [2480, 0]
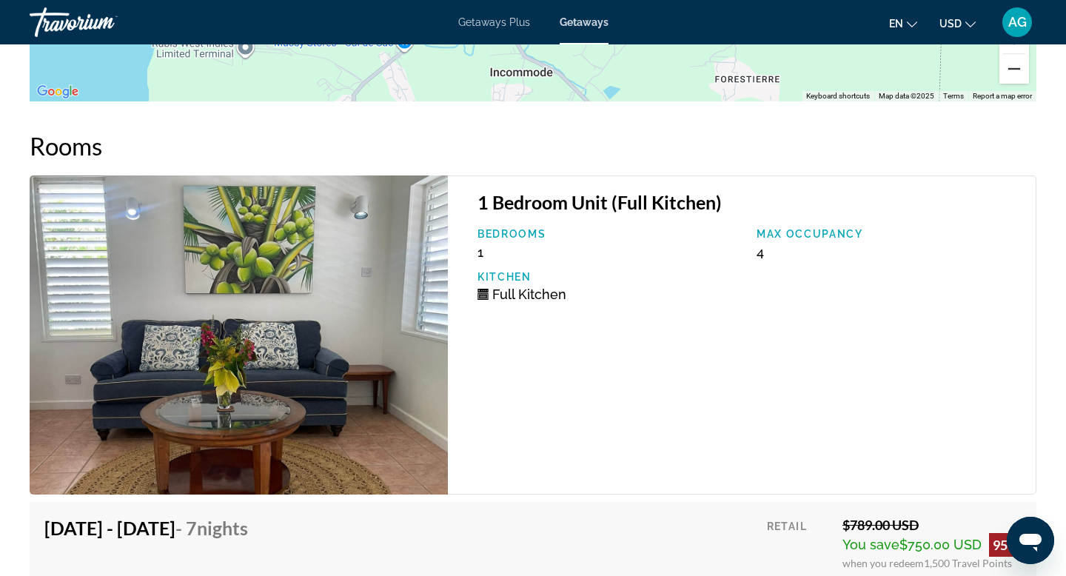
click at [1010, 67] on button "Zoom out" at bounding box center [1014, 69] width 30 height 30
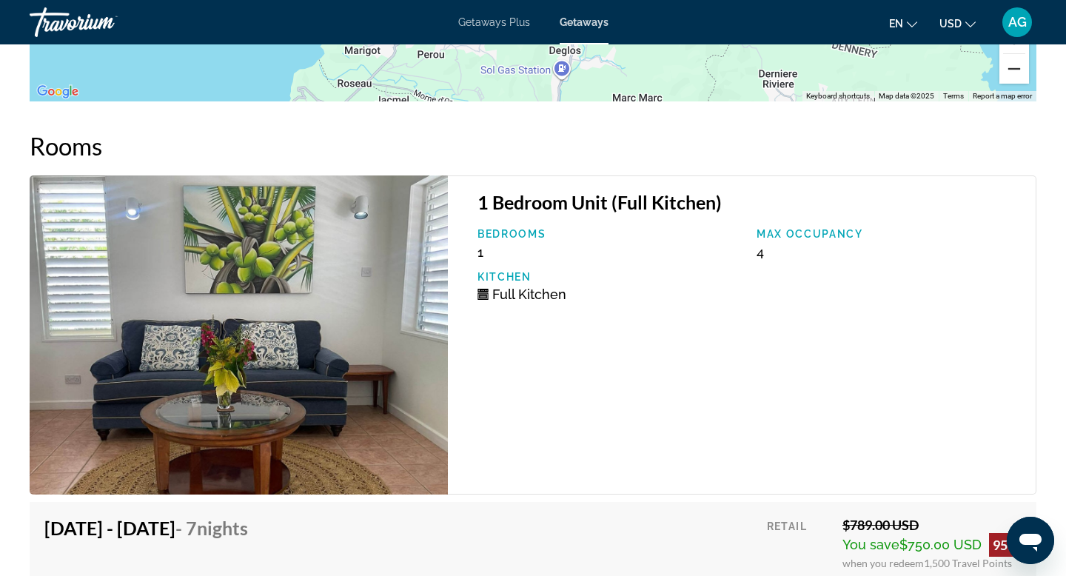
click at [1012, 73] on button "Zoom out" at bounding box center [1014, 69] width 30 height 30
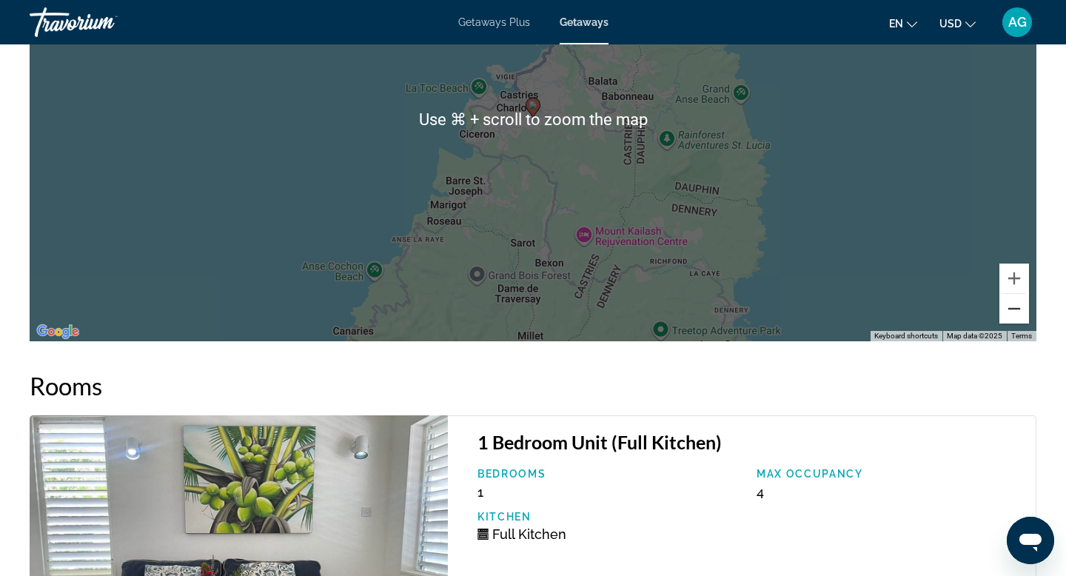
scroll to position [2240, 0]
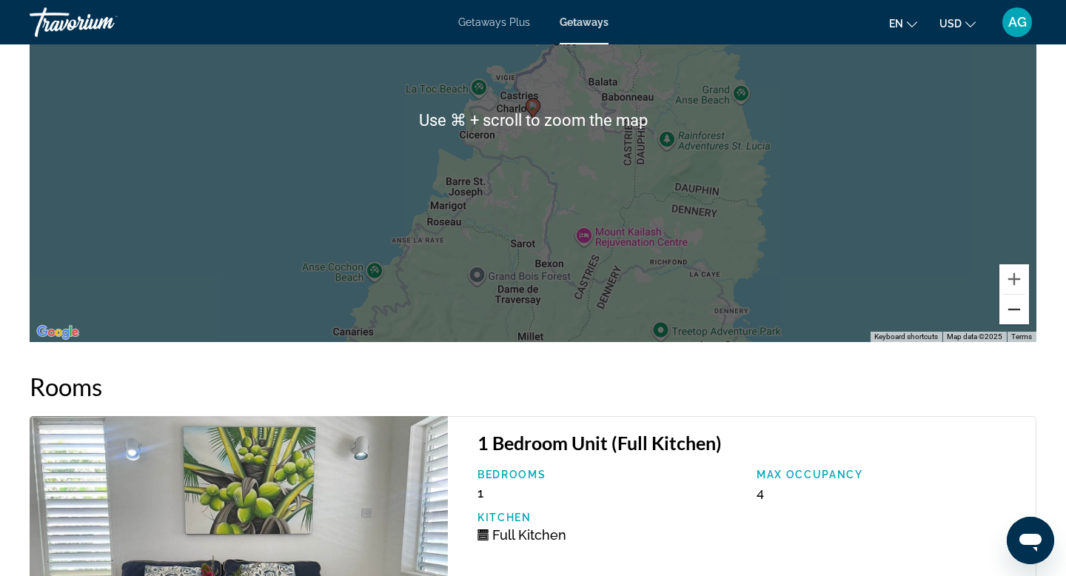
click at [1020, 306] on button "Zoom out" at bounding box center [1014, 310] width 30 height 30
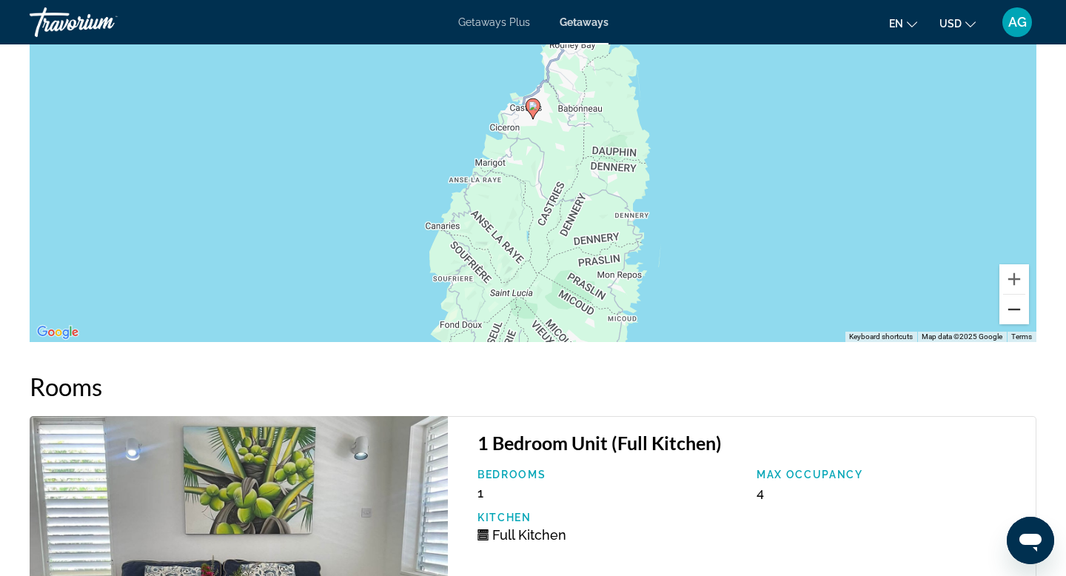
click at [1019, 319] on button "Zoom out" at bounding box center [1014, 310] width 30 height 30
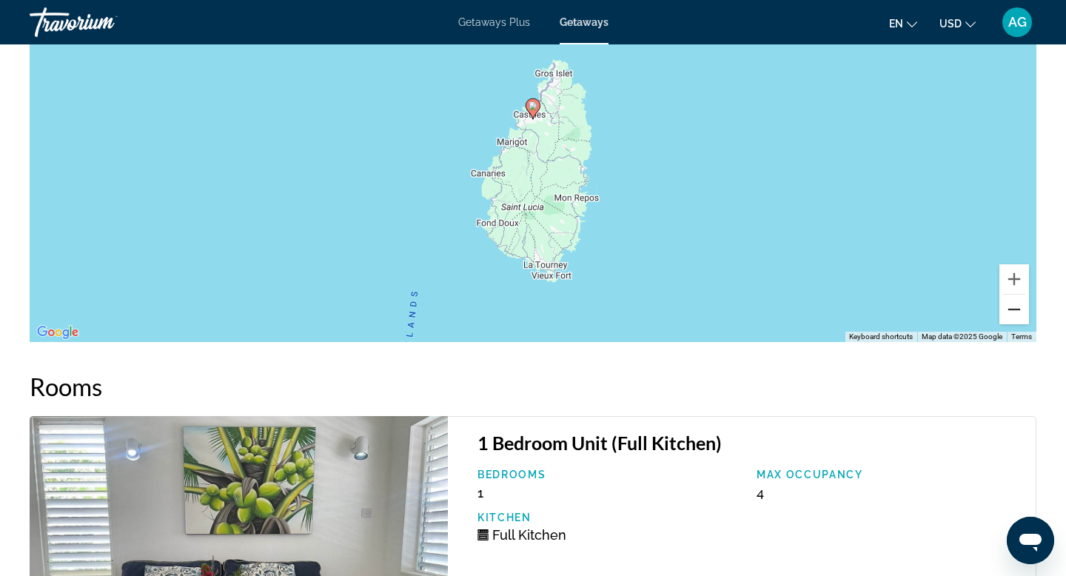
click at [1019, 319] on button "Zoom out" at bounding box center [1014, 310] width 30 height 30
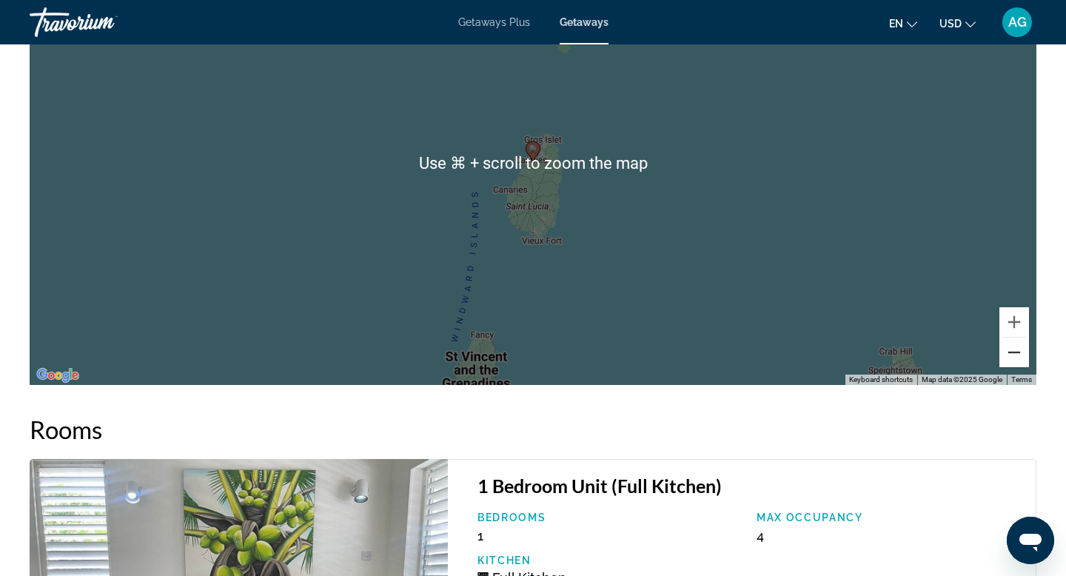
scroll to position [2188, 0]
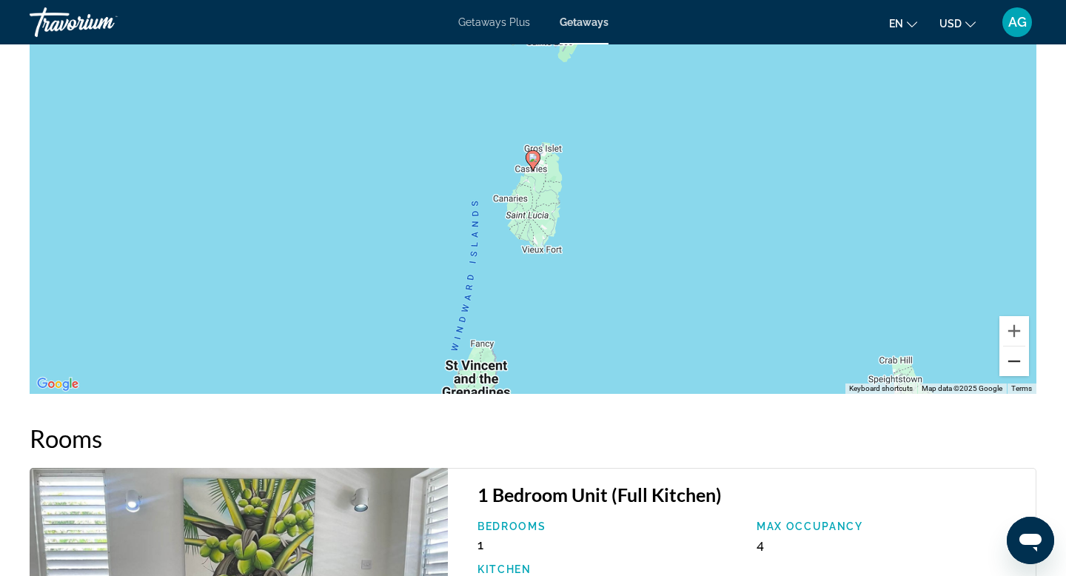
click at [1008, 364] on button "Zoom out" at bounding box center [1014, 361] width 30 height 30
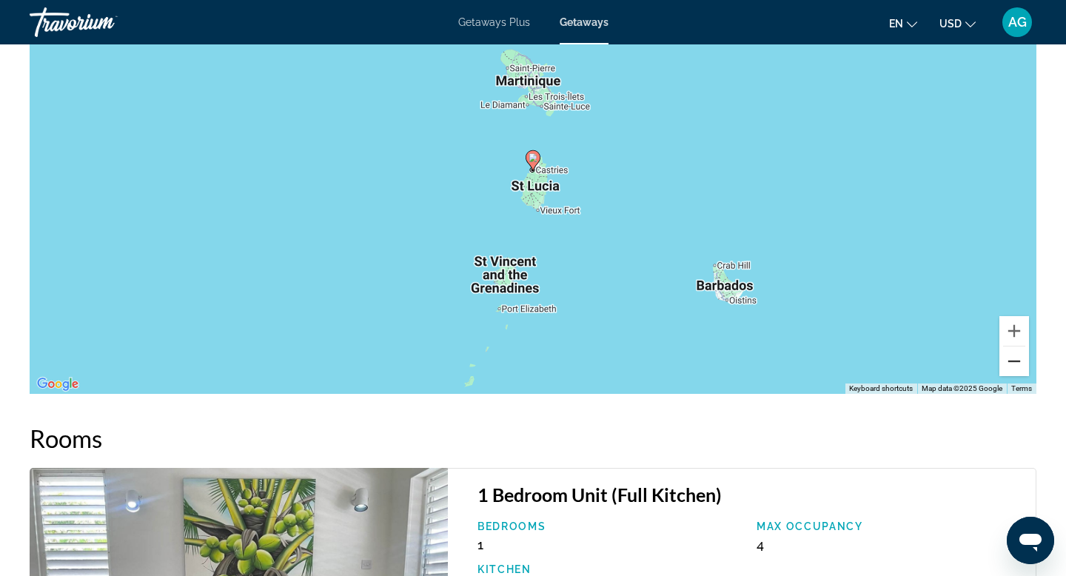
click at [1008, 364] on button "Zoom out" at bounding box center [1014, 361] width 30 height 30
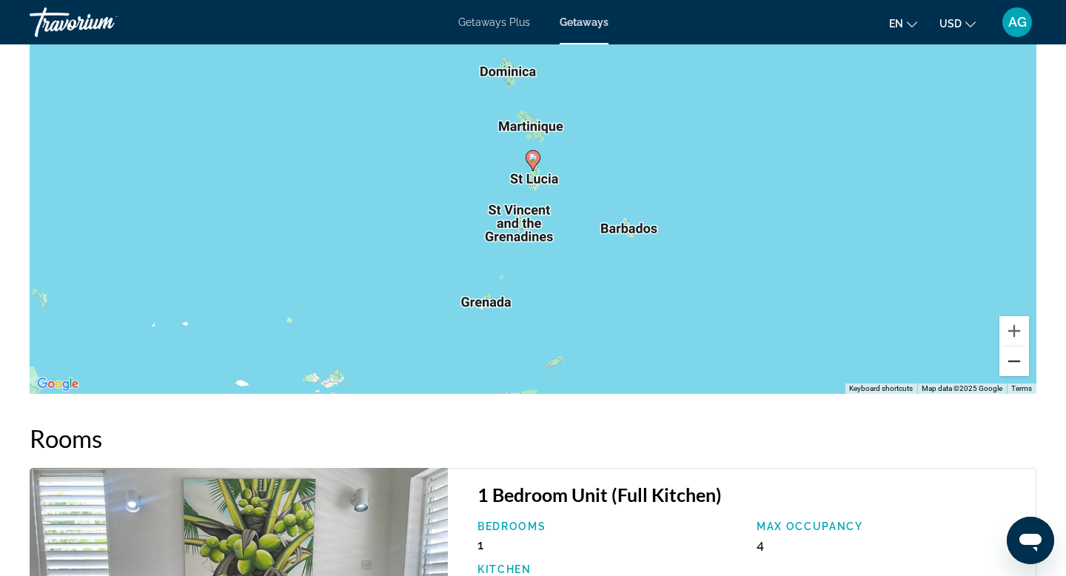
click at [1008, 364] on button "Zoom out" at bounding box center [1014, 361] width 30 height 30
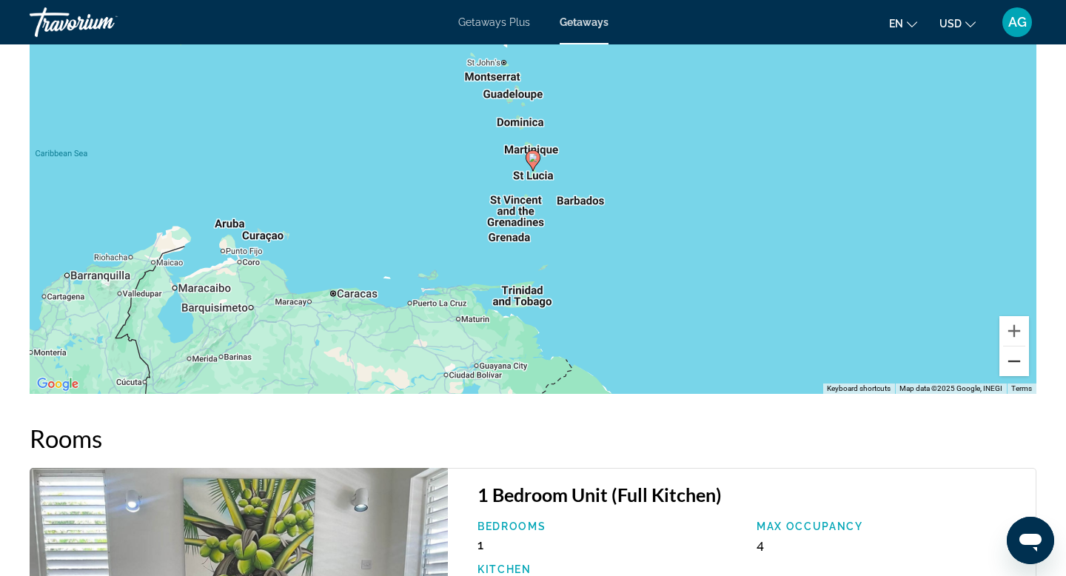
click at [1008, 364] on button "Zoom out" at bounding box center [1014, 361] width 30 height 30
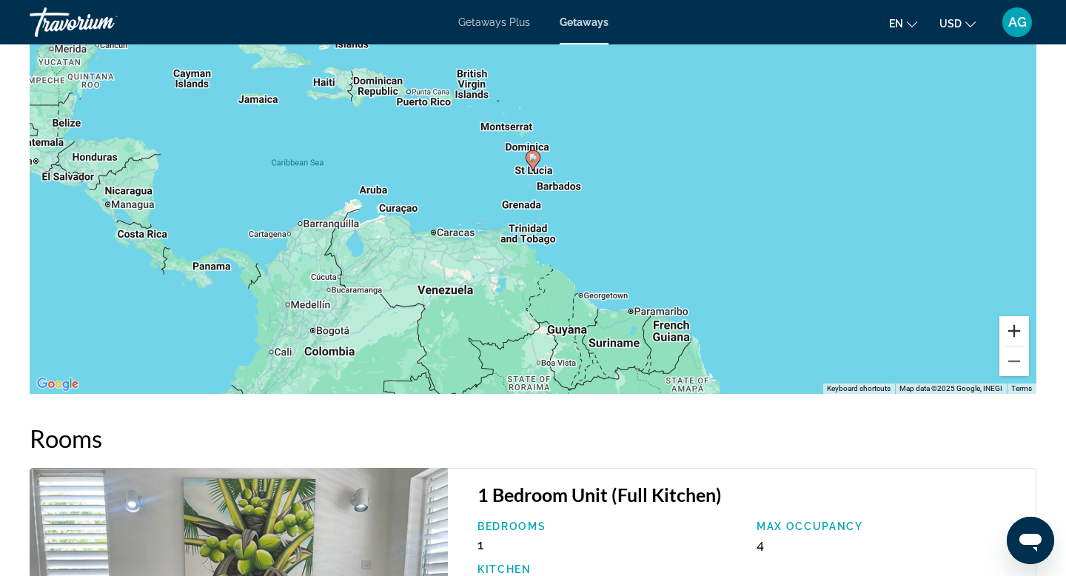
click at [1015, 328] on button "Zoom in" at bounding box center [1014, 331] width 30 height 30
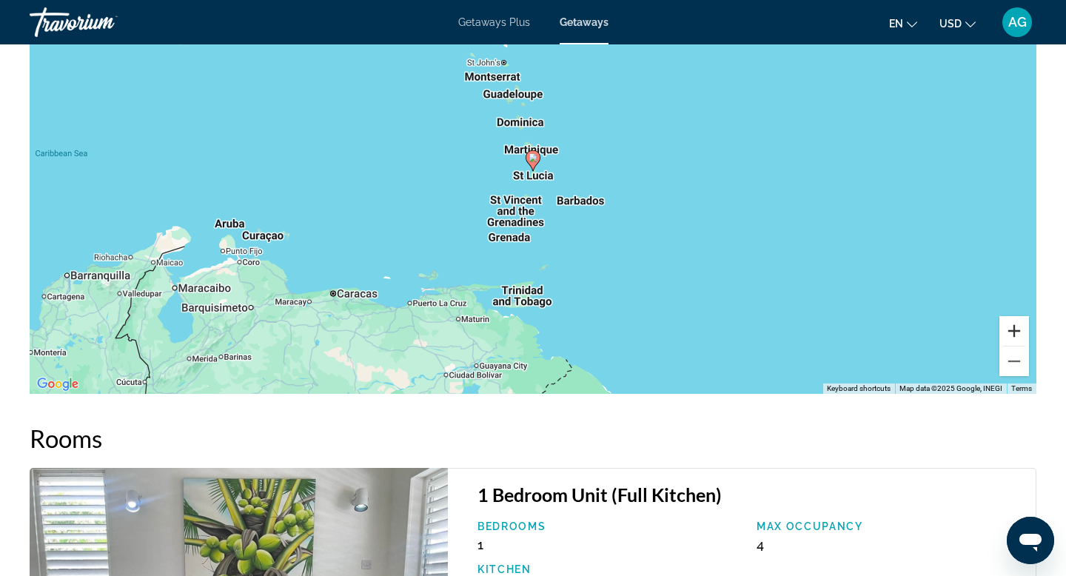
click at [1015, 328] on button "Zoom in" at bounding box center [1014, 331] width 30 height 30
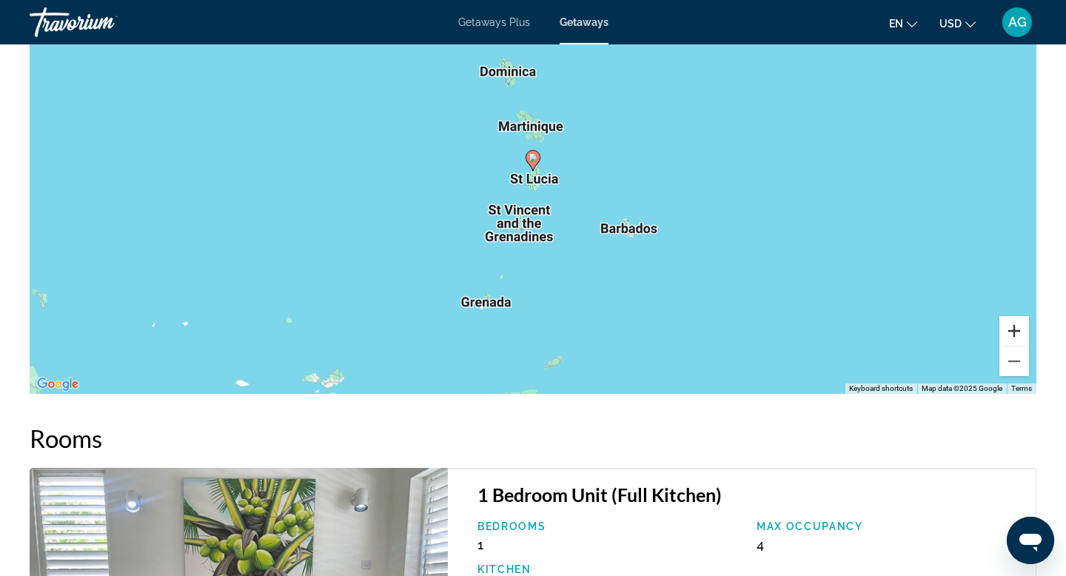
click at [1015, 328] on button "Zoom in" at bounding box center [1014, 331] width 30 height 30
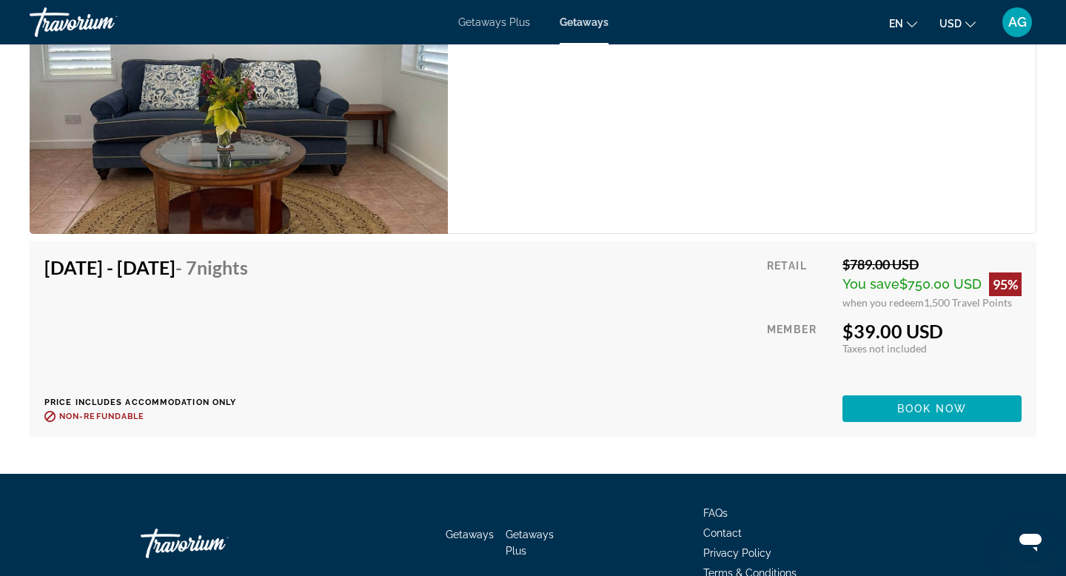
scroll to position [2768, 0]
